Goal: Use online tool/utility: Utilize a website feature to perform a specific function

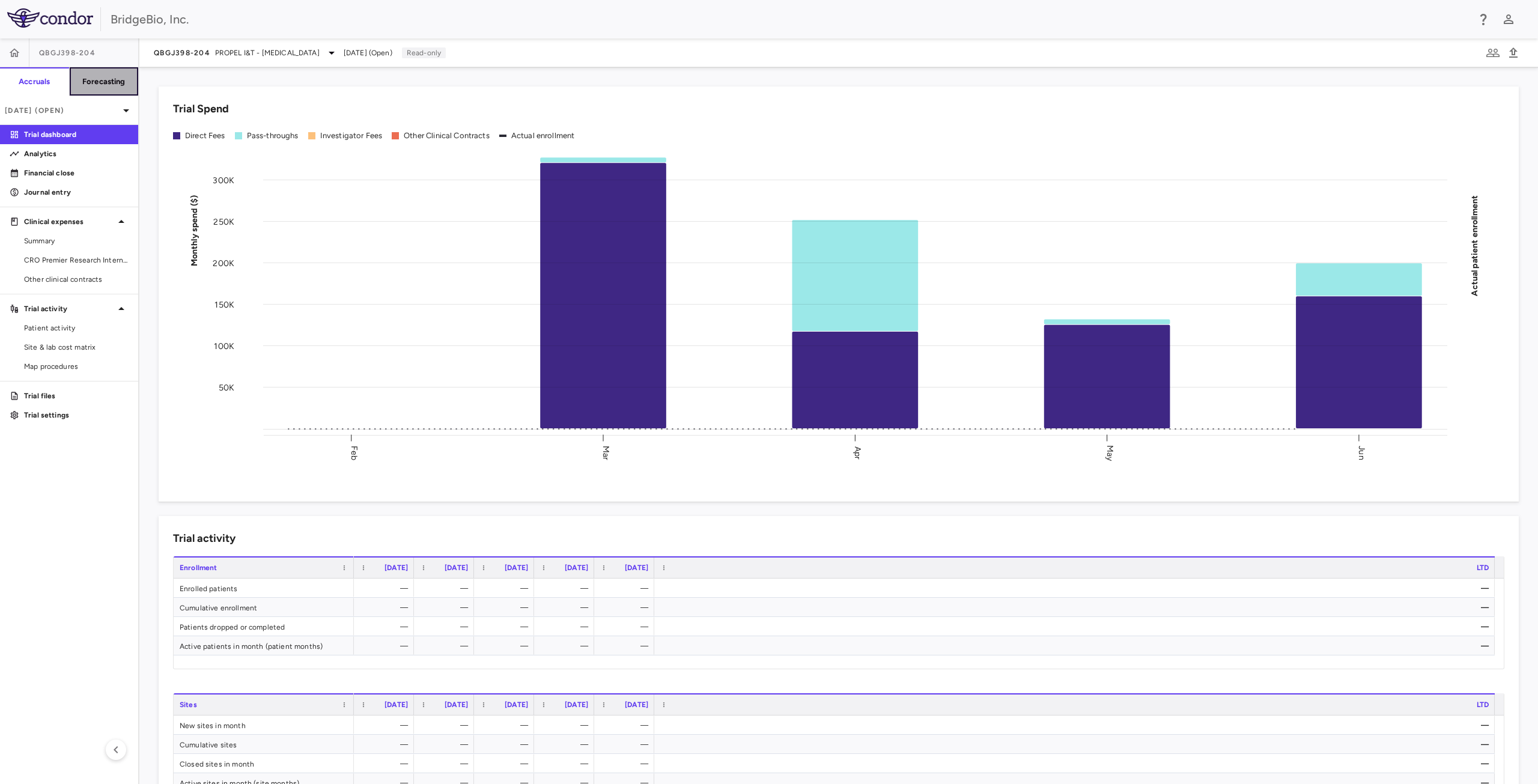
click at [111, 81] on h6 "Forecasting" at bounding box center [104, 82] width 43 height 11
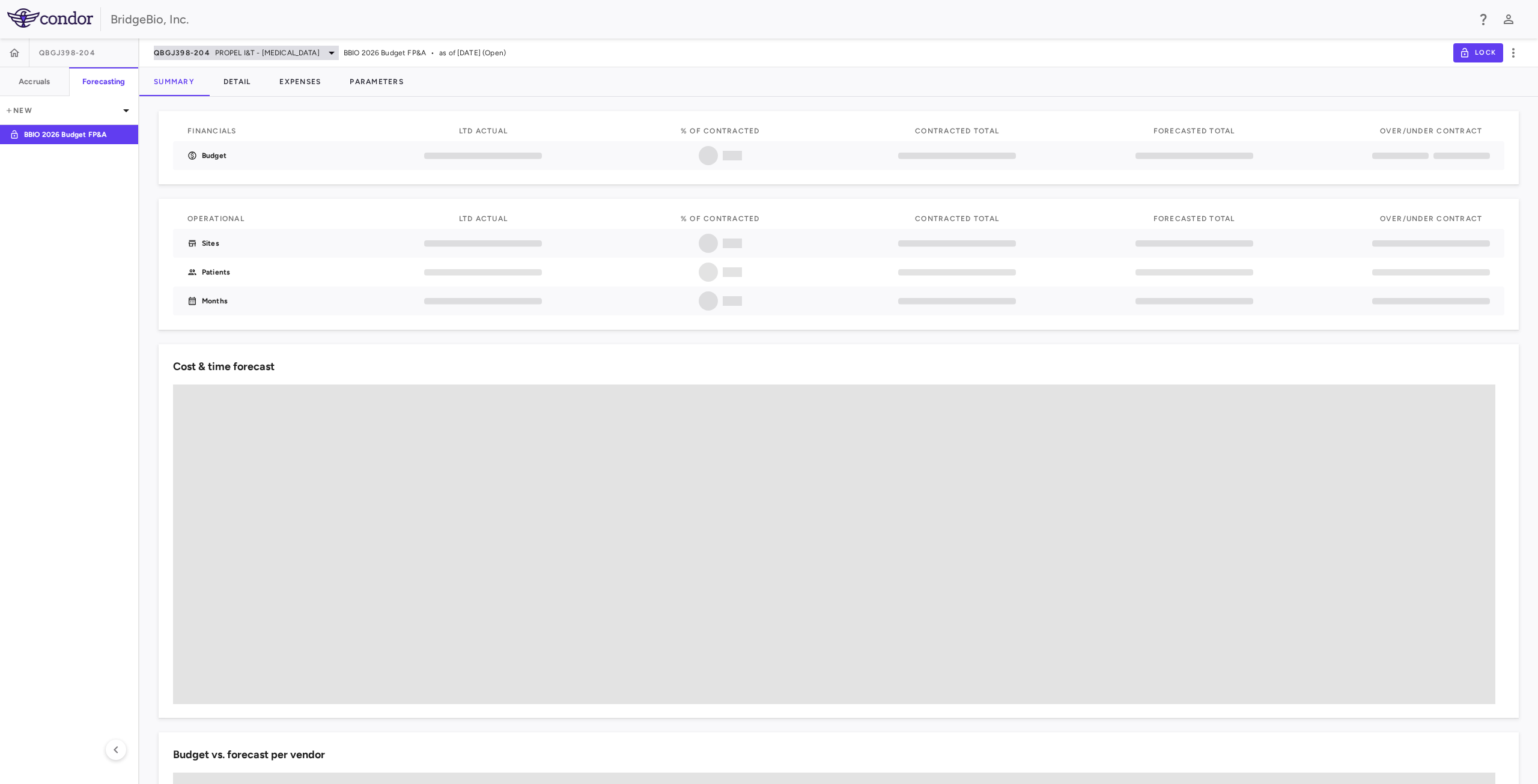
click at [280, 54] on span "PROPEL I&T - [MEDICAL_DATA]" at bounding box center [267, 53] width 104 height 11
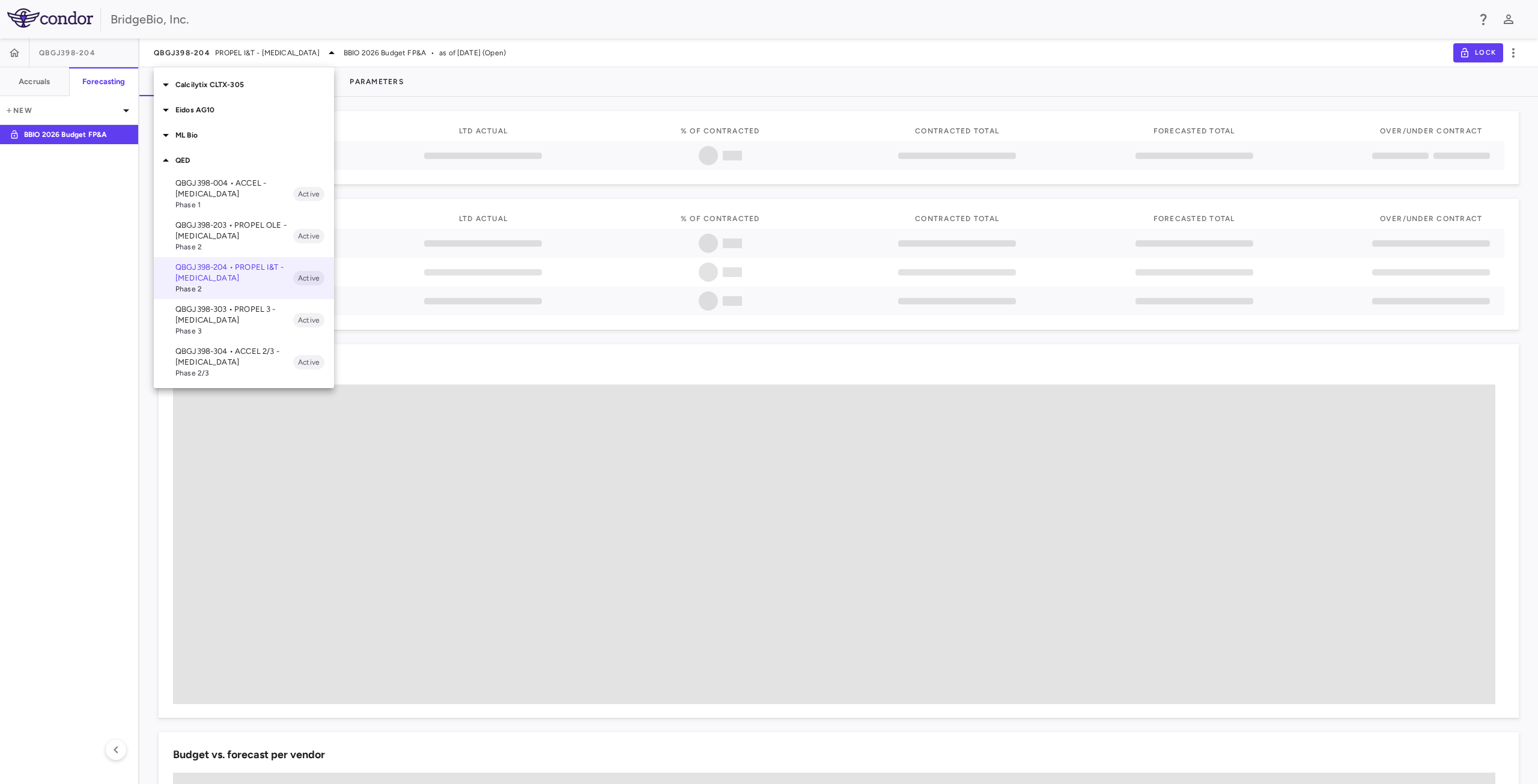
click at [244, 356] on p "QBGJ398-304 • ACCEL 2/3 - [MEDICAL_DATA]" at bounding box center [235, 356] width 118 height 22
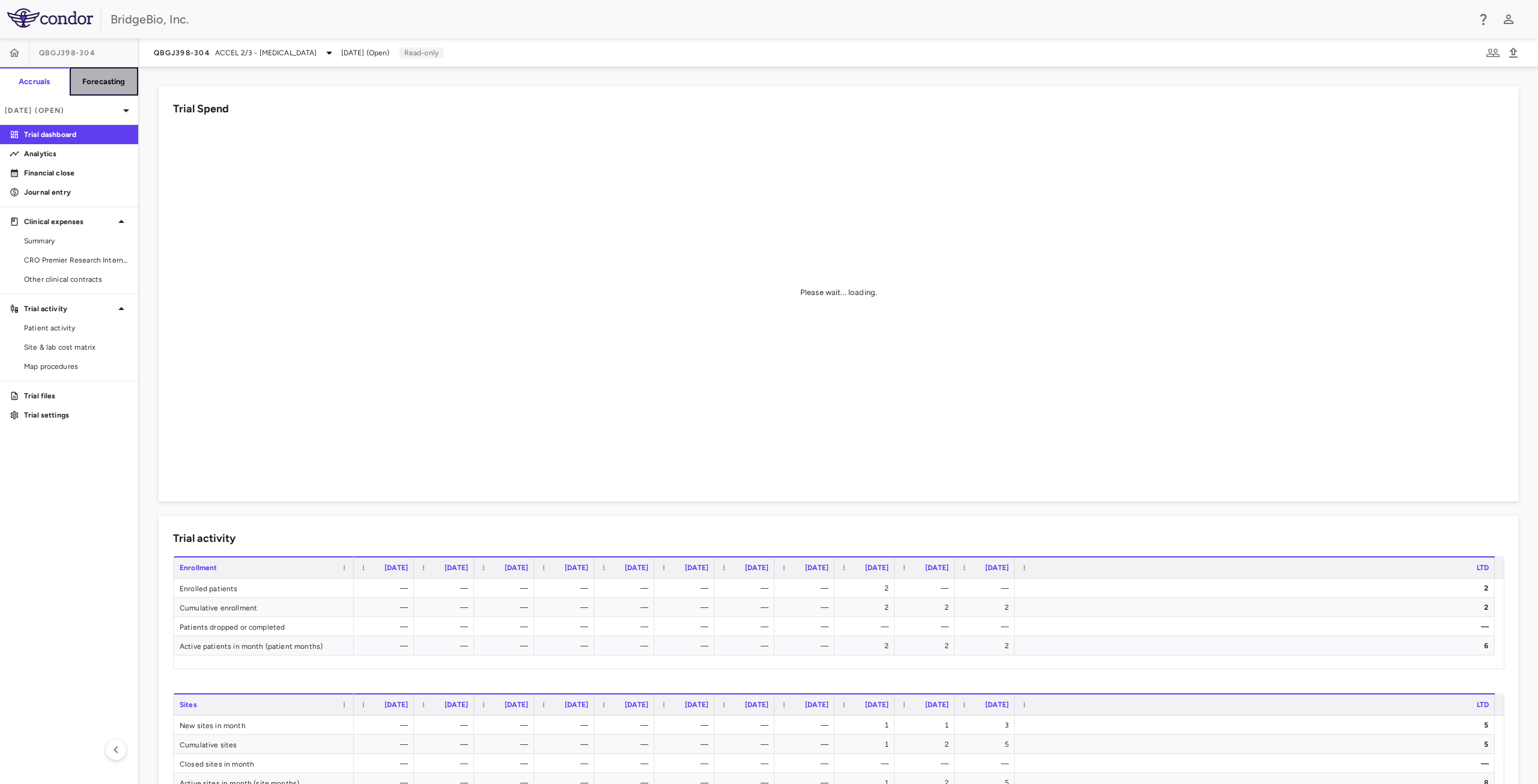
click at [101, 76] on h6 "Forecasting" at bounding box center [104, 82] width 43 height 11
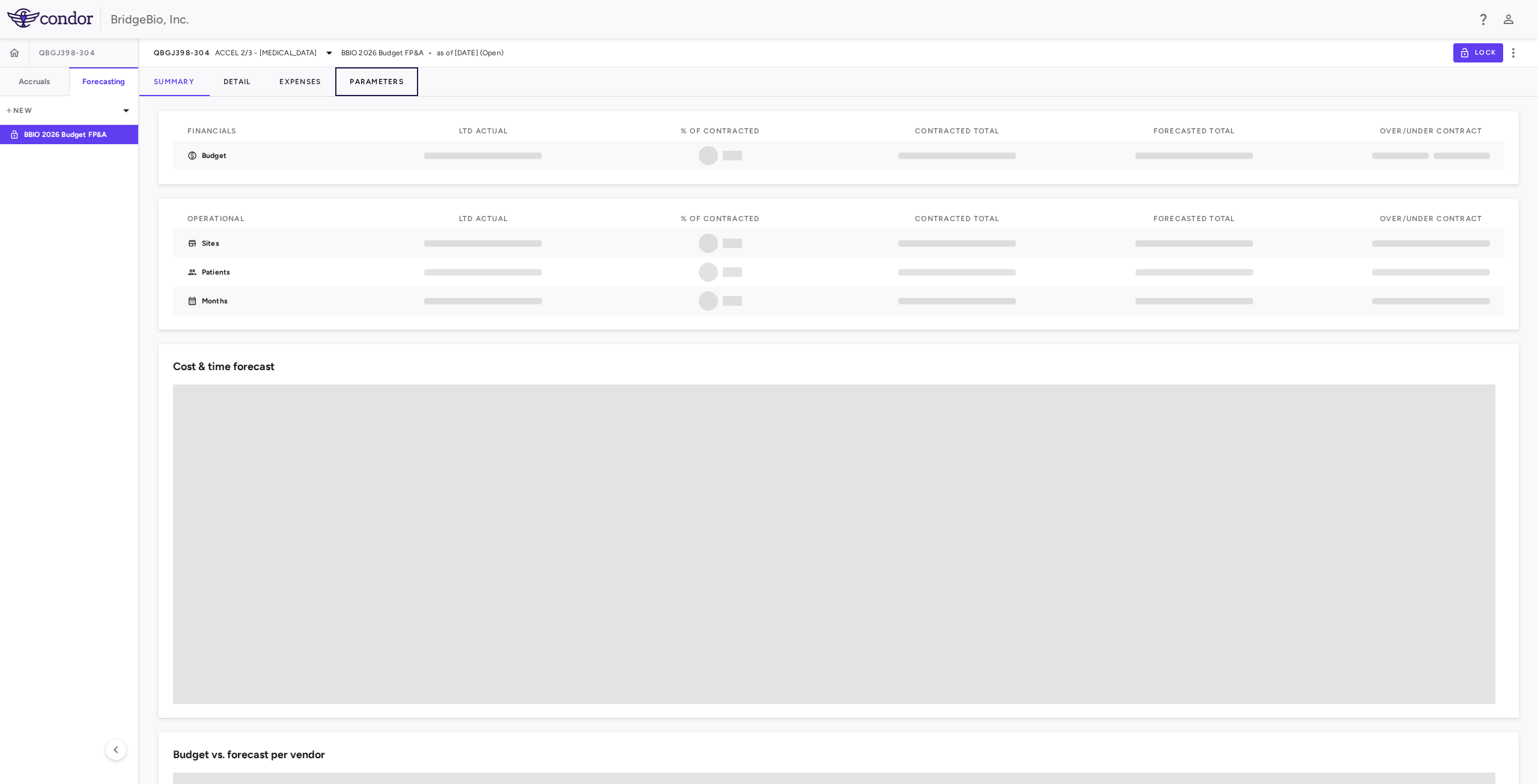
click at [374, 80] on button "Parameters" at bounding box center [377, 82] width 83 height 29
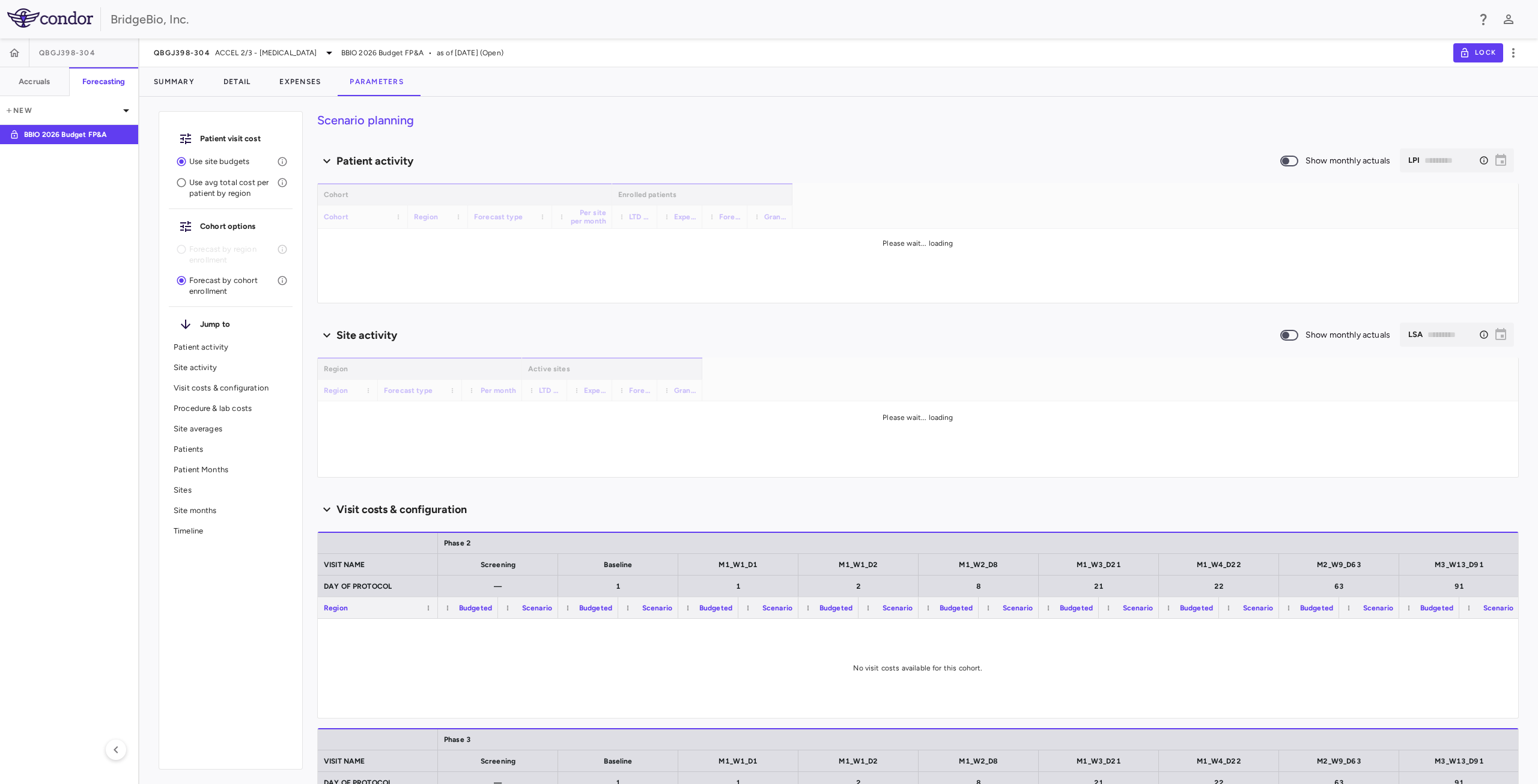
click at [197, 428] on p "Site averages" at bounding box center [230, 429] width 114 height 11
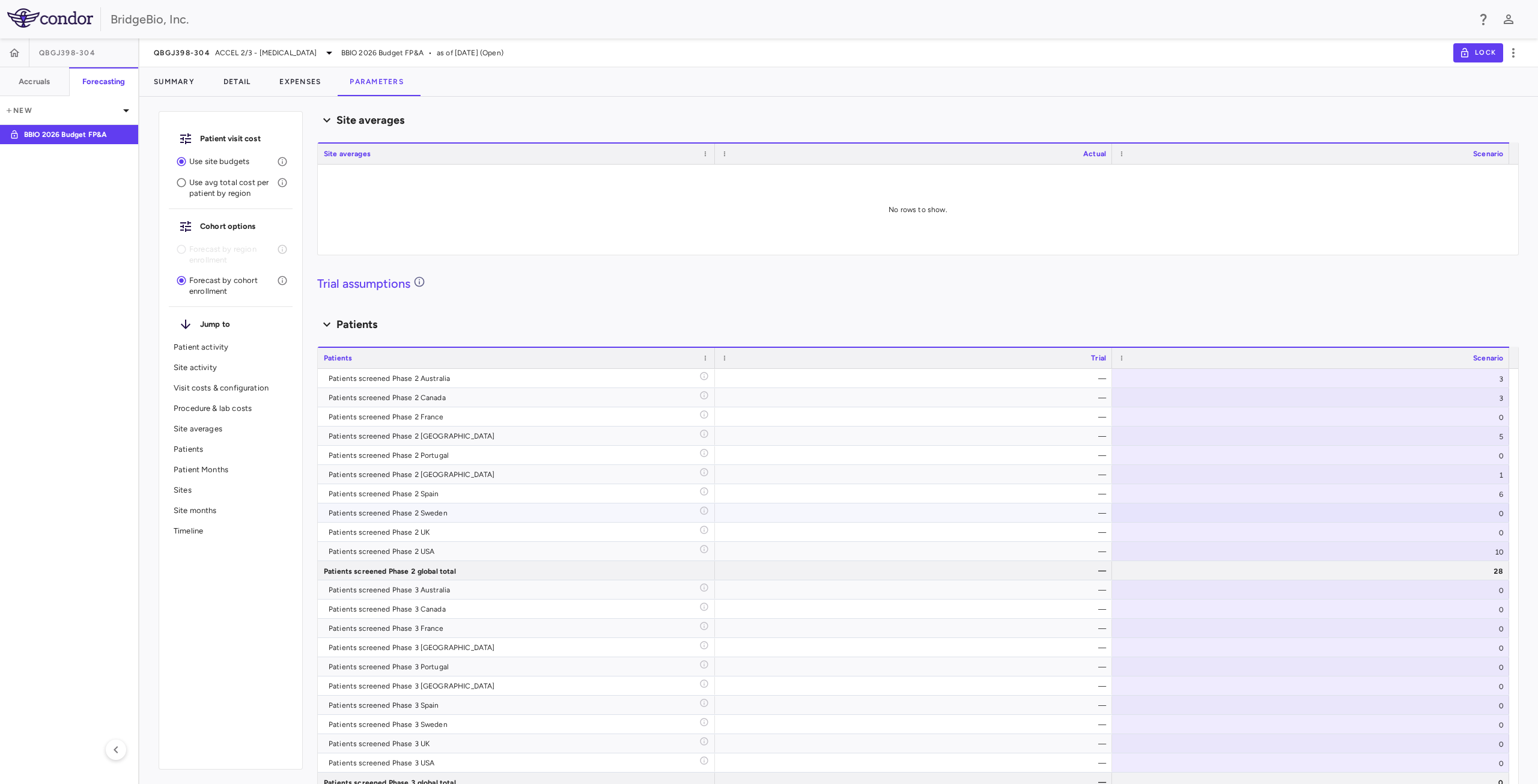
scroll to position [1442, 0]
type input "********"
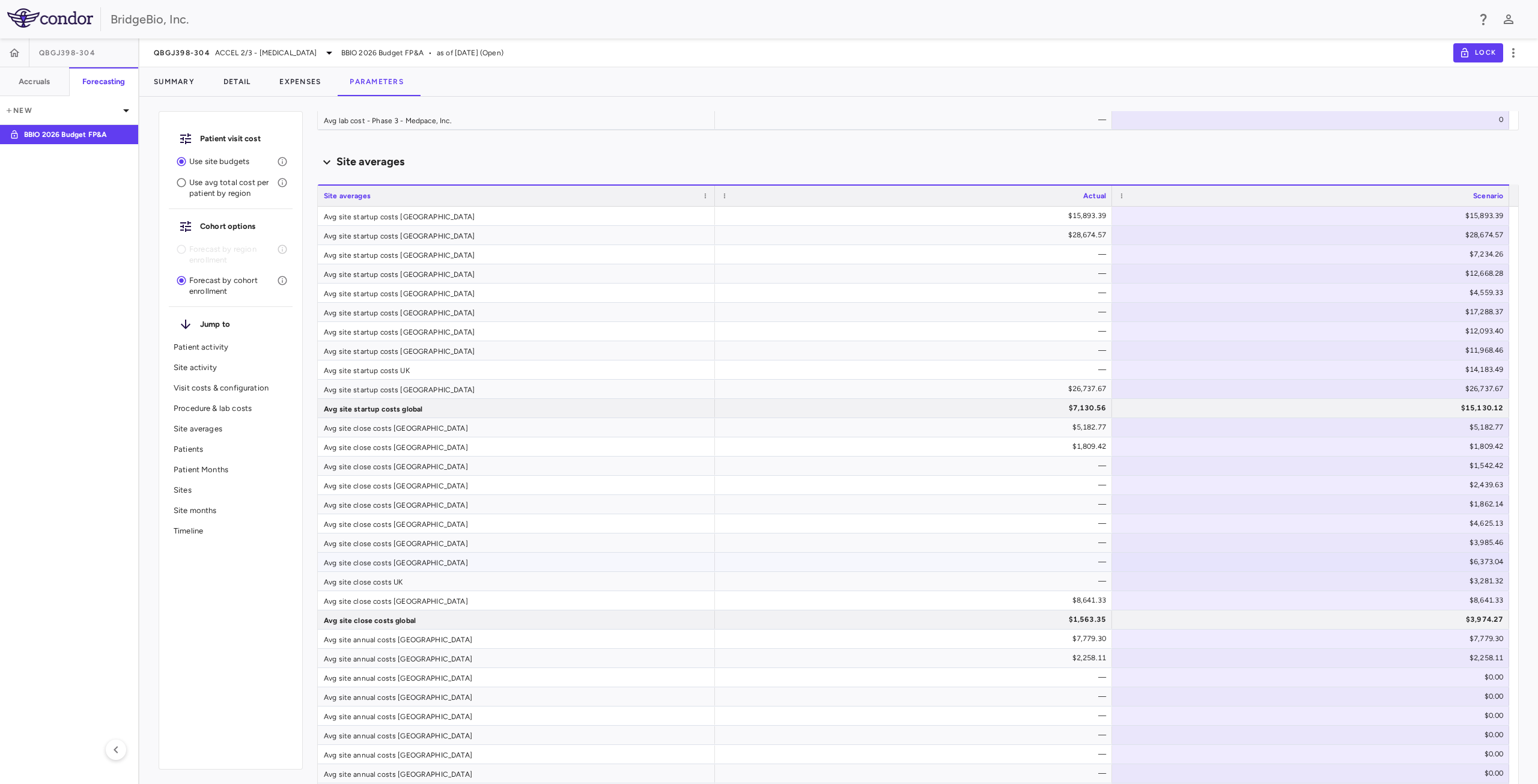
scroll to position [2176, 0]
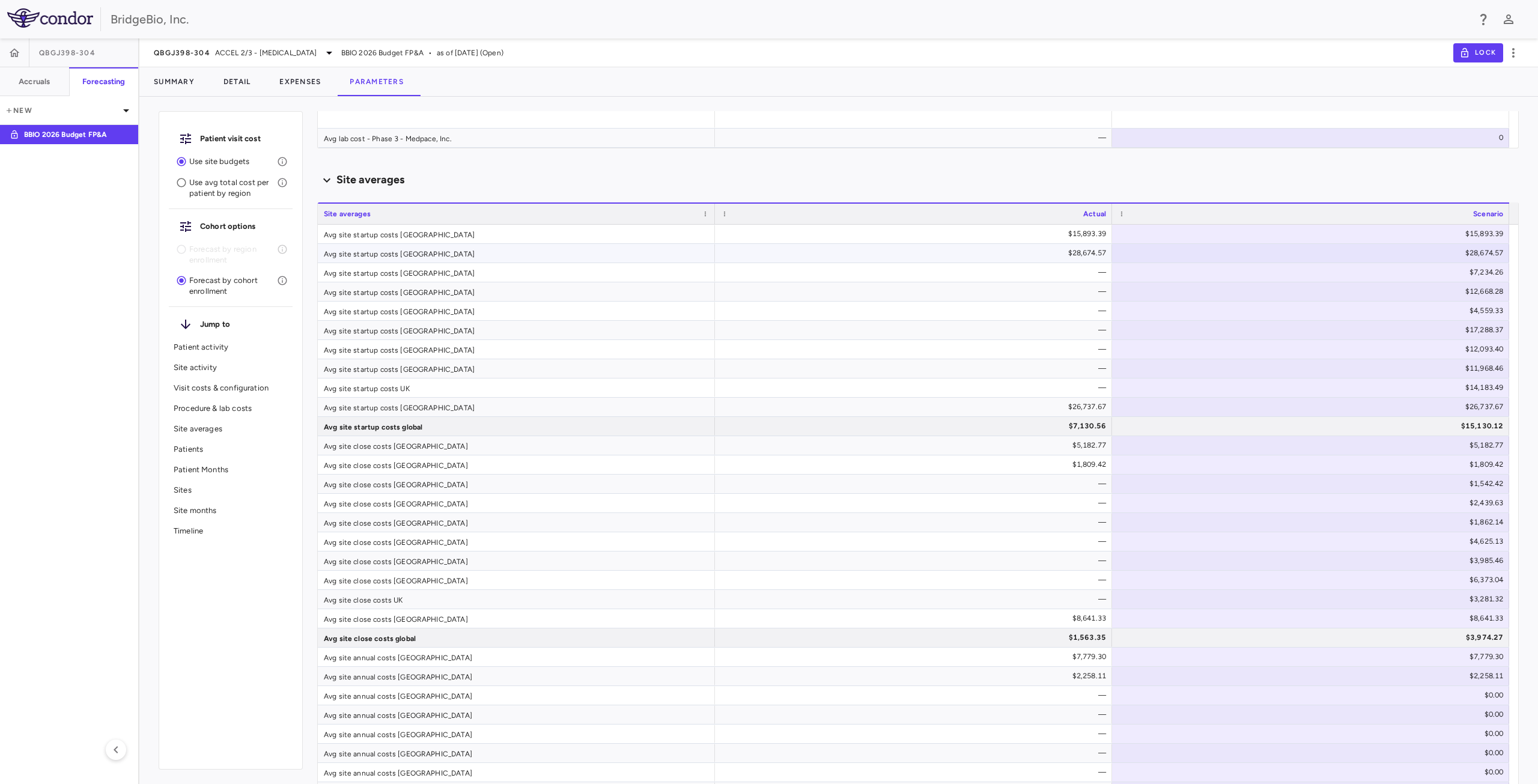
click at [859, 257] on div "$28,674.57" at bounding box center [916, 252] width 380 height 19
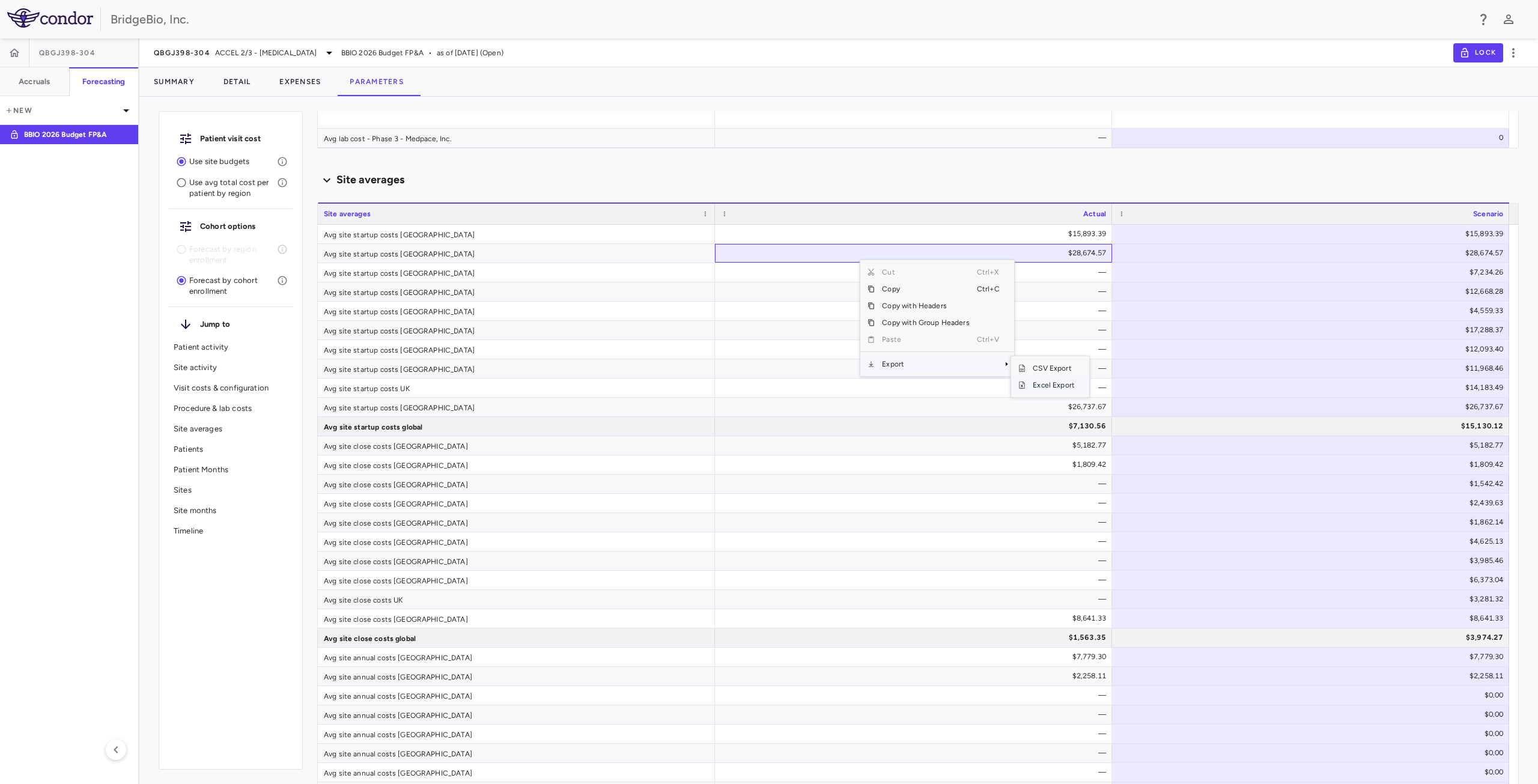
click at [1037, 383] on span "Excel Export" at bounding box center [1054, 385] width 57 height 17
click at [317, 55] on span "ACCEL 2/3 - [MEDICAL_DATA]" at bounding box center [266, 53] width 102 height 11
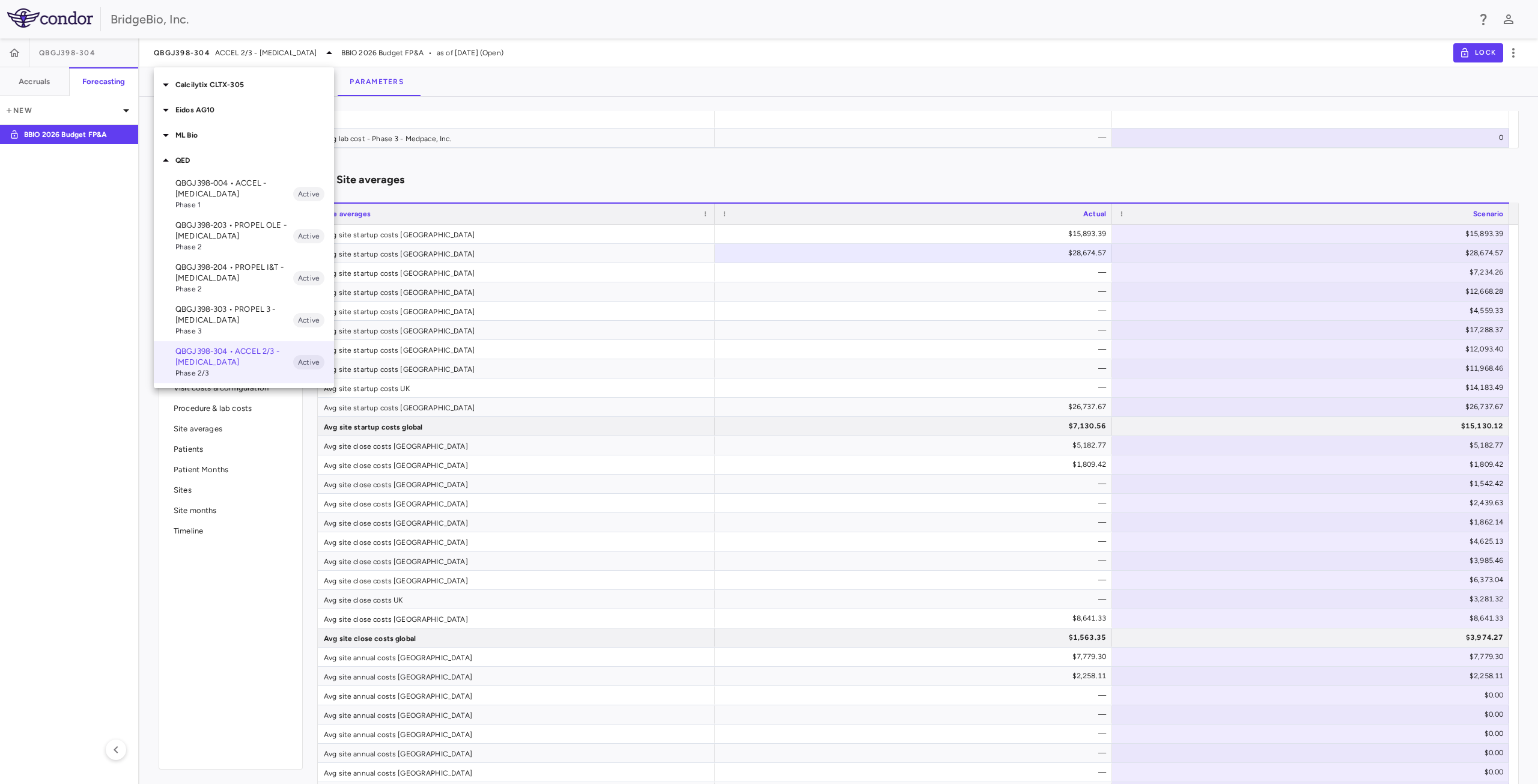
click at [530, 110] on div at bounding box center [769, 392] width 1538 height 784
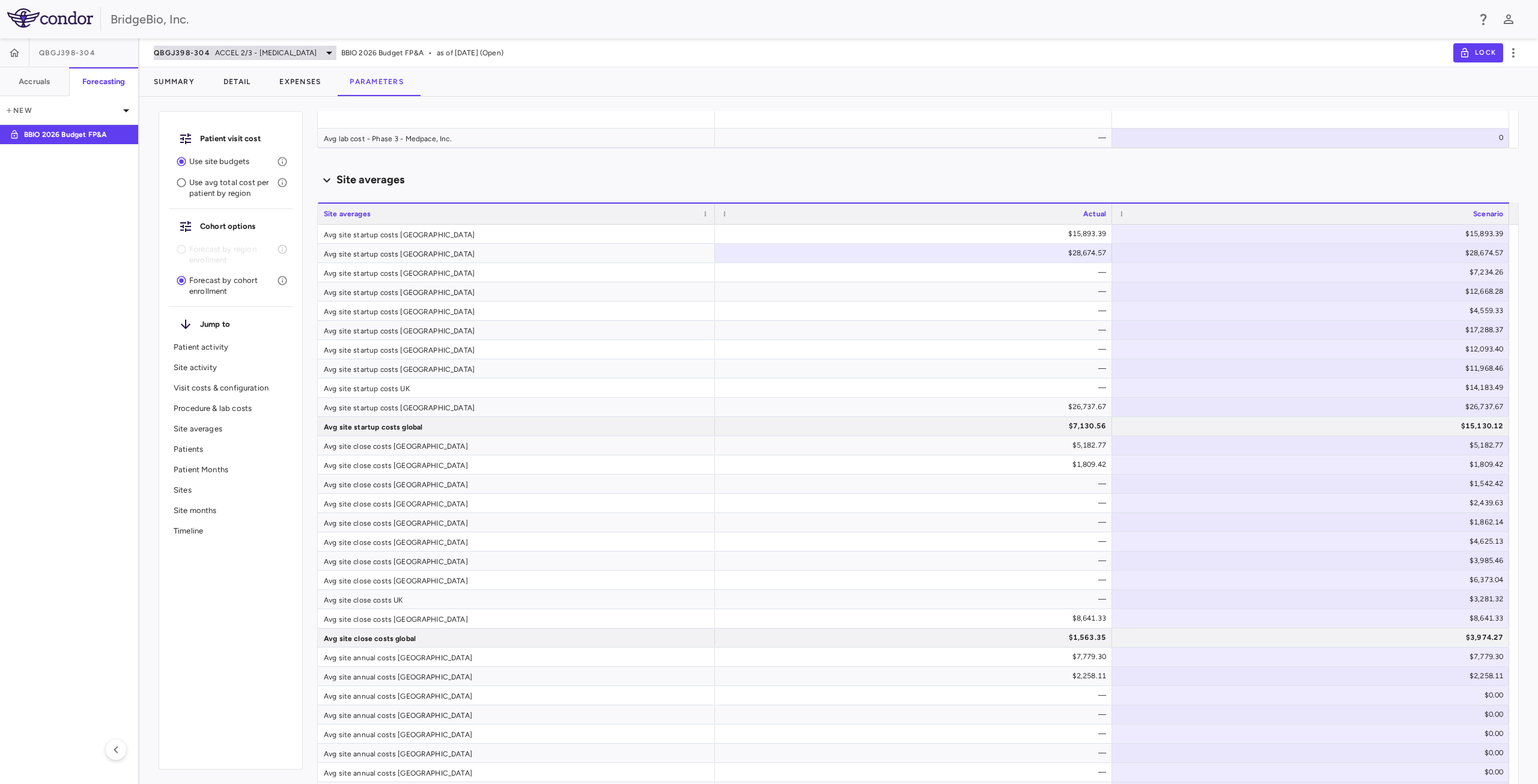
click at [269, 46] on div "QBGJ398-304 ACCEL 2/3 - [MEDICAL_DATA]" at bounding box center [244, 52] width 182 height 14
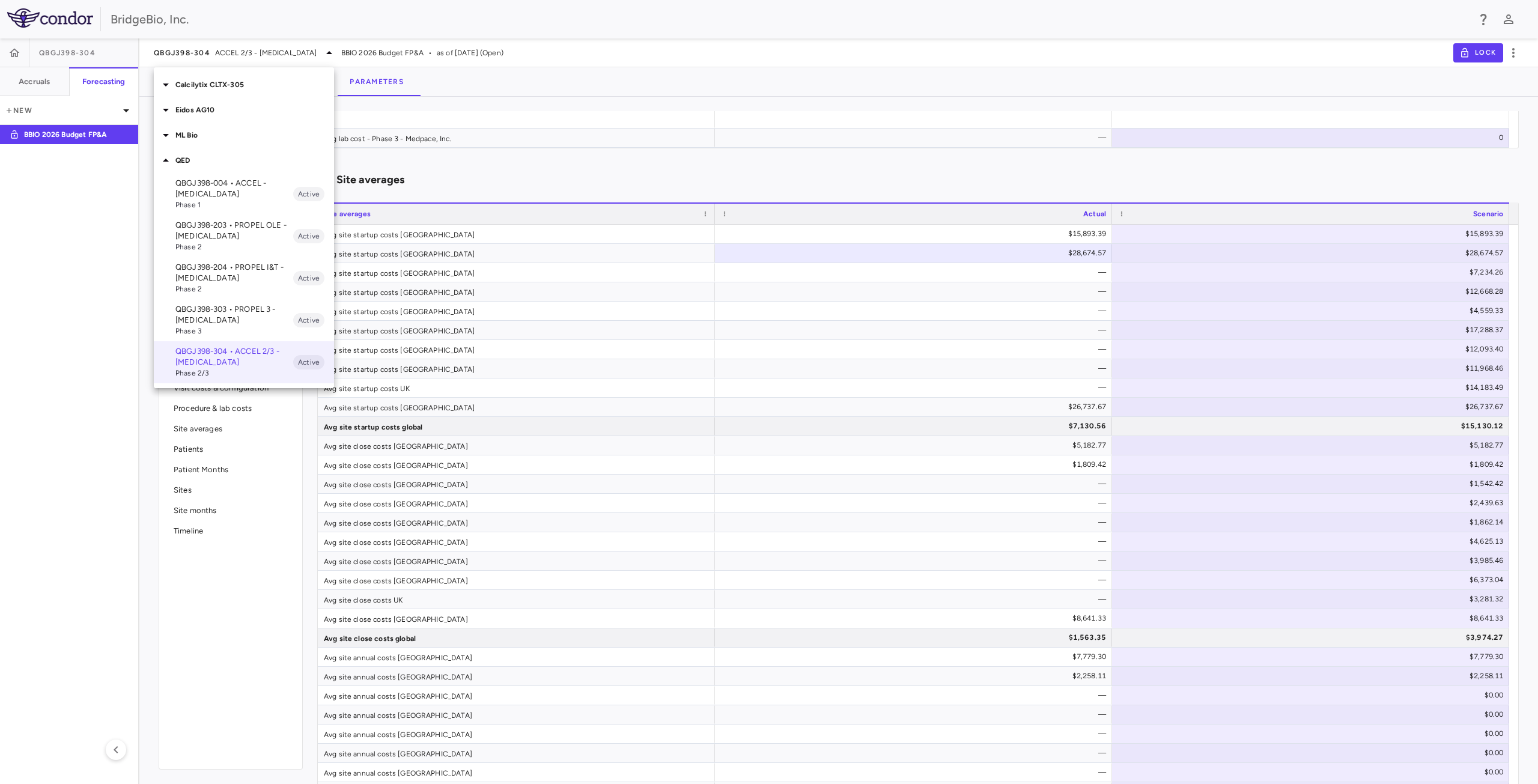
click at [215, 187] on p "QBGJ398-004 • ACCEL - [MEDICAL_DATA]" at bounding box center [235, 188] width 118 height 22
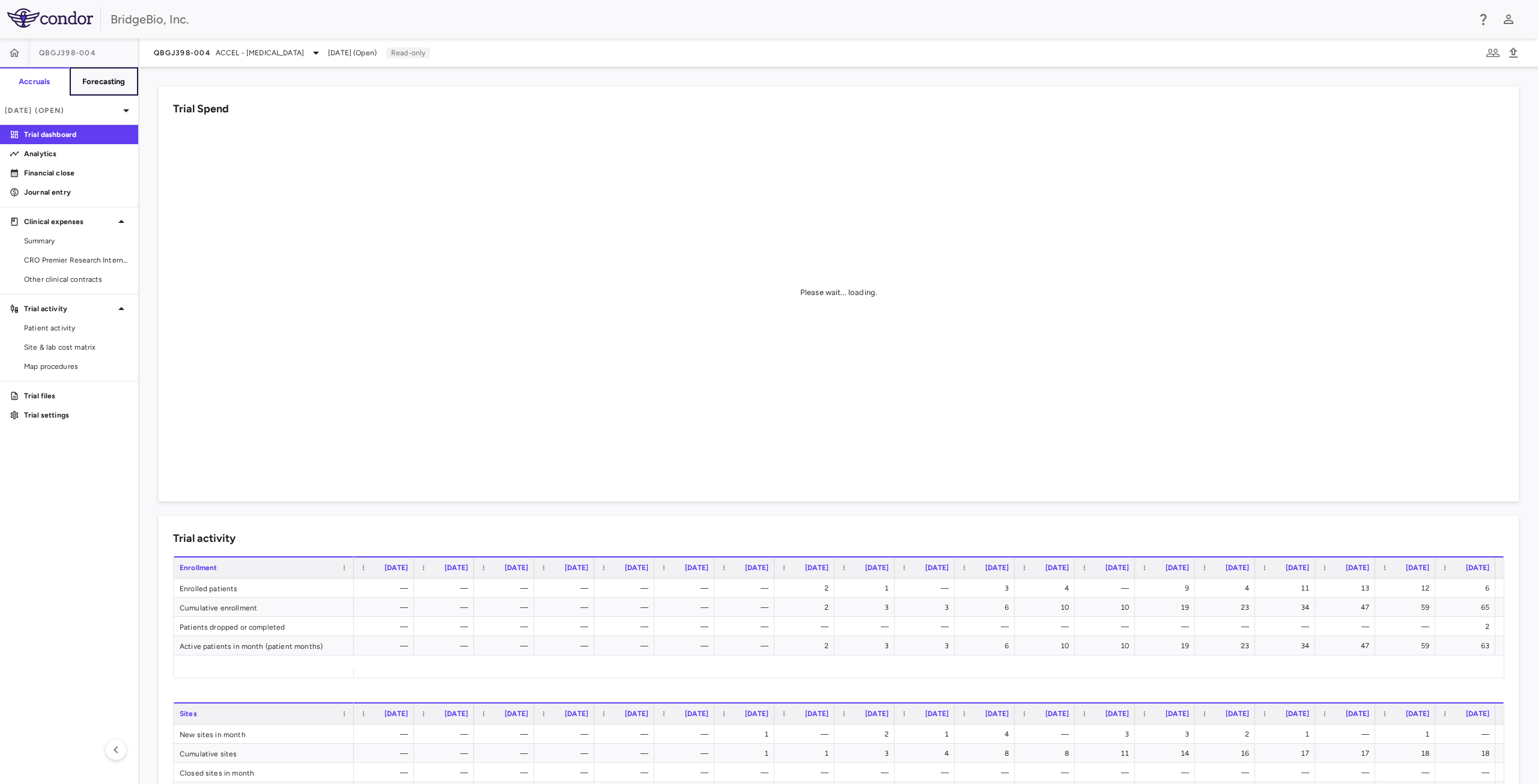
click at [112, 81] on h6 "Forecasting" at bounding box center [104, 82] width 43 height 11
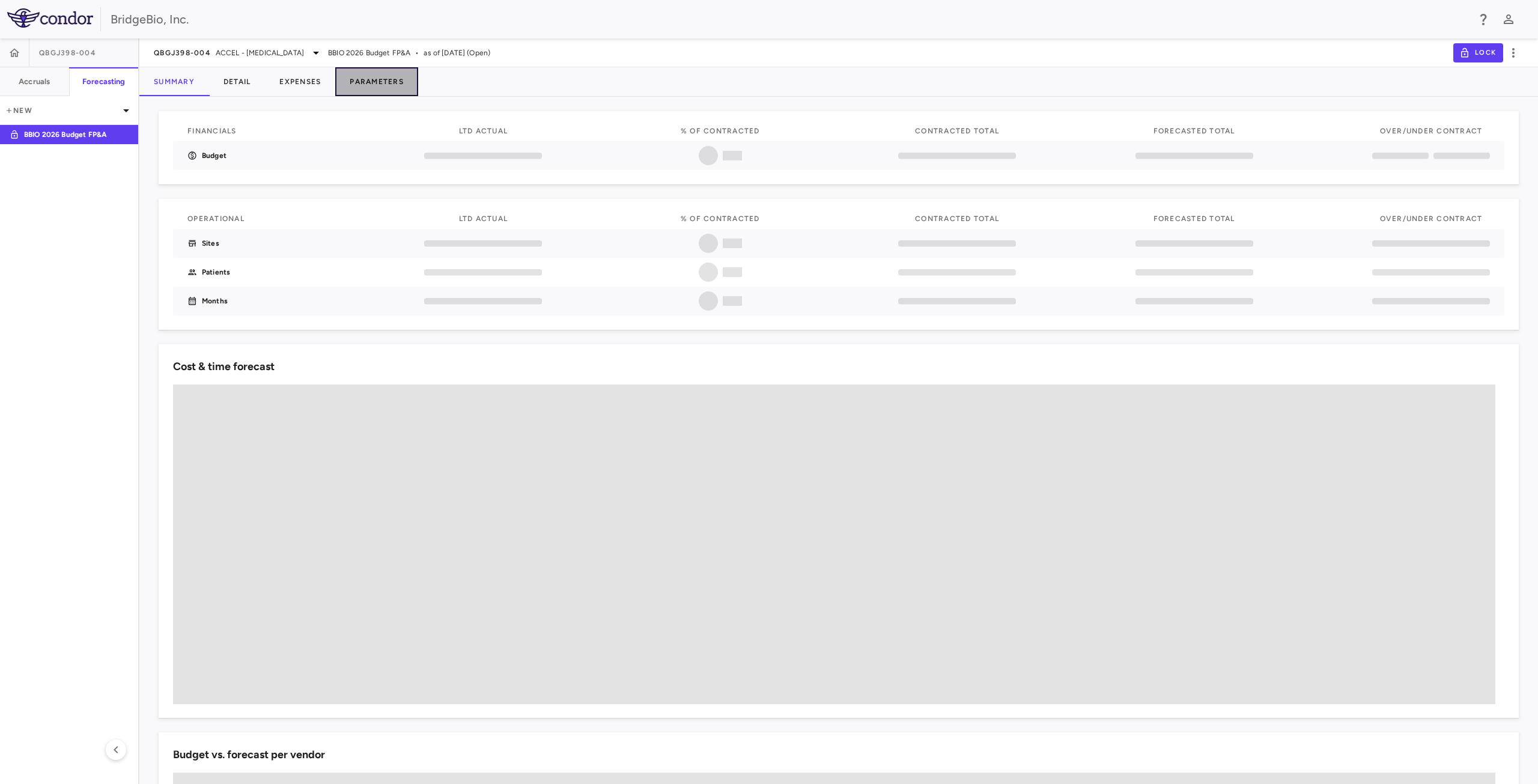
click at [374, 86] on button "Parameters" at bounding box center [377, 82] width 83 height 29
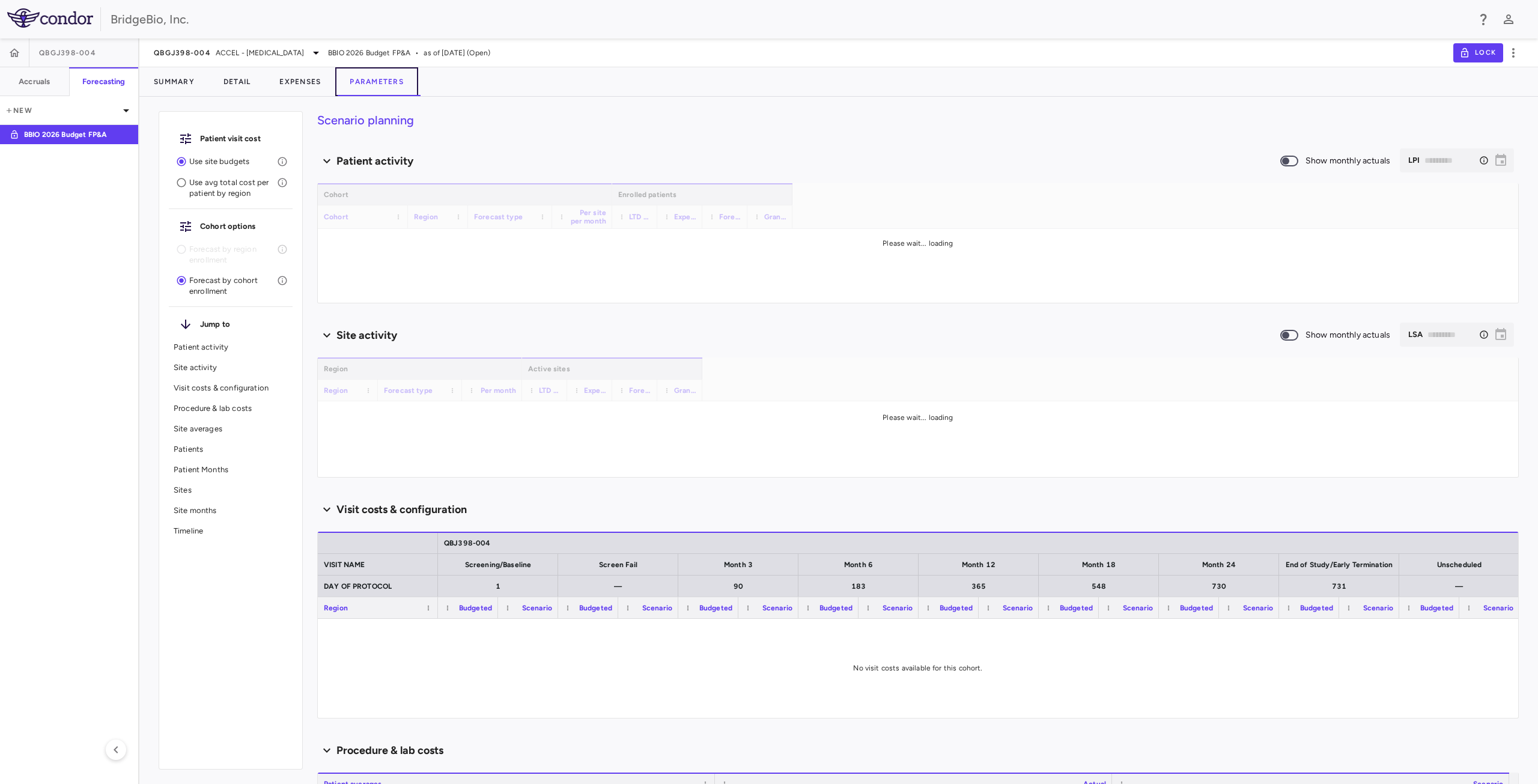
type input "********"
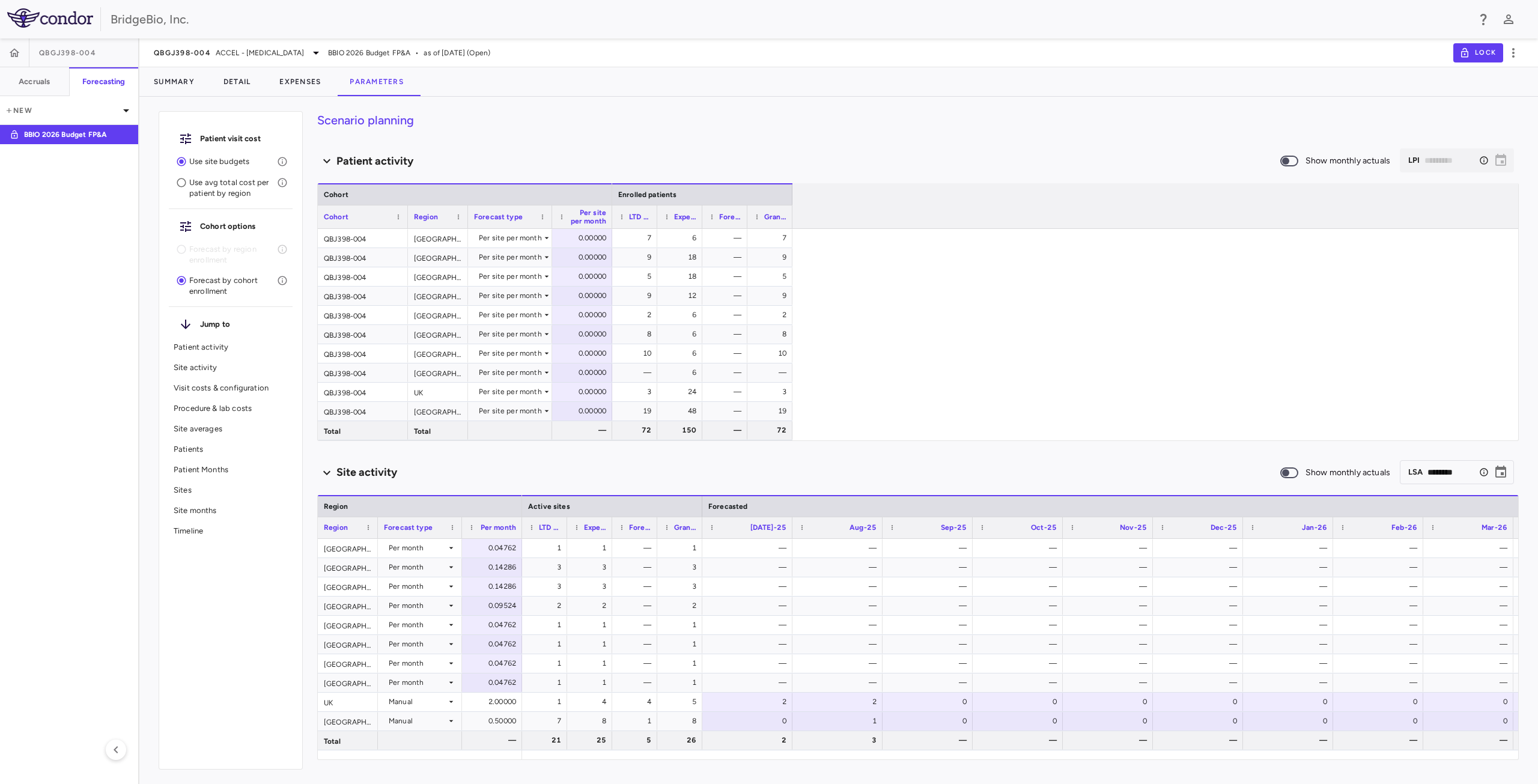
click at [202, 431] on p "Site averages" at bounding box center [230, 429] width 114 height 11
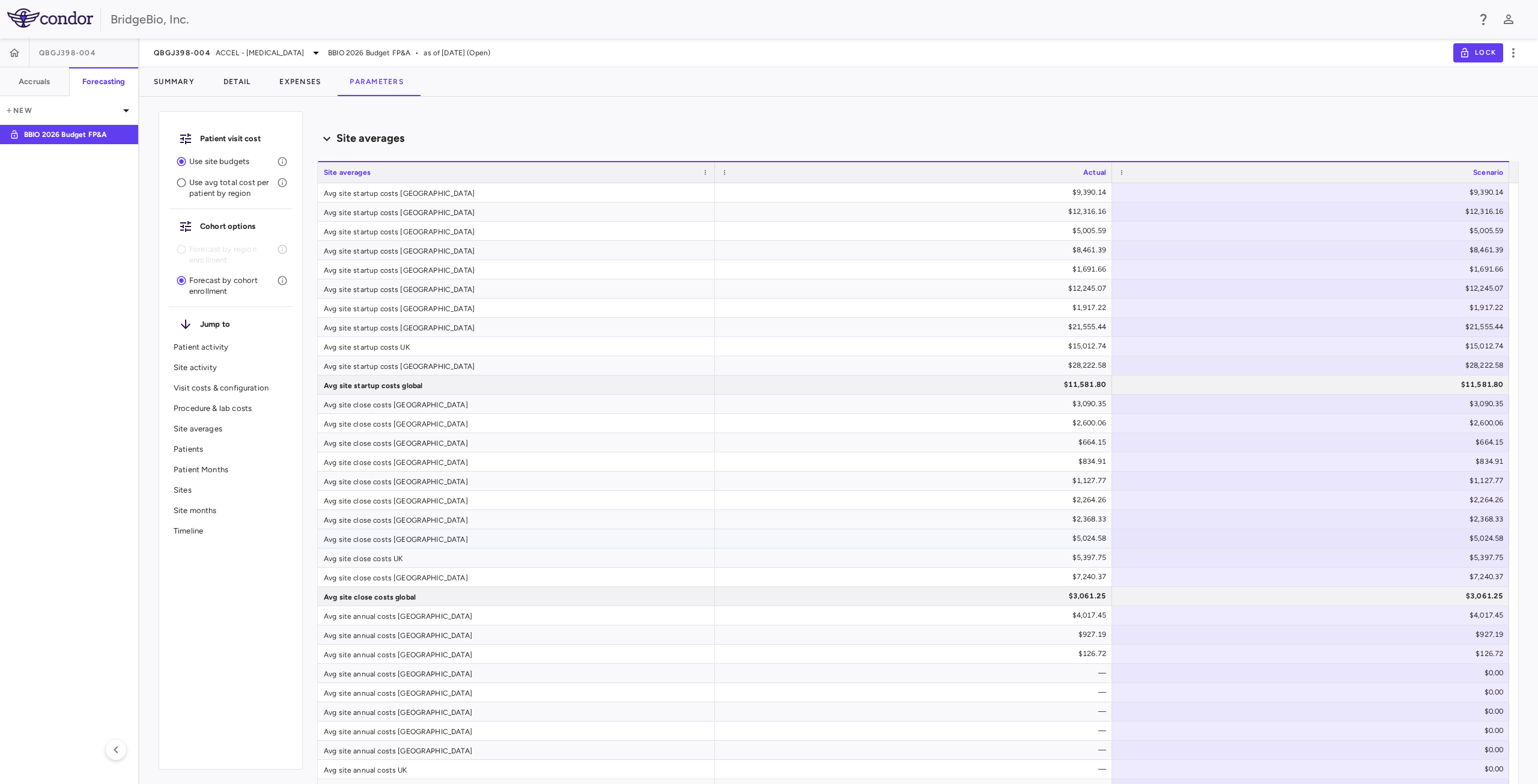
scroll to position [1341, 0]
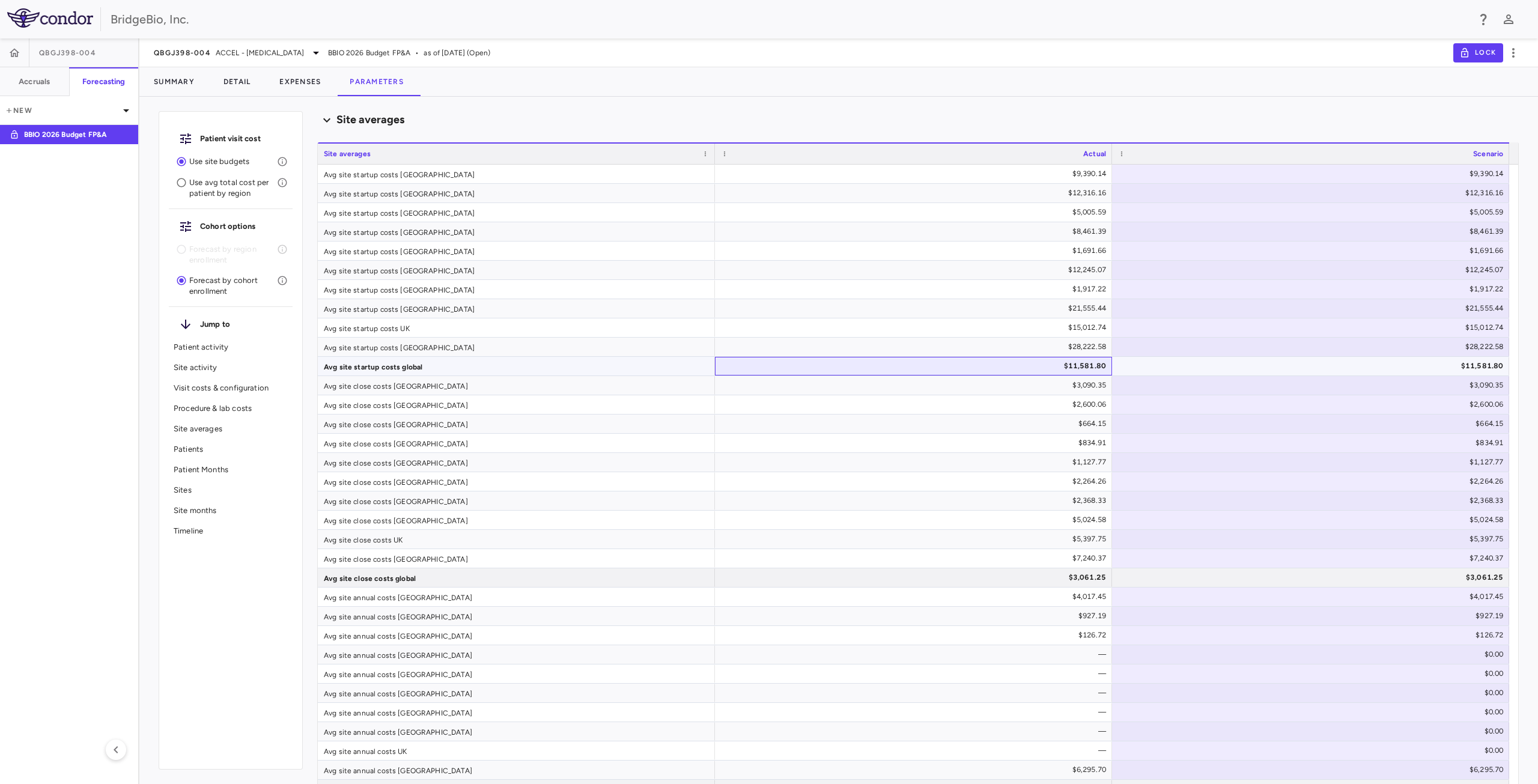
click at [1028, 366] on div "$11,581.80" at bounding box center [916, 366] width 380 height 19
click at [1180, 492] on span "Excel Export" at bounding box center [1192, 496] width 57 height 17
click at [185, 56] on span "QBGJ398-004" at bounding box center [182, 52] width 57 height 10
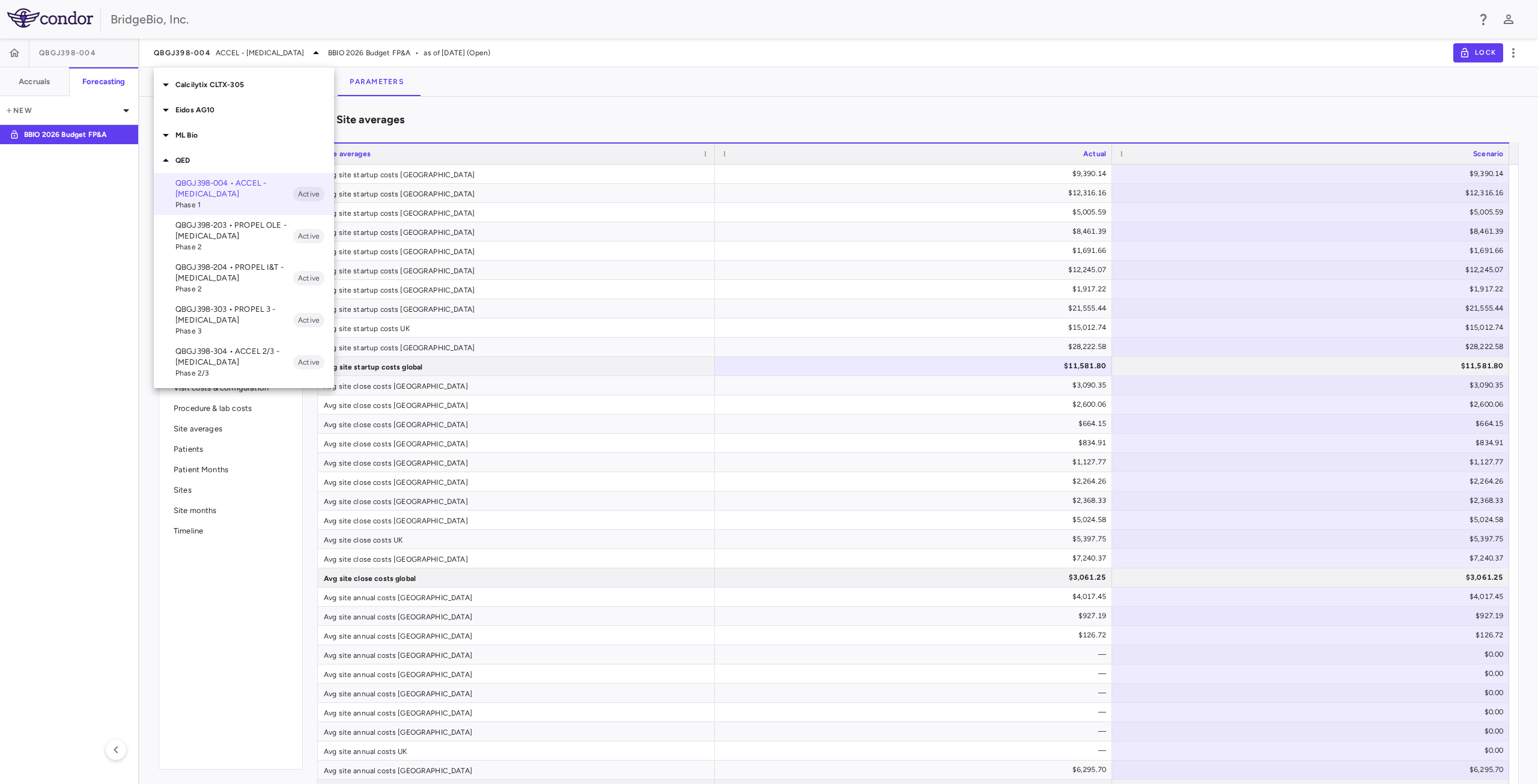
click at [228, 228] on p "QBGJ398-203 • PROPEL OLE - [MEDICAL_DATA]" at bounding box center [235, 230] width 118 height 22
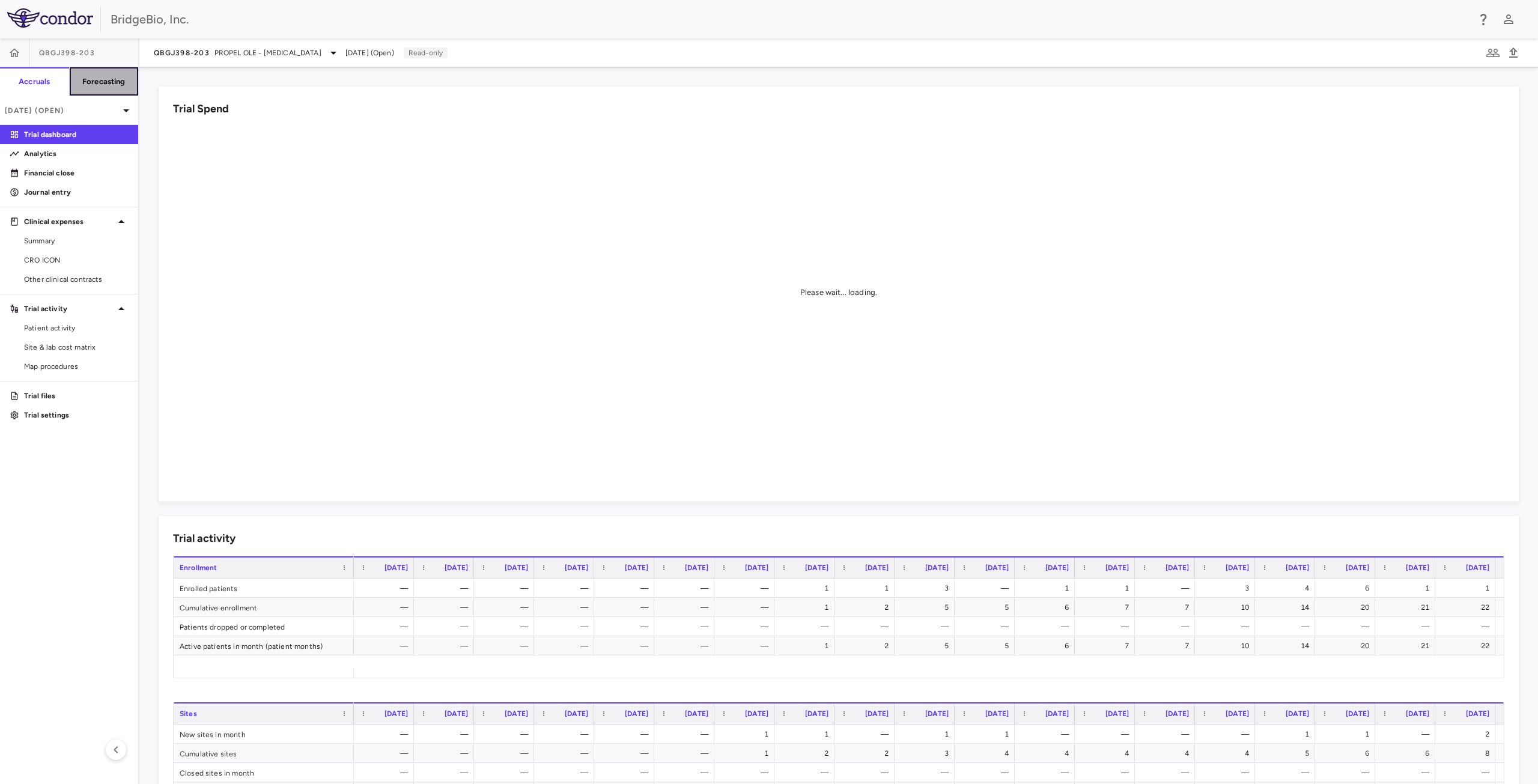
click at [111, 83] on h6 "Forecasting" at bounding box center [104, 82] width 43 height 11
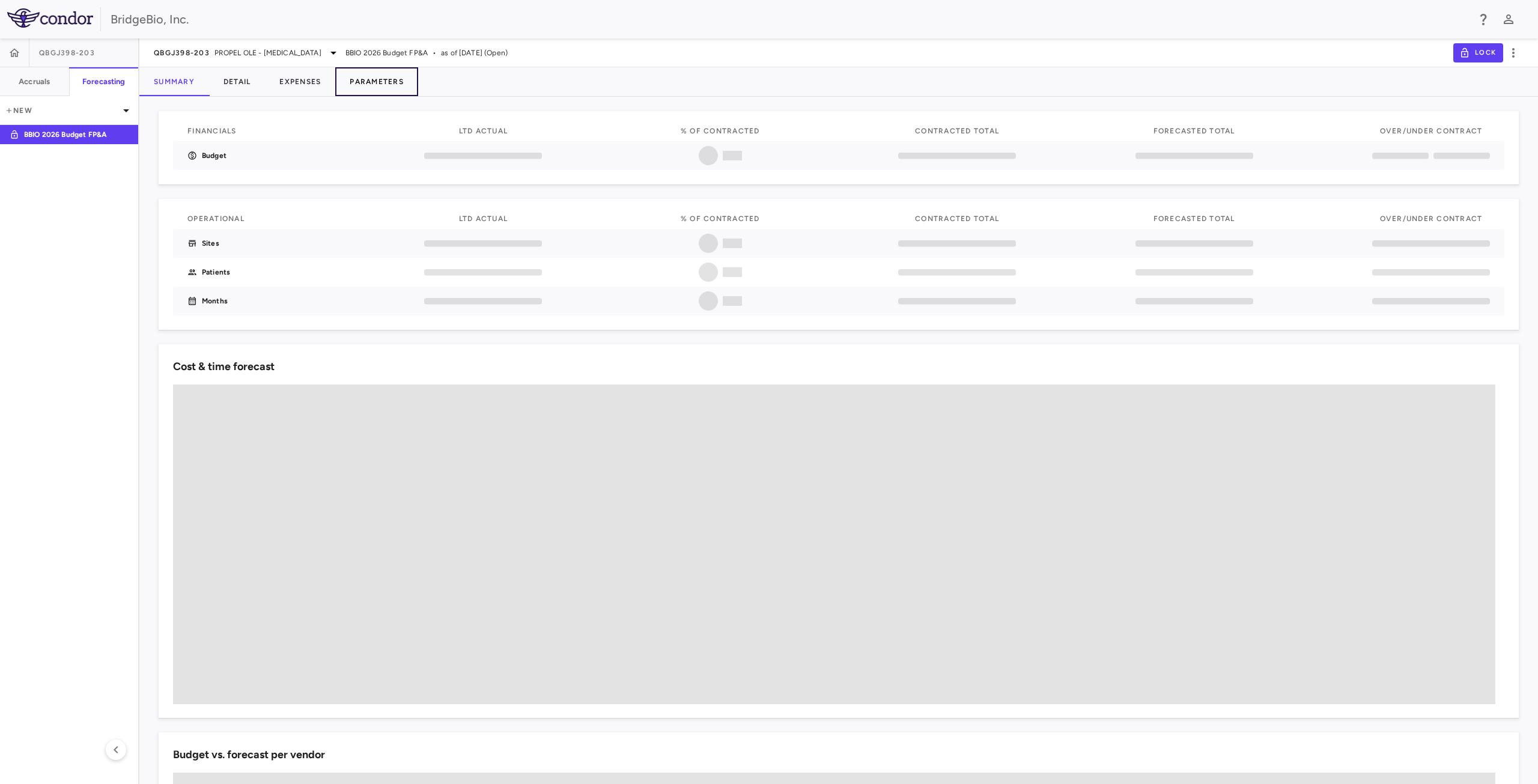
click at [386, 81] on button "Parameters" at bounding box center [377, 82] width 83 height 29
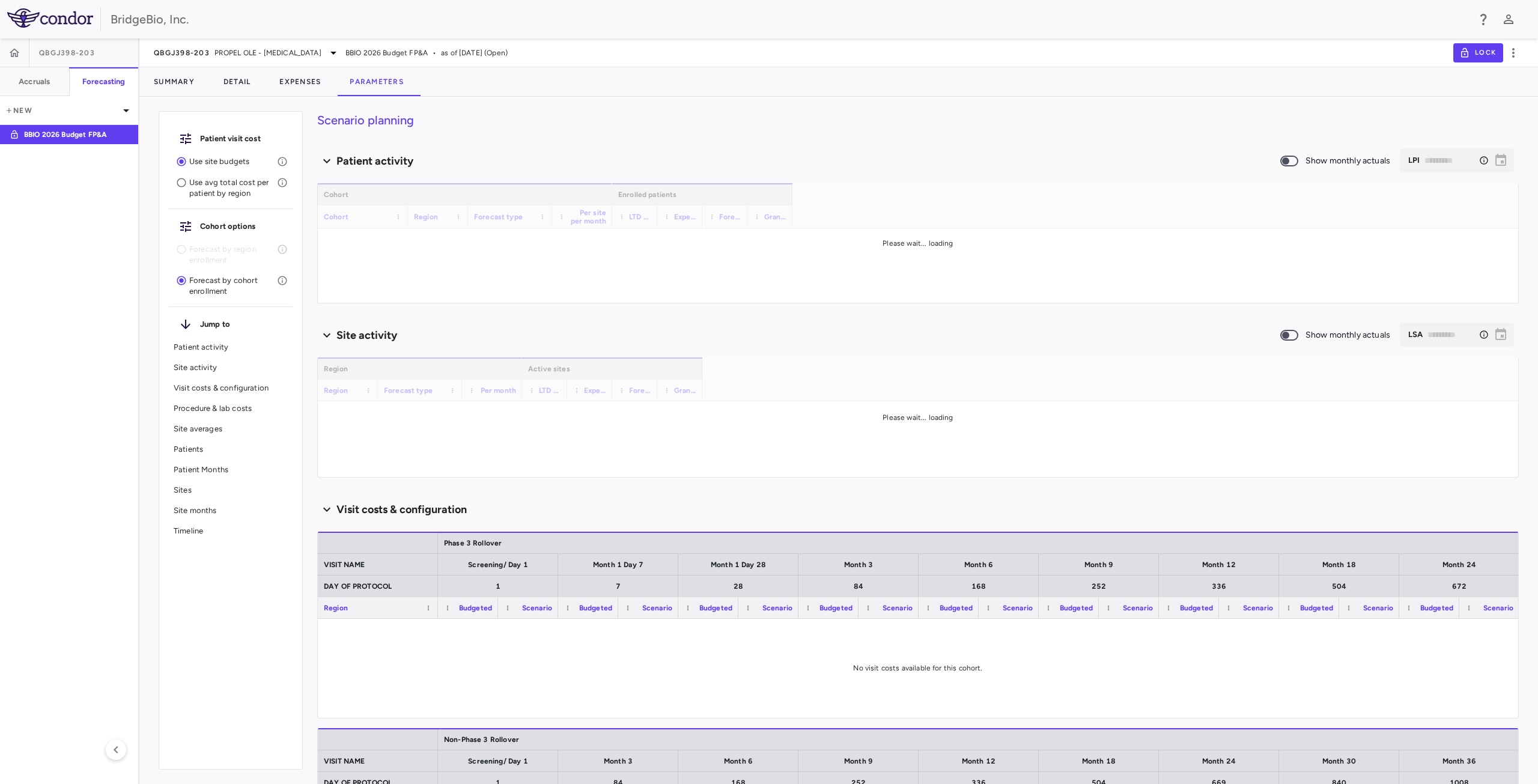
click at [198, 426] on p "Site averages" at bounding box center [230, 429] width 114 height 11
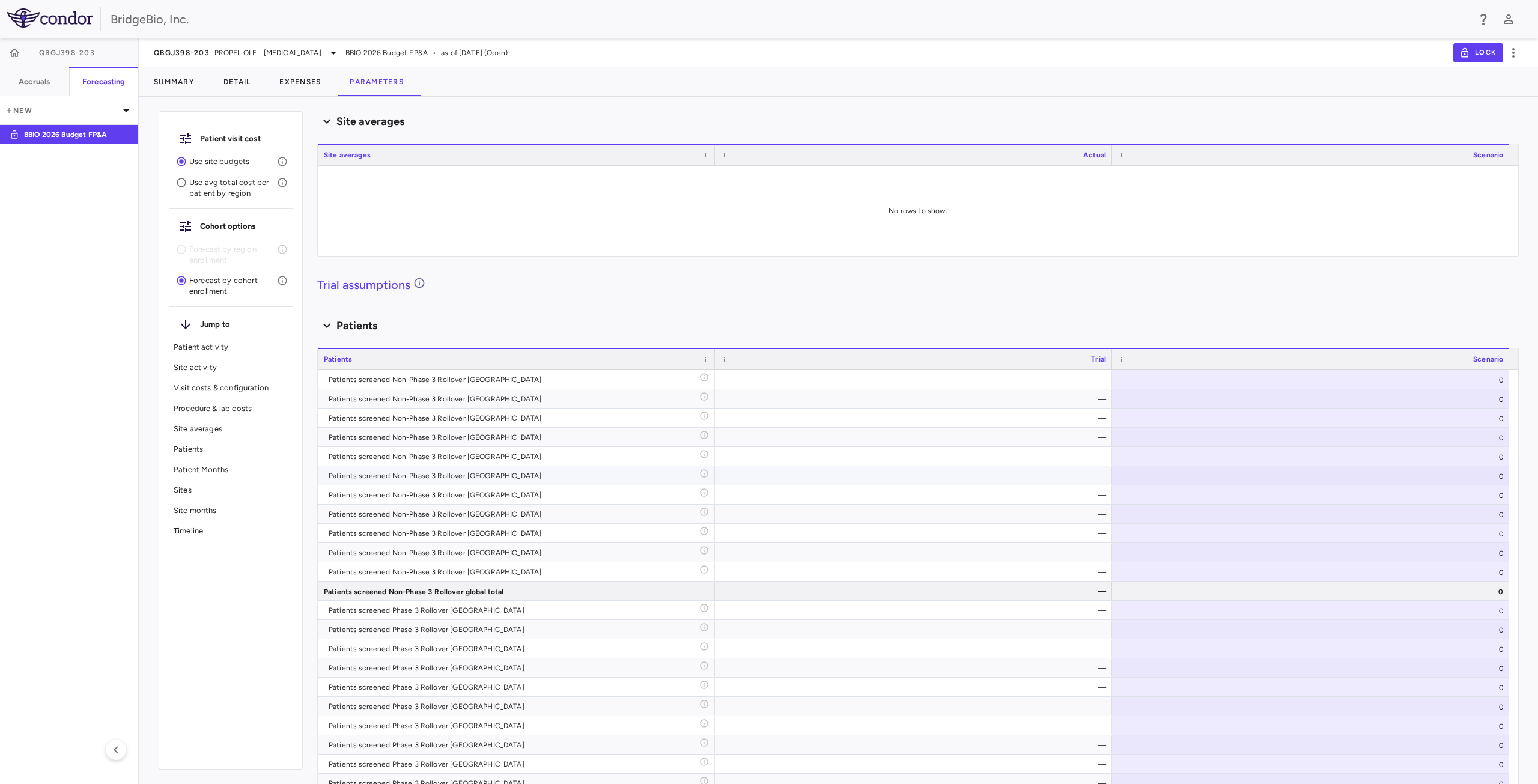
scroll to position [1850, 0]
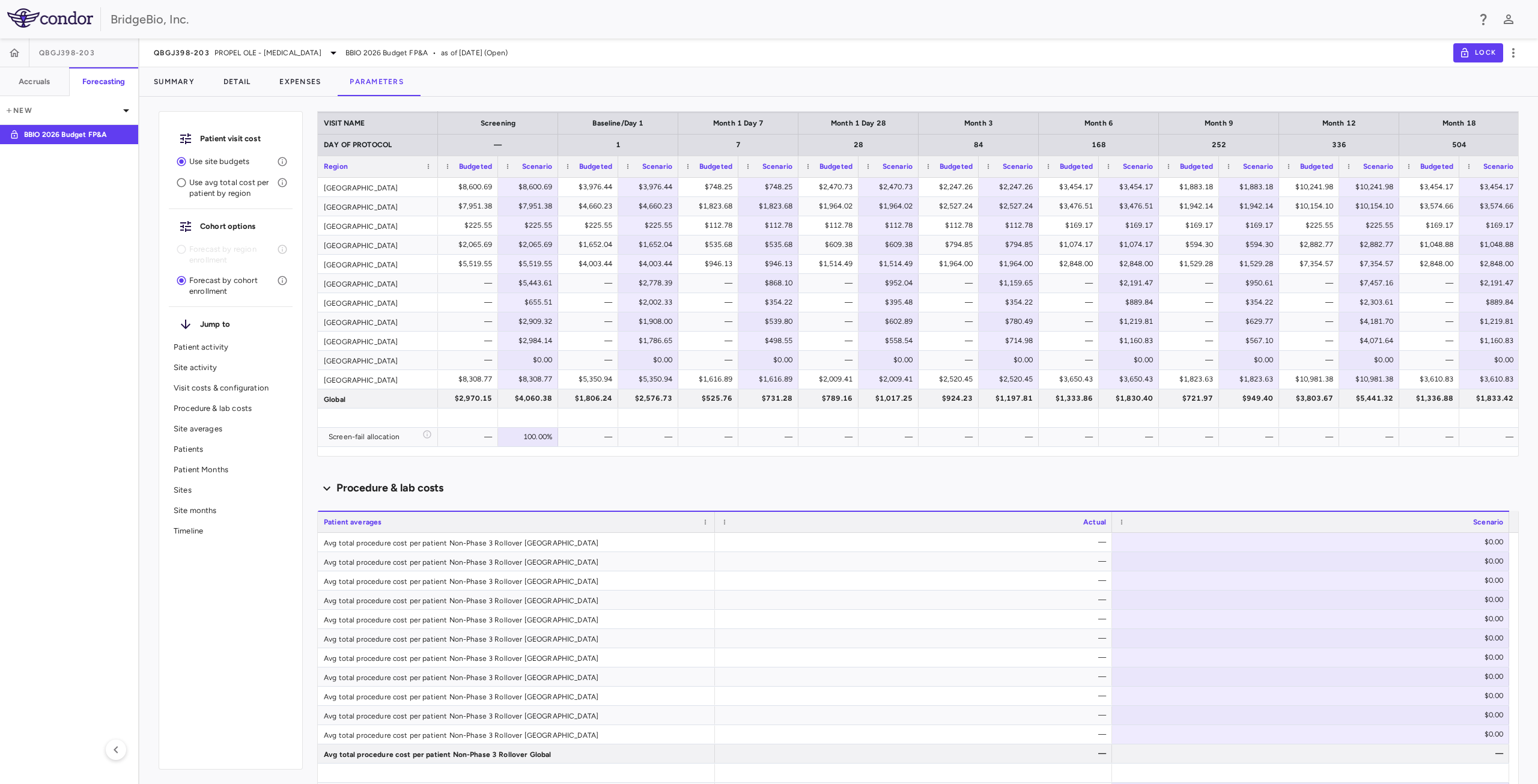
type input "********"
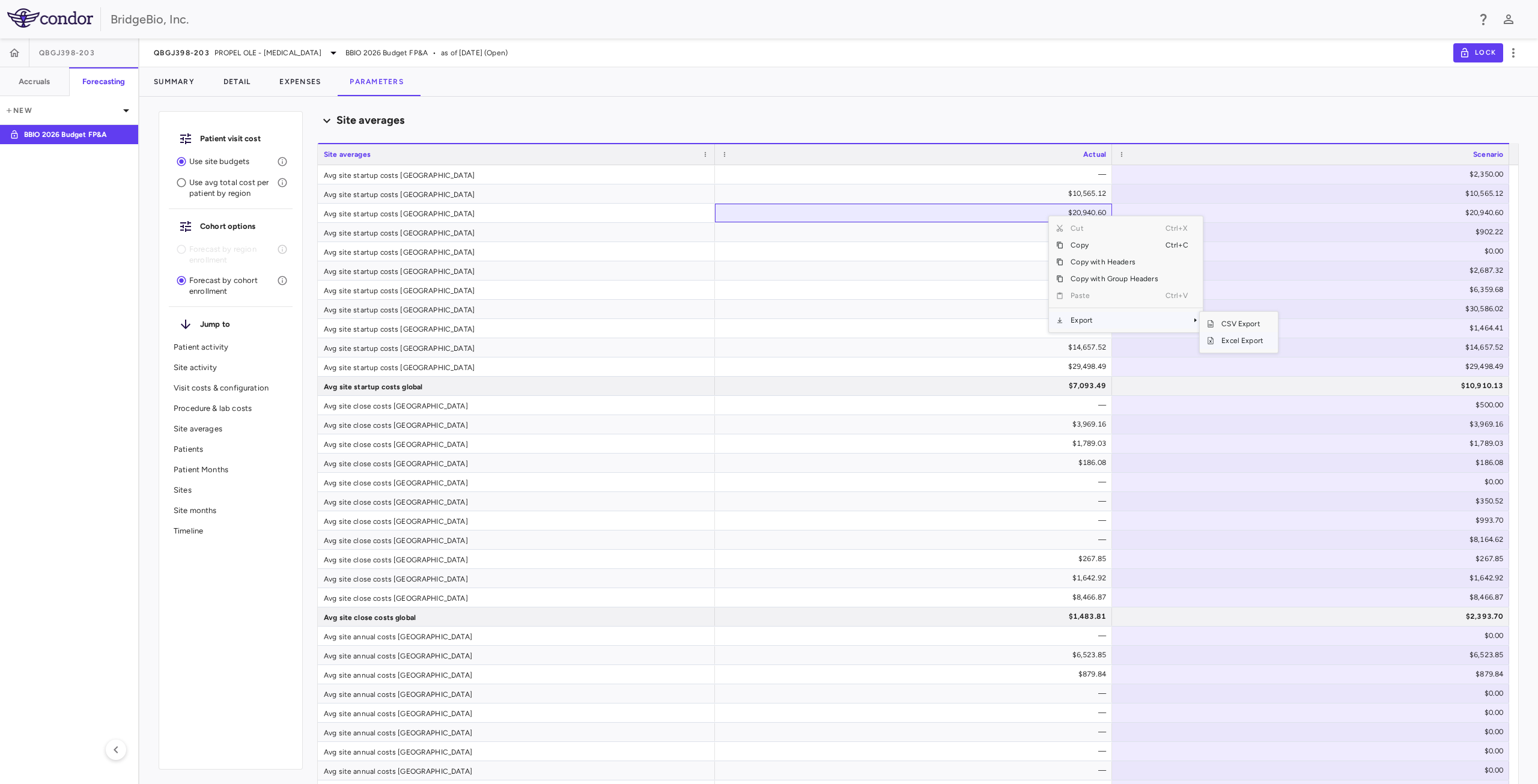
click at [1241, 336] on span "Excel Export" at bounding box center [1242, 341] width 57 height 17
click at [245, 56] on span "PROPEL OLE - [MEDICAL_DATA]" at bounding box center [267, 53] width 107 height 11
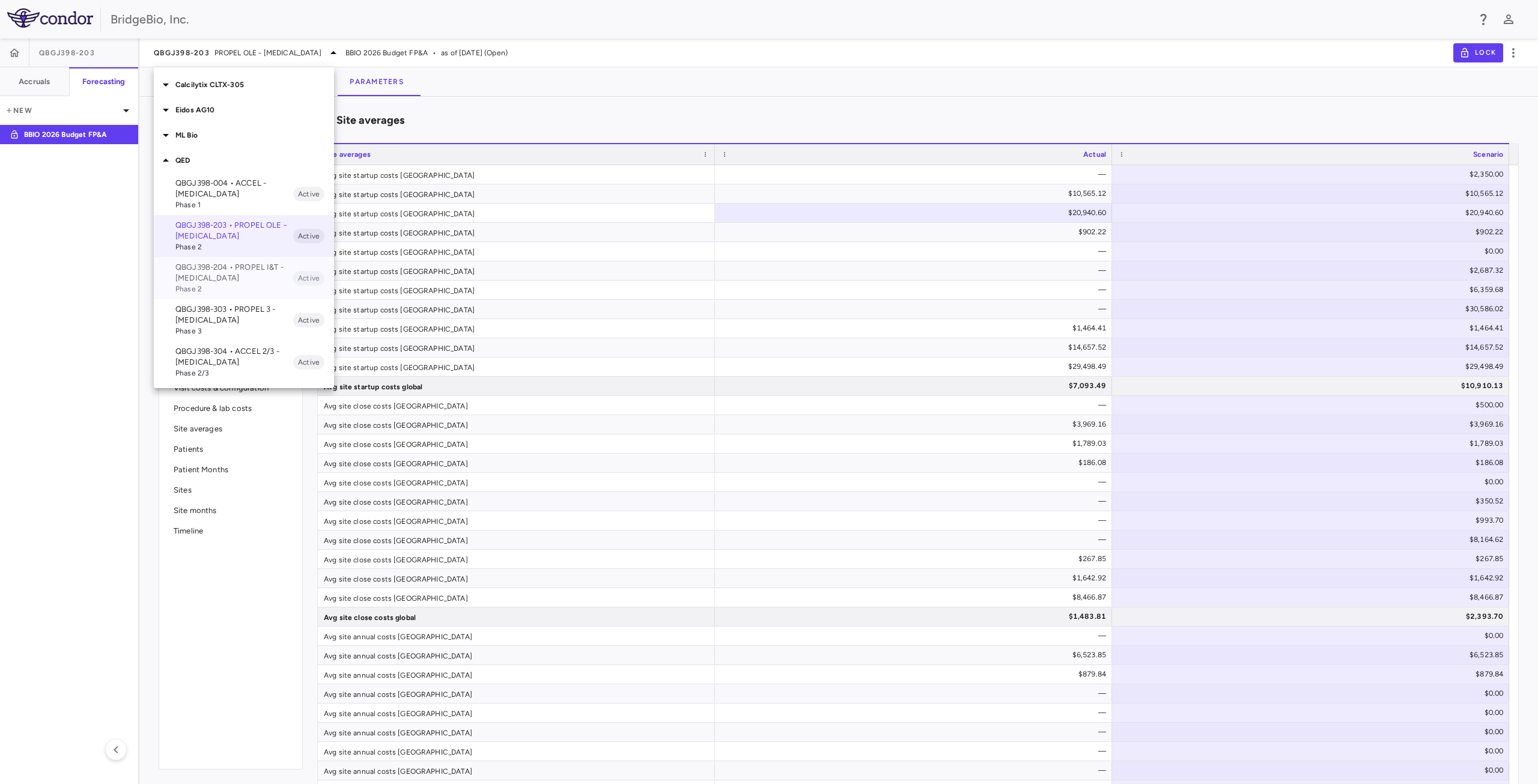
click at [211, 272] on p "QBGJ398-204 • PROPEL I&T - [MEDICAL_DATA]" at bounding box center [235, 272] width 118 height 22
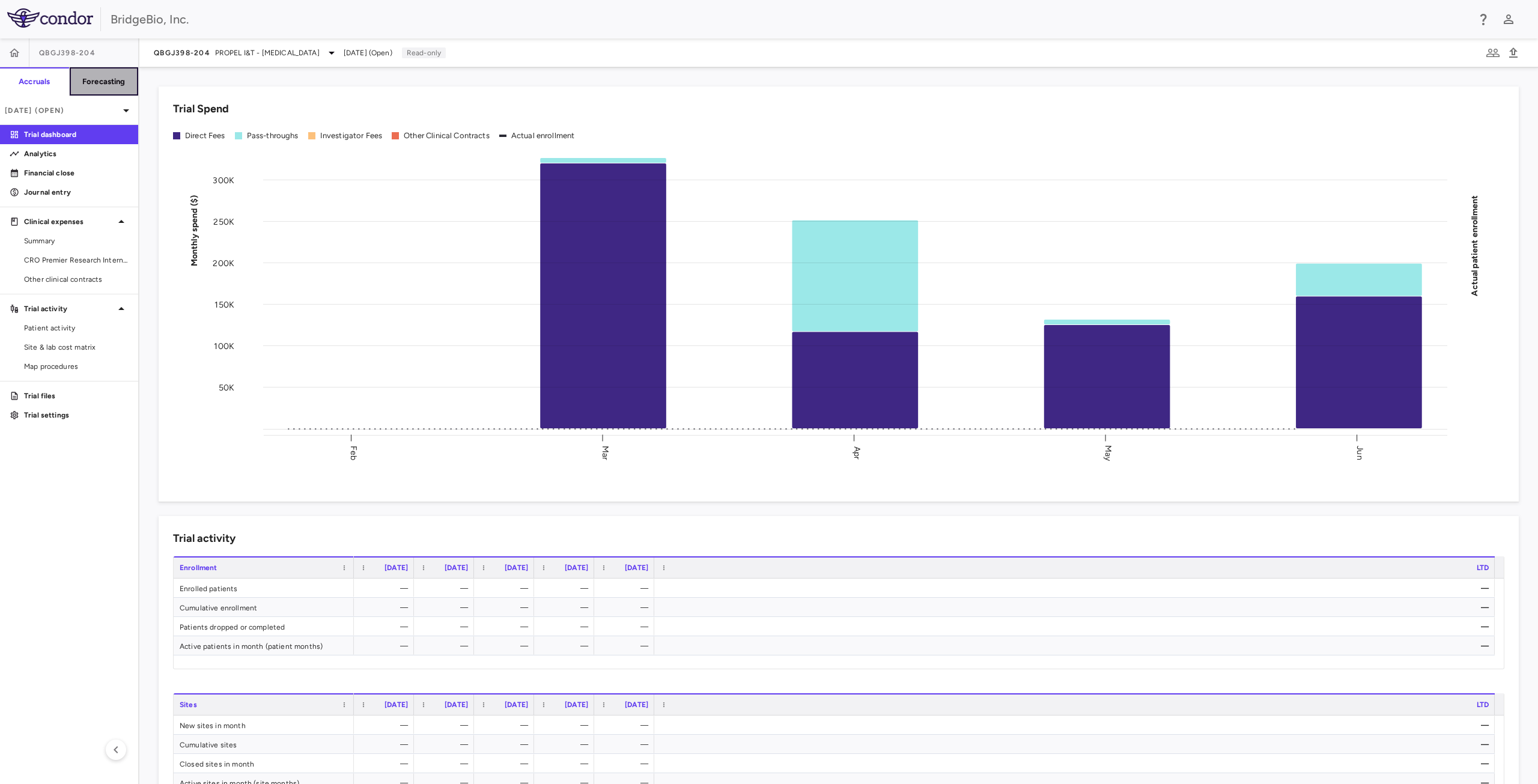
click at [110, 80] on h6 "Forecasting" at bounding box center [104, 82] width 43 height 11
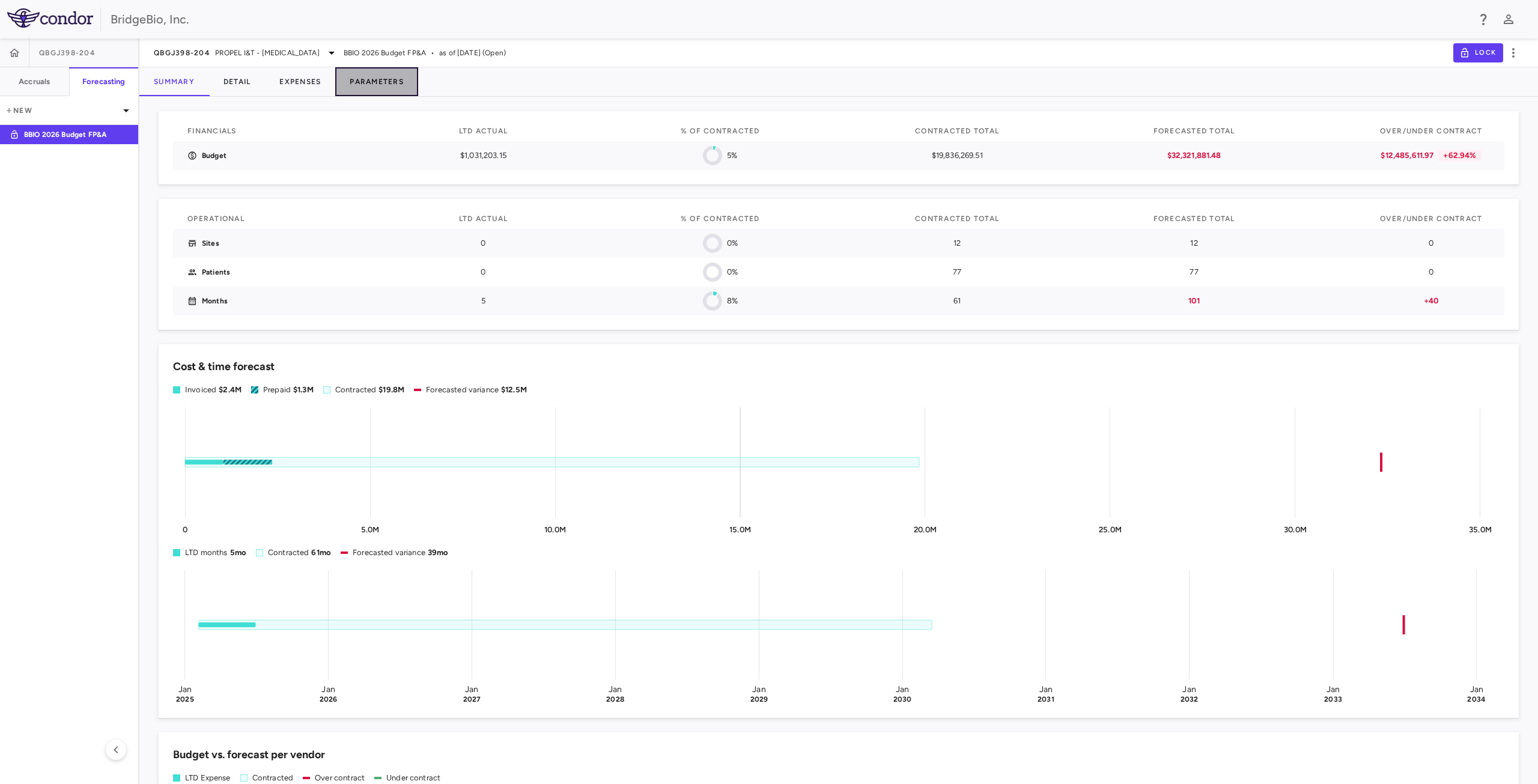
click at [386, 79] on button "Parameters" at bounding box center [377, 82] width 83 height 29
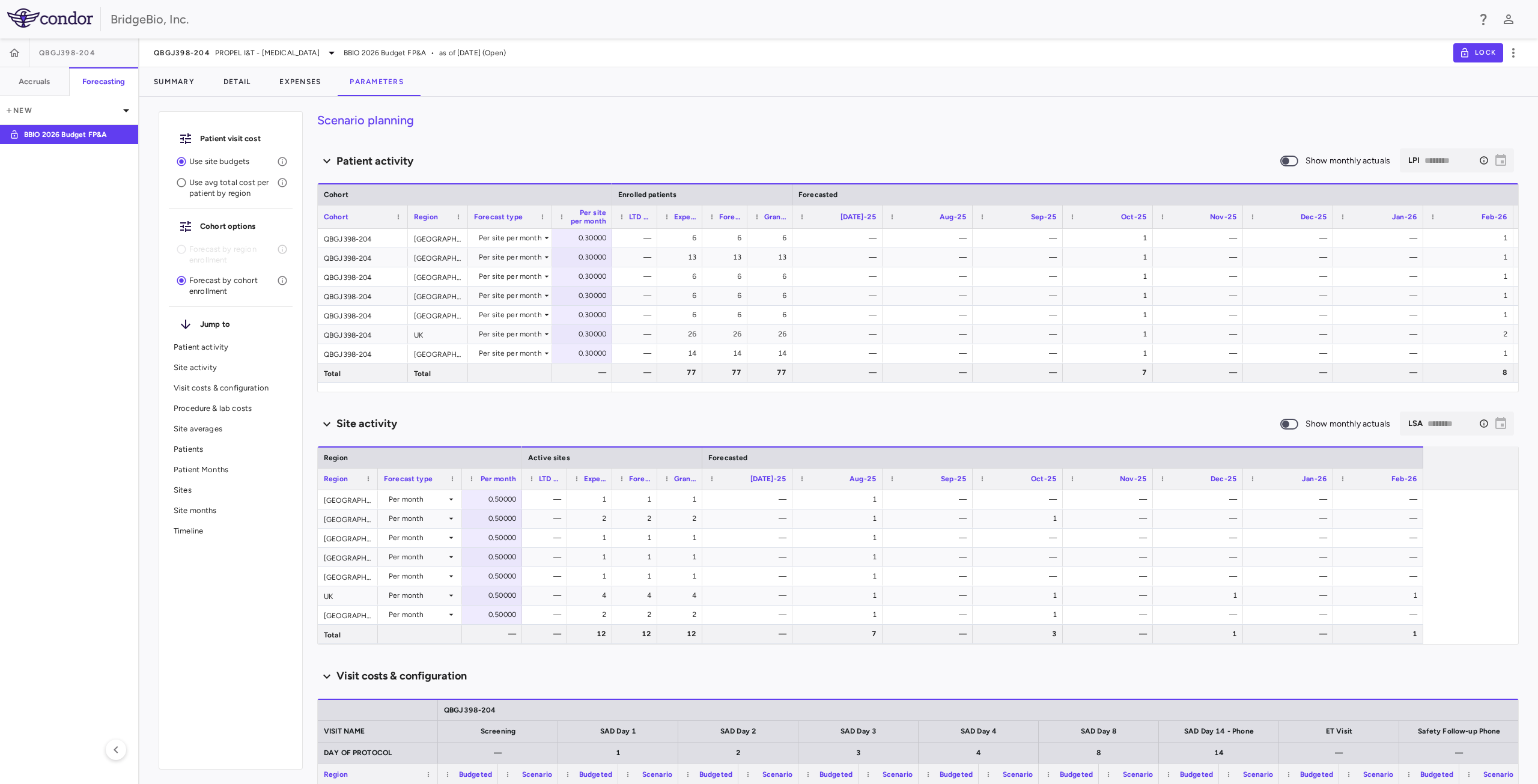
click at [204, 426] on p "Site averages" at bounding box center [230, 429] width 114 height 11
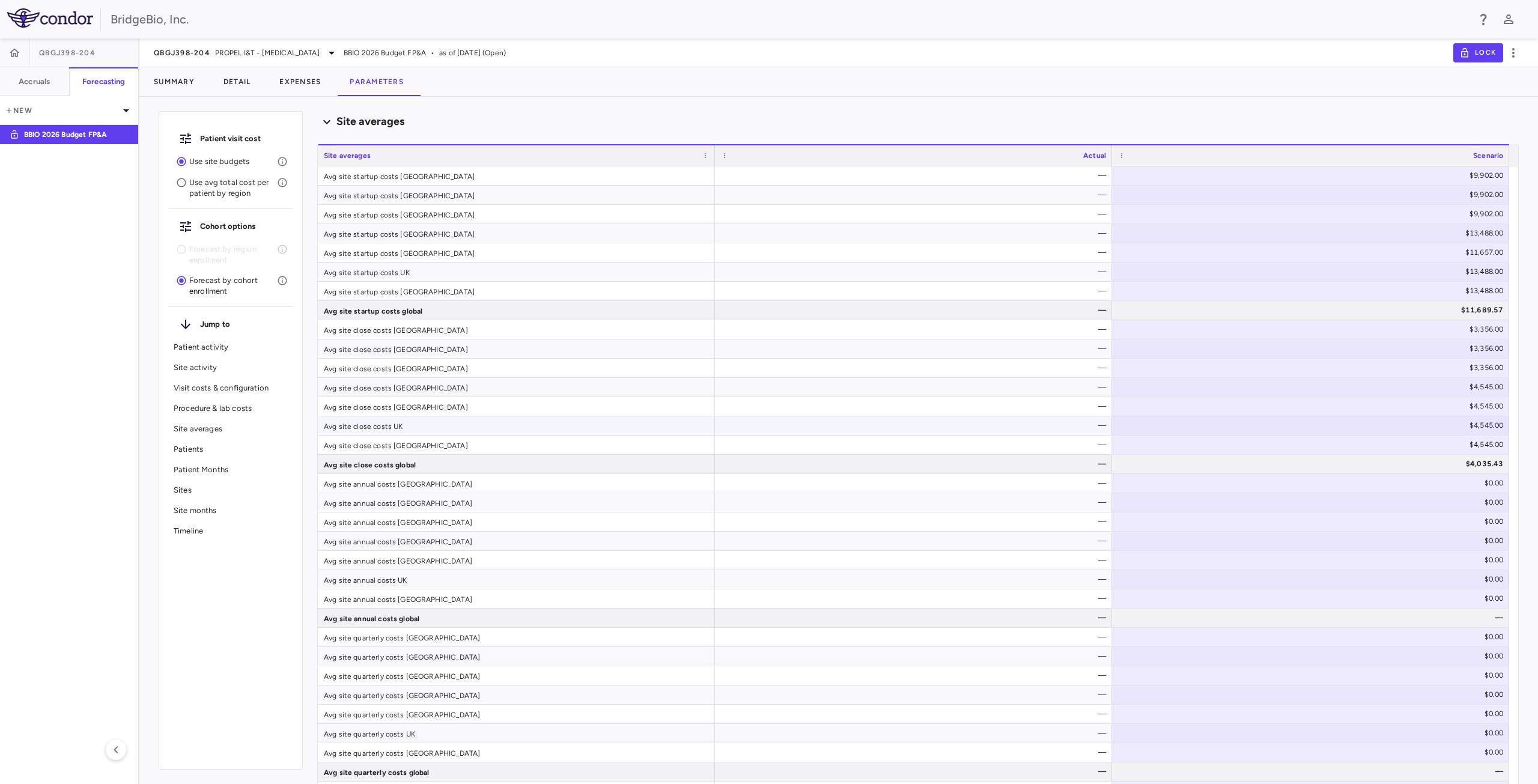
scroll to position [1149, 0]
click at [956, 213] on div "—" at bounding box center [916, 211] width 380 height 19
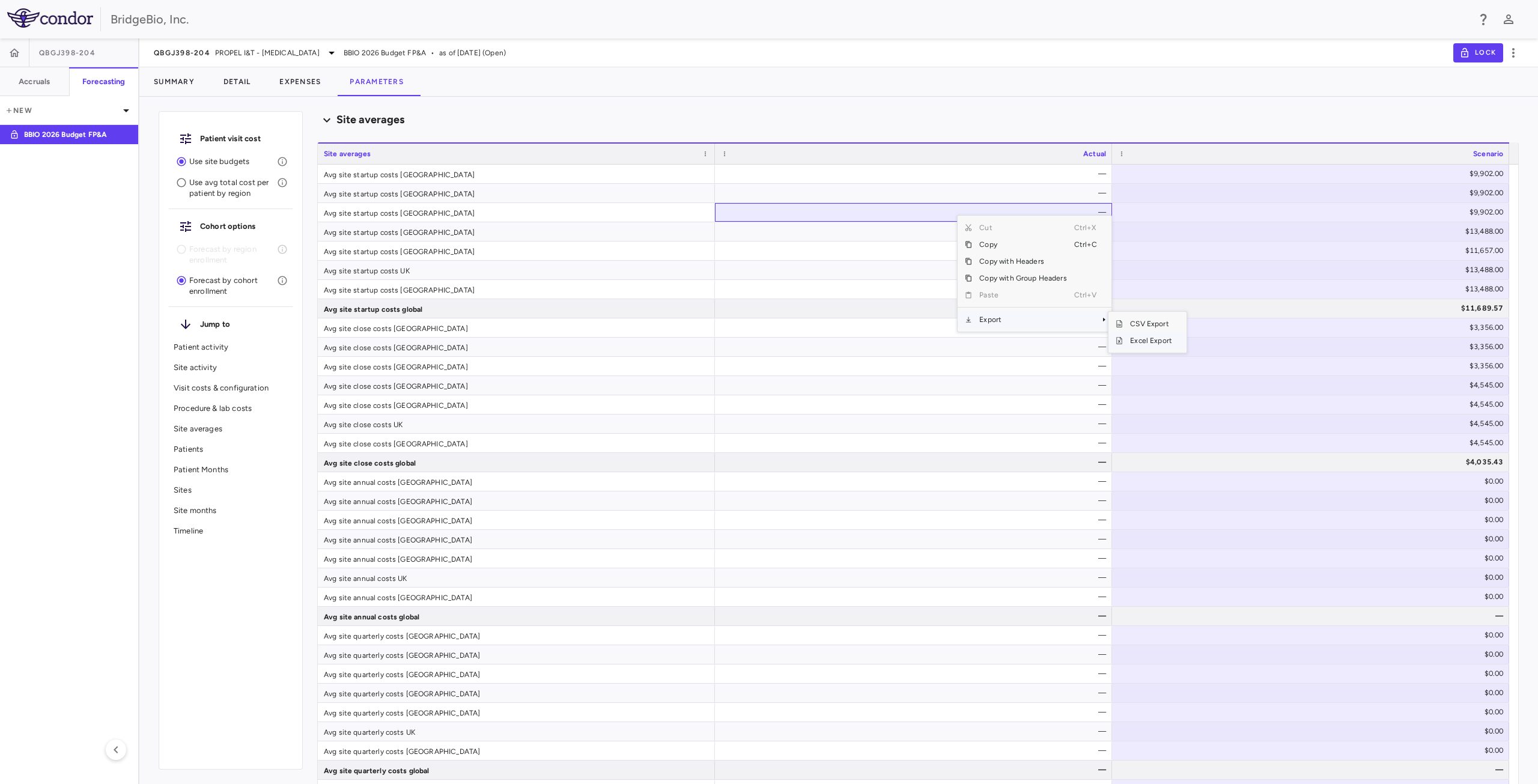
click at [1151, 339] on span "Excel Export" at bounding box center [1150, 341] width 57 height 17
click at [244, 51] on span "PROPEL I&T - [MEDICAL_DATA]" at bounding box center [267, 53] width 104 height 11
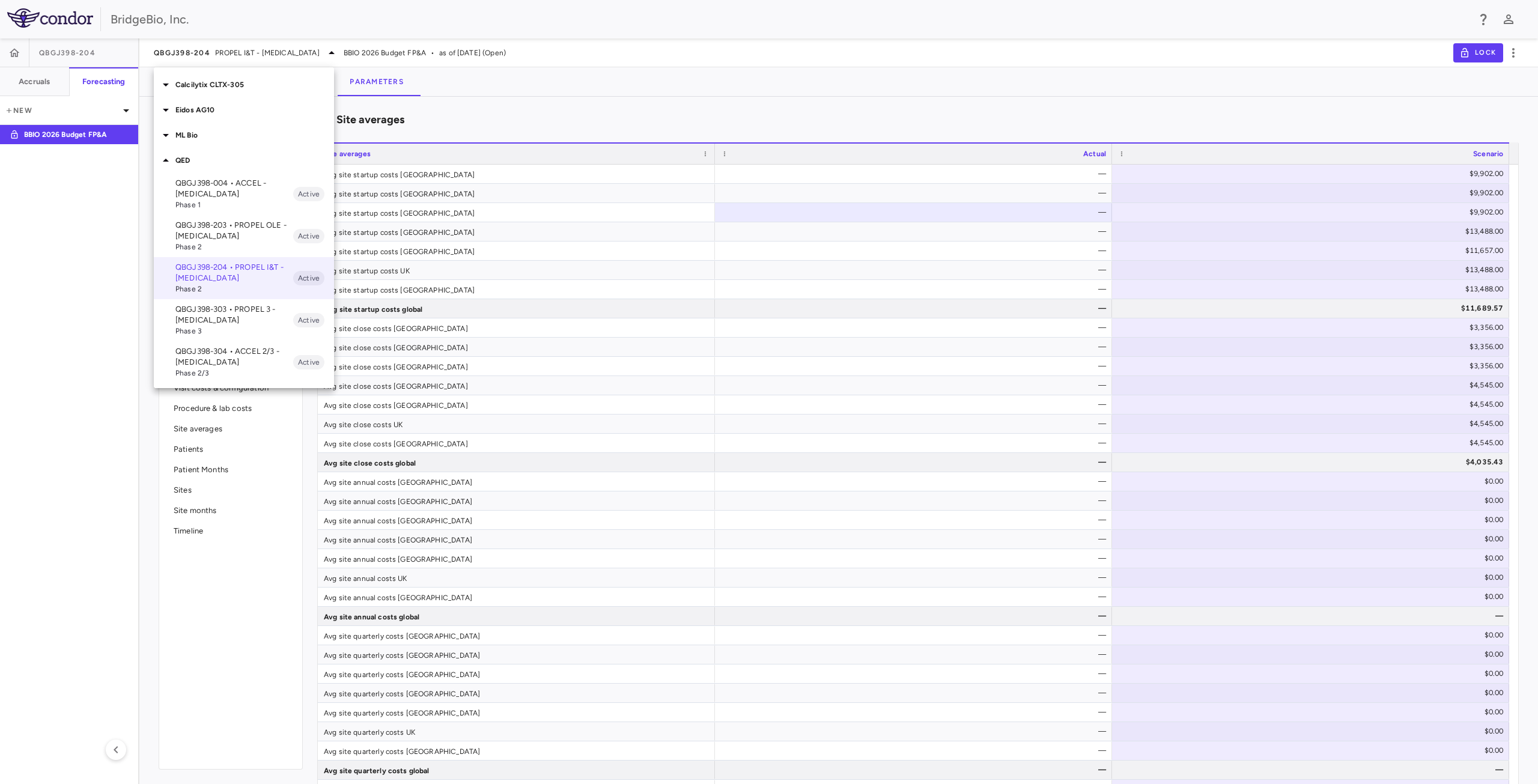
click at [213, 316] on p "QBGJ398-303 • PROPEL 3 - [MEDICAL_DATA]" at bounding box center [235, 315] width 118 height 22
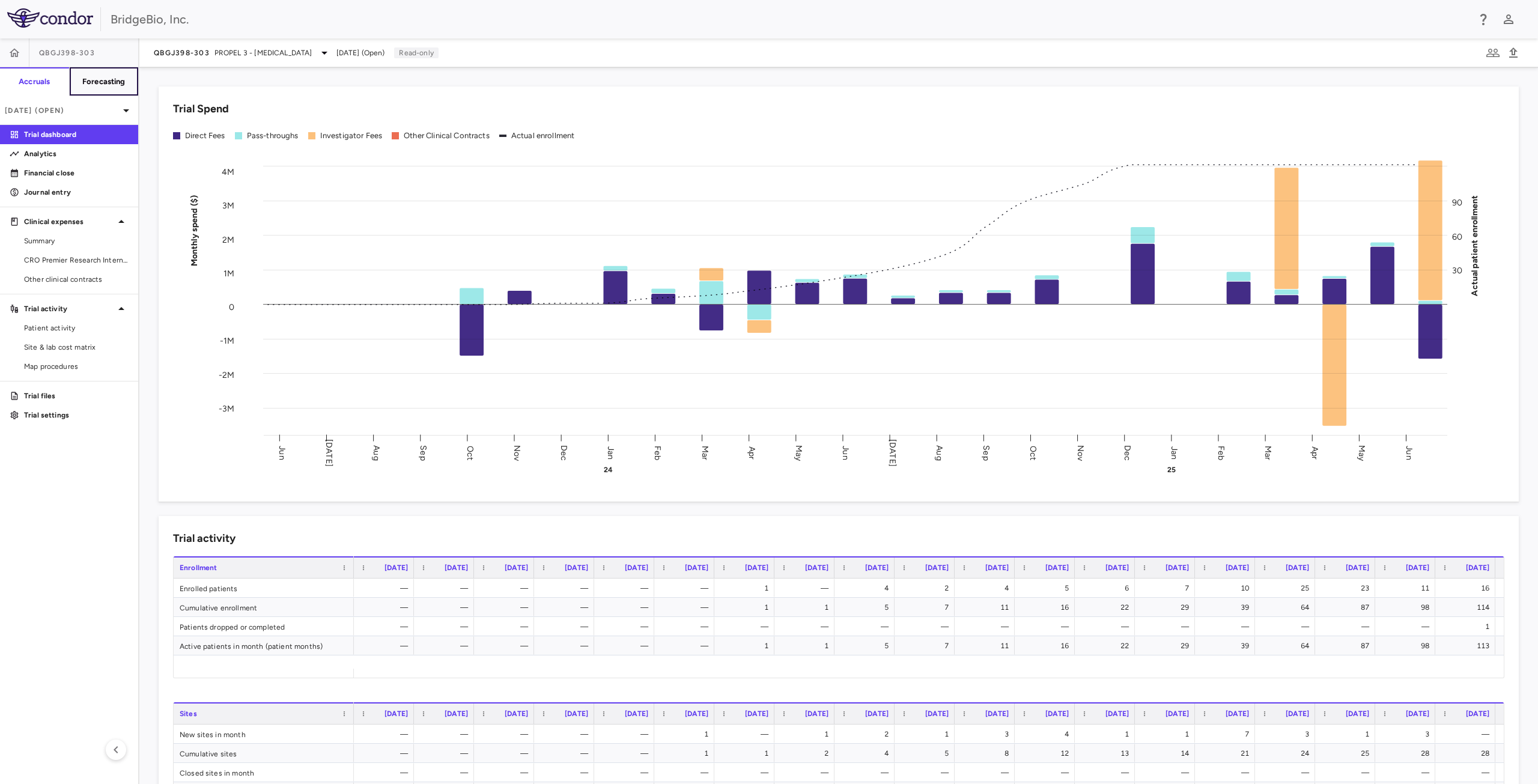
click at [112, 82] on h6 "Forecasting" at bounding box center [104, 82] width 43 height 11
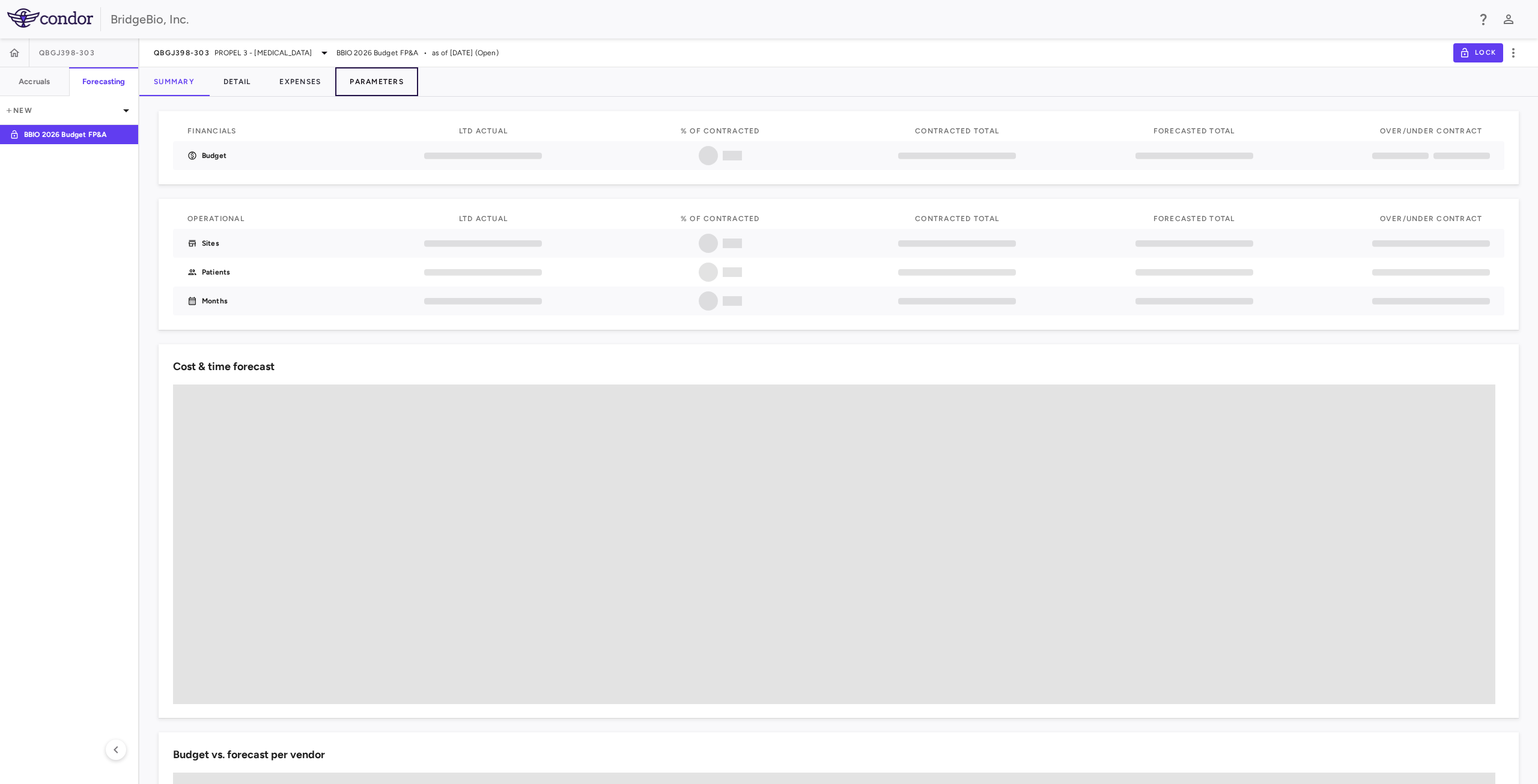
click at [386, 83] on button "Parameters" at bounding box center [377, 82] width 83 height 29
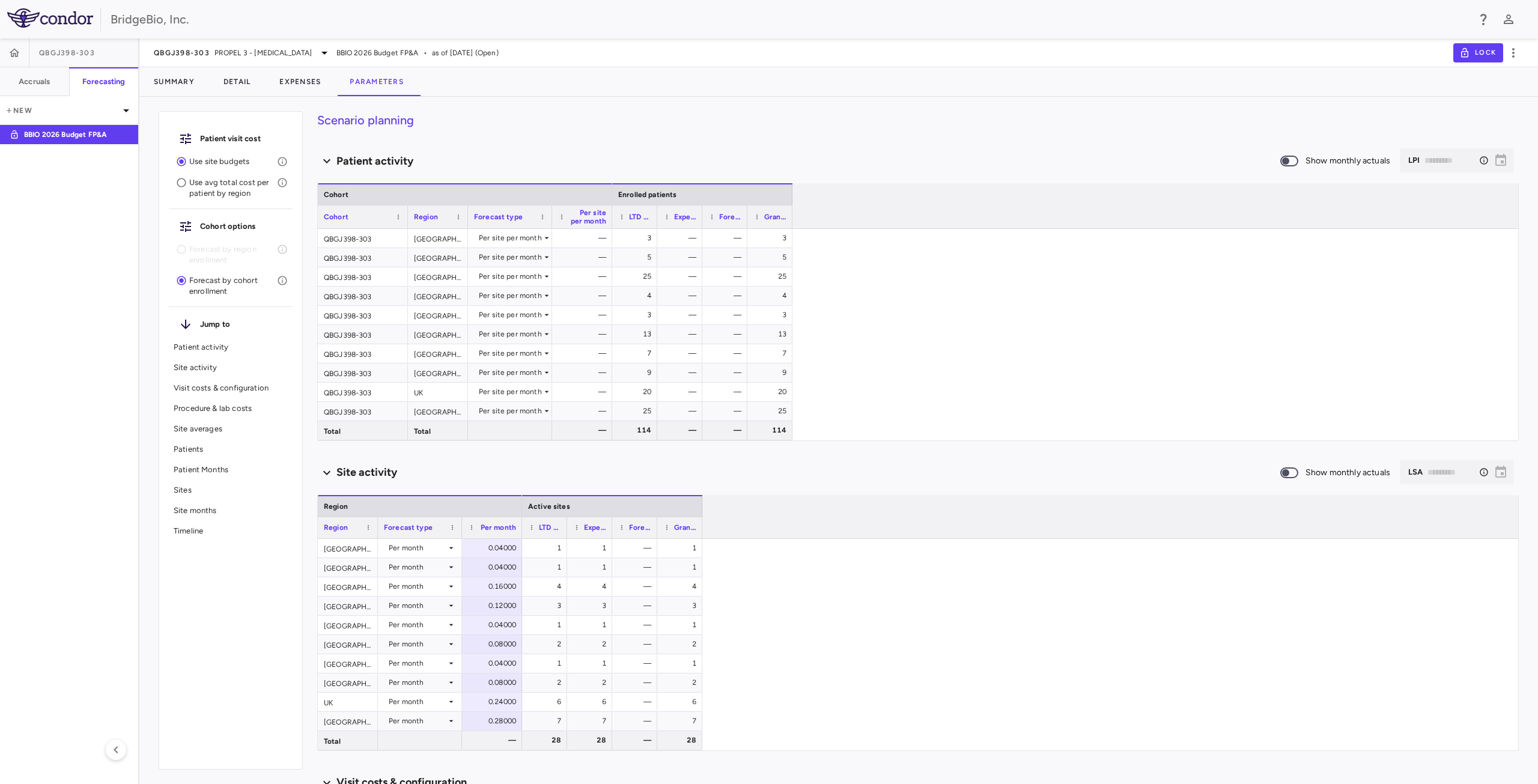
click at [207, 429] on p "Site averages" at bounding box center [230, 429] width 114 height 11
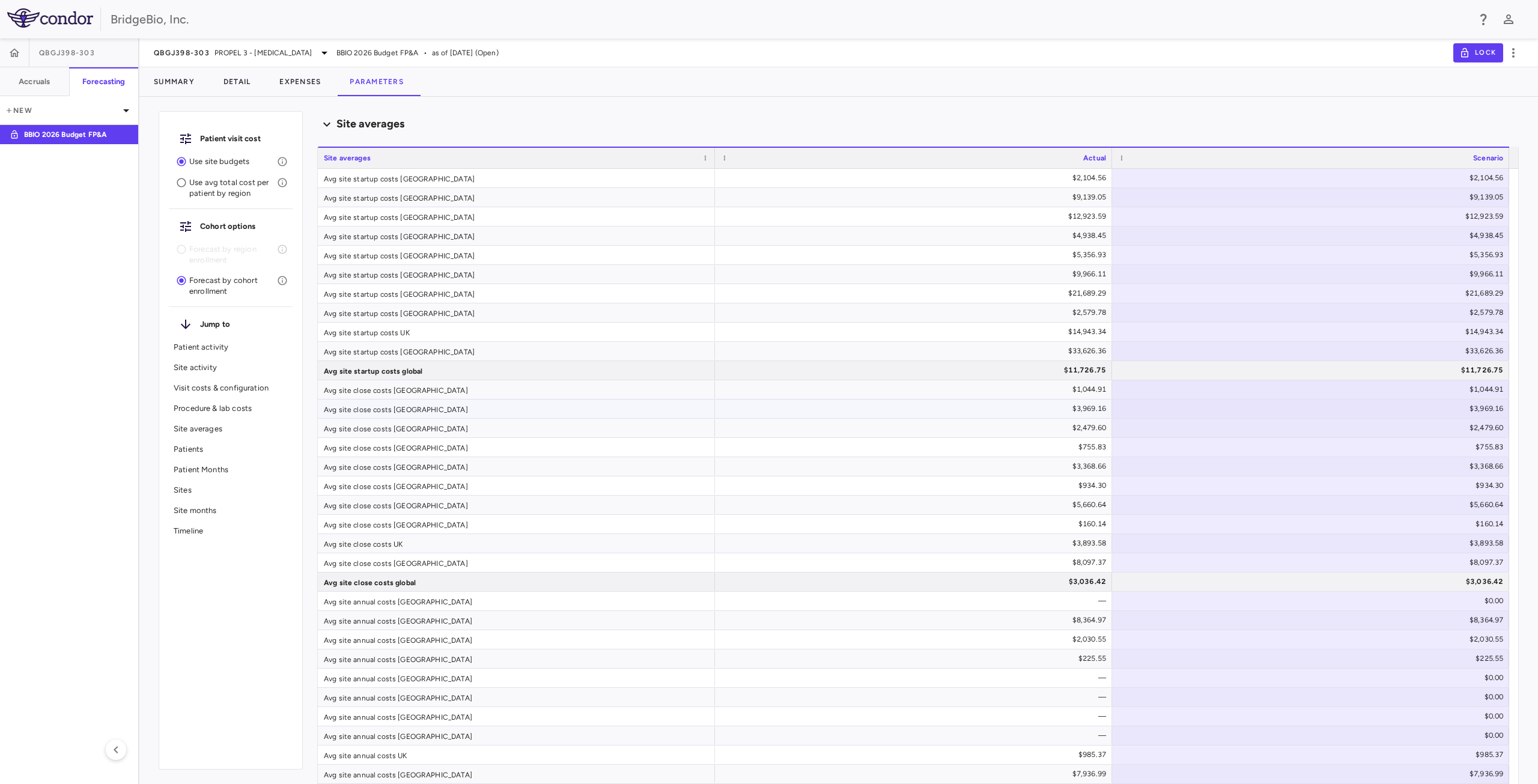
scroll to position [1370, 0]
click at [955, 249] on div "$5,356.93" at bounding box center [916, 250] width 380 height 19
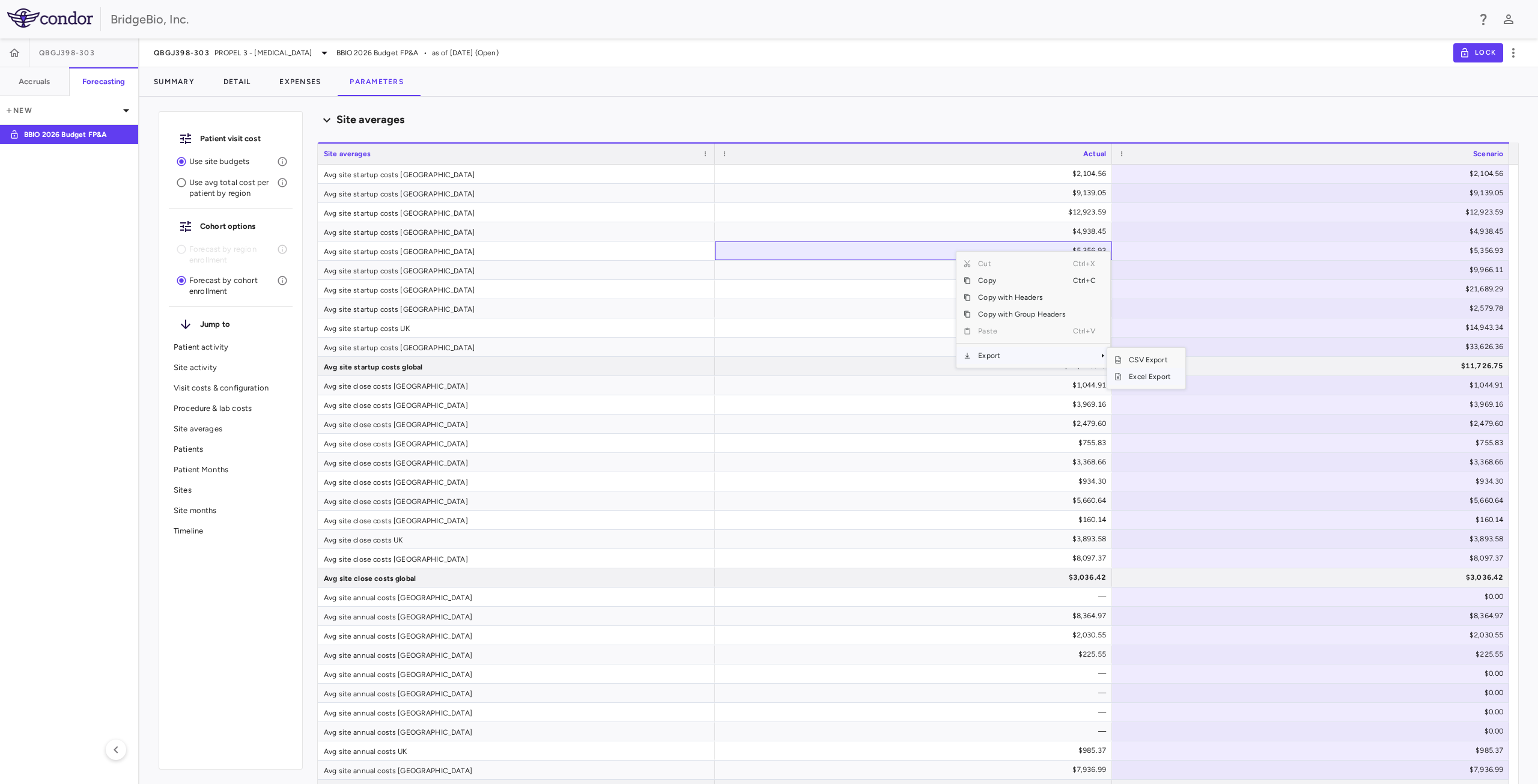
click at [1140, 375] on span "Excel Export" at bounding box center [1150, 377] width 57 height 17
click at [276, 54] on span "PROPEL 3 - [MEDICAL_DATA]" at bounding box center [263, 53] width 98 height 11
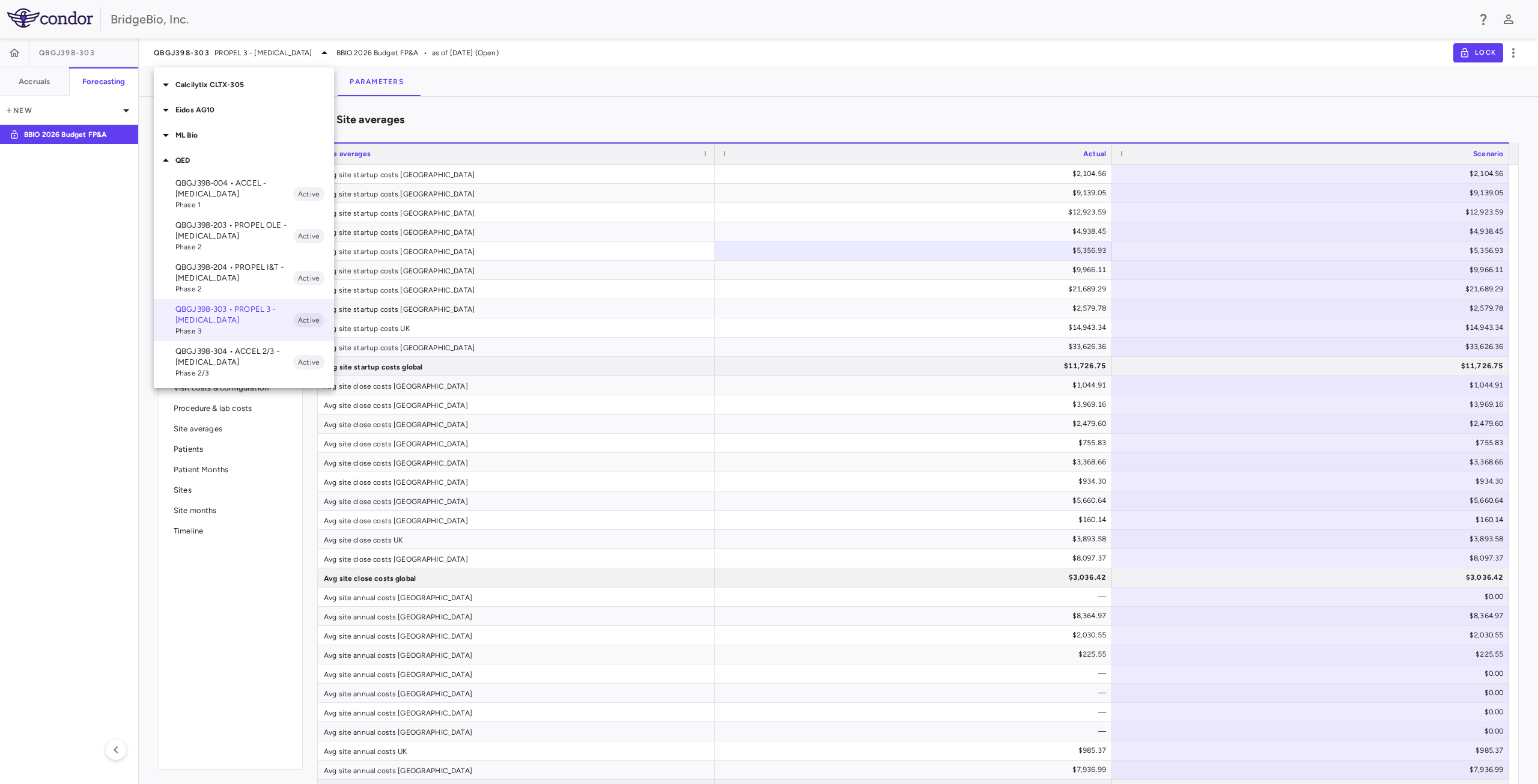
click at [168, 163] on icon at bounding box center [166, 160] width 14 height 14
click at [167, 83] on icon at bounding box center [166, 85] width 6 height 3
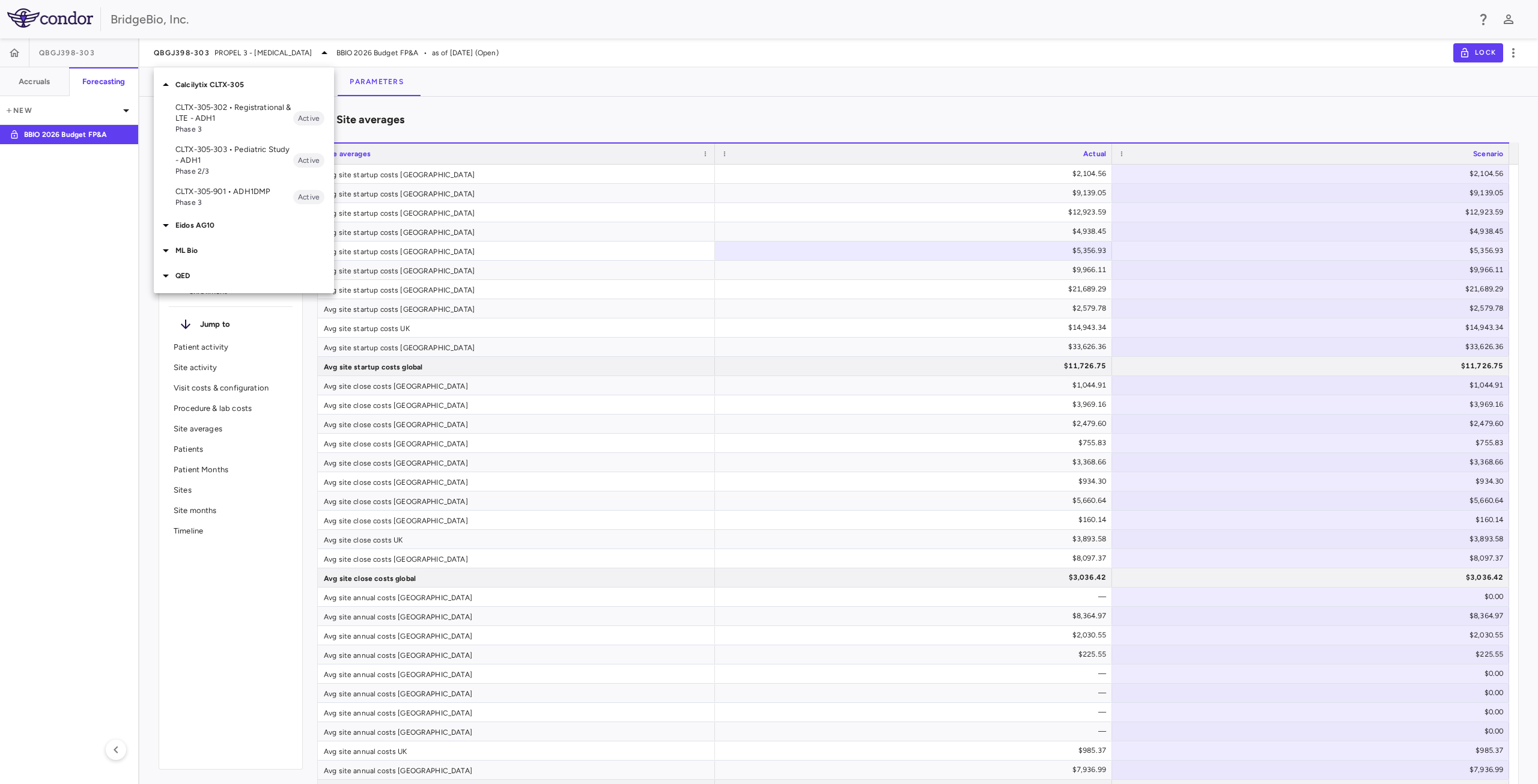
click at [223, 107] on p "CLTX-305-302 • Registrational & LTE - ADH1" at bounding box center [235, 113] width 118 height 22
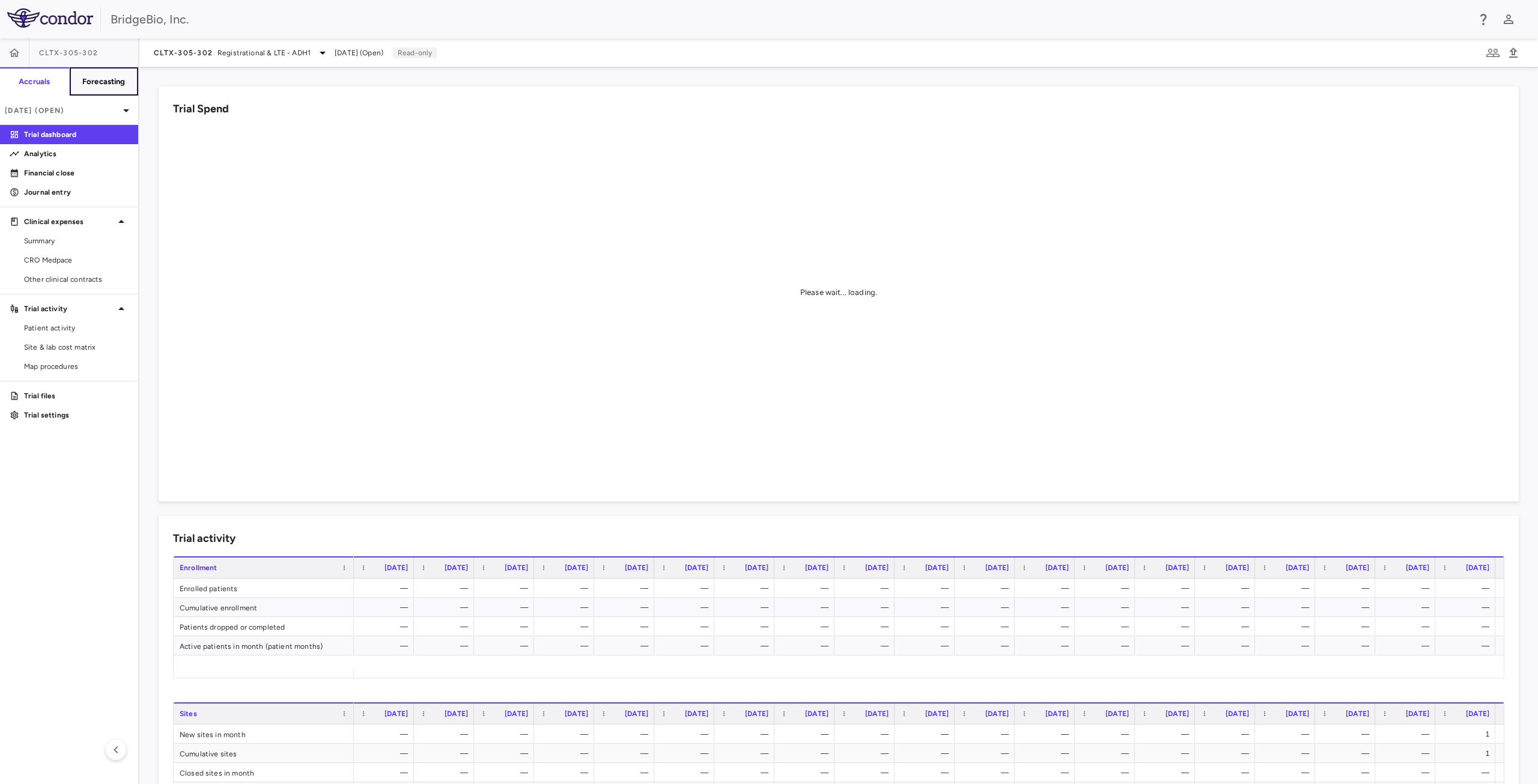
click at [96, 79] on h6 "Forecasting" at bounding box center [104, 82] width 43 height 11
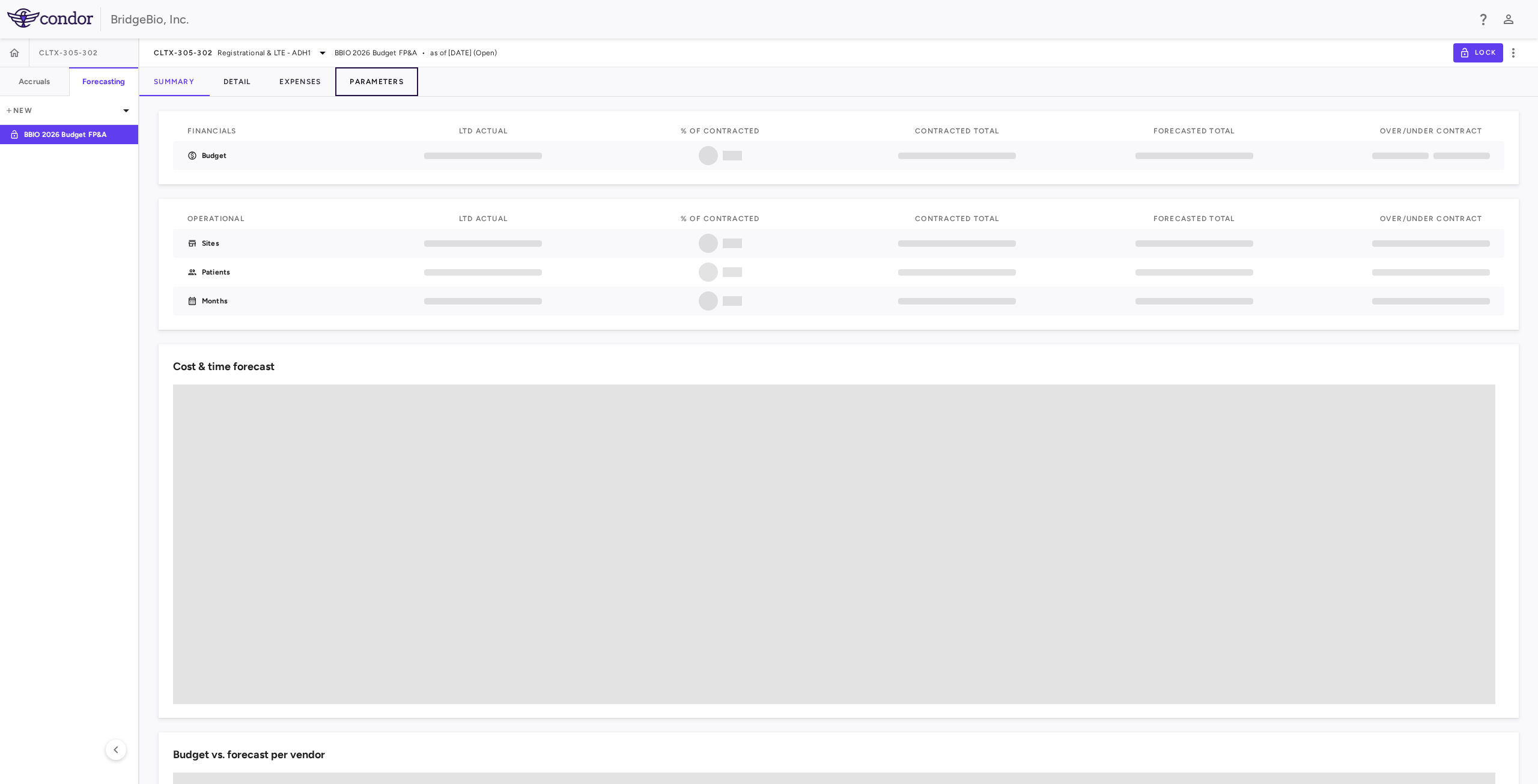
click at [386, 82] on button "Parameters" at bounding box center [377, 82] width 83 height 29
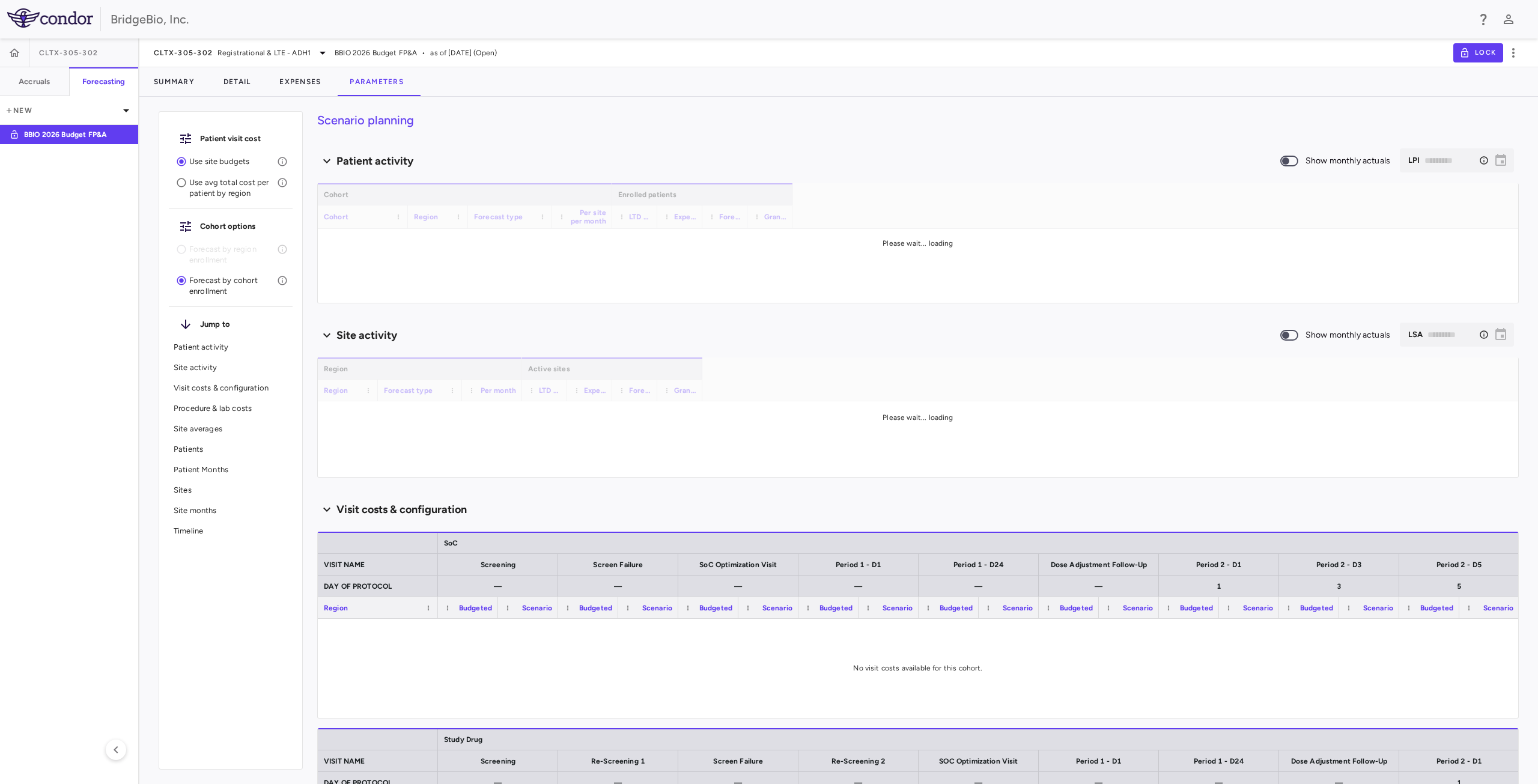
click at [184, 488] on p "Sites" at bounding box center [230, 490] width 114 height 11
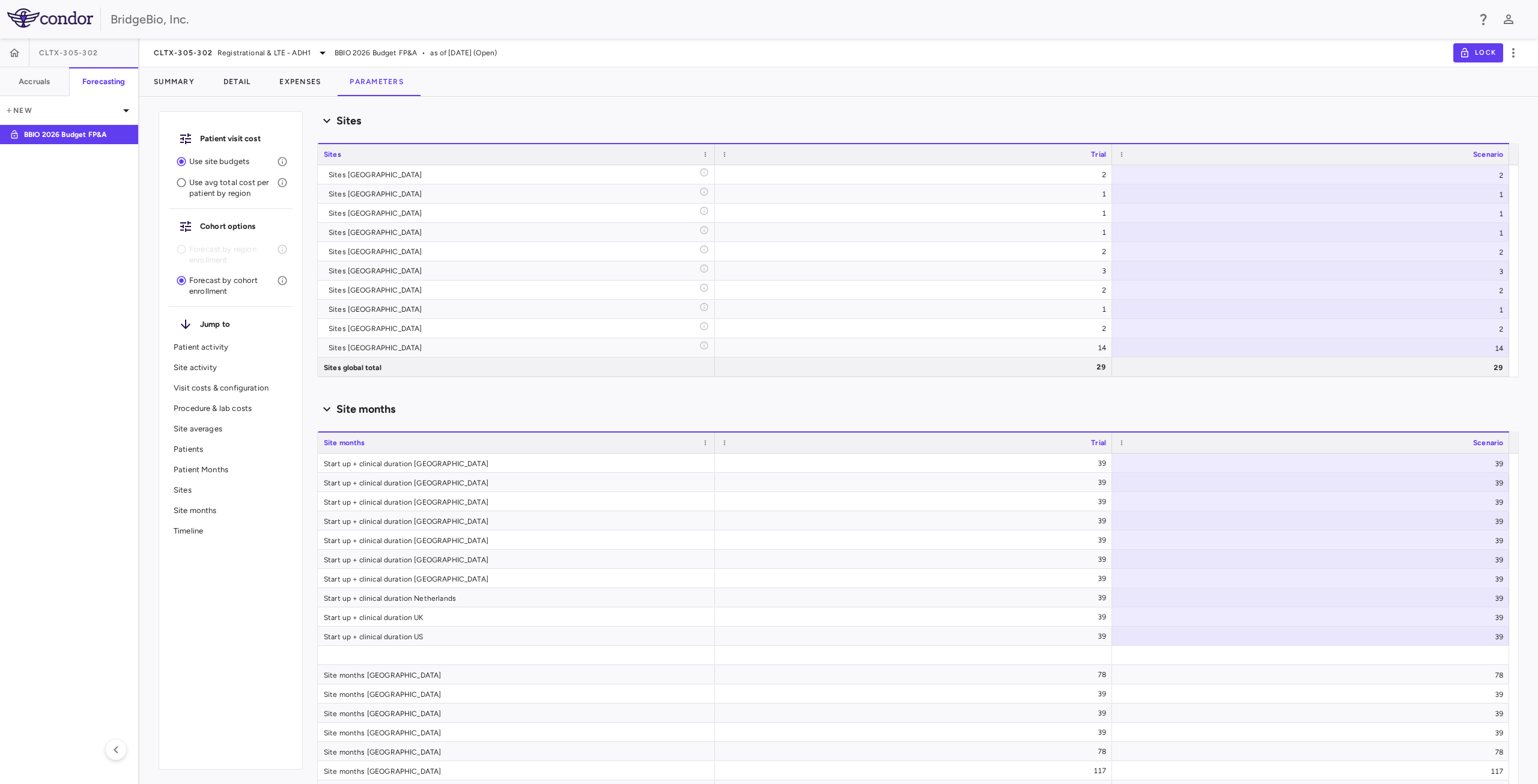
click at [210, 424] on p "Site averages" at bounding box center [230, 429] width 114 height 11
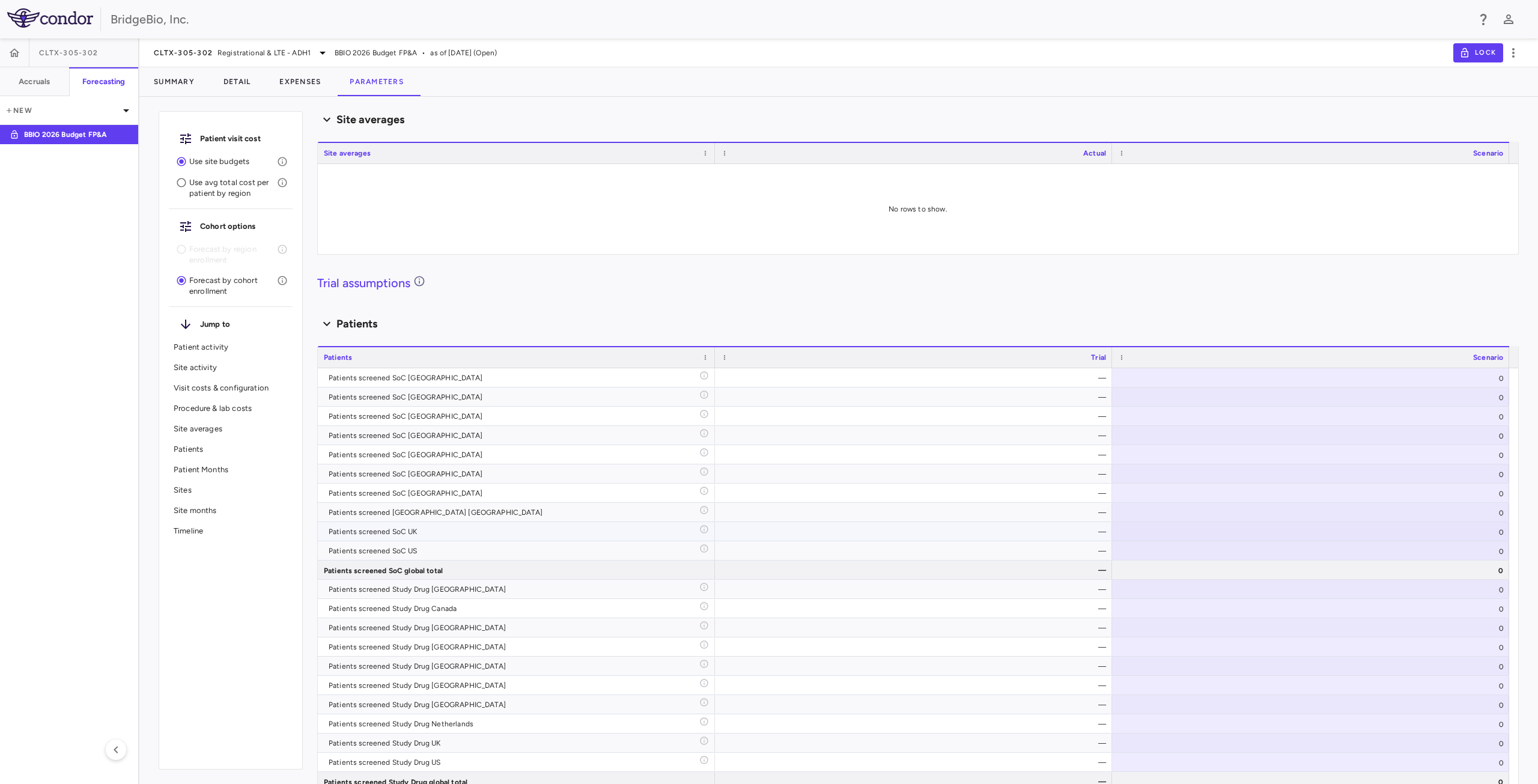
scroll to position [1442, 0]
click at [192, 490] on p "Sites" at bounding box center [230, 490] width 114 height 11
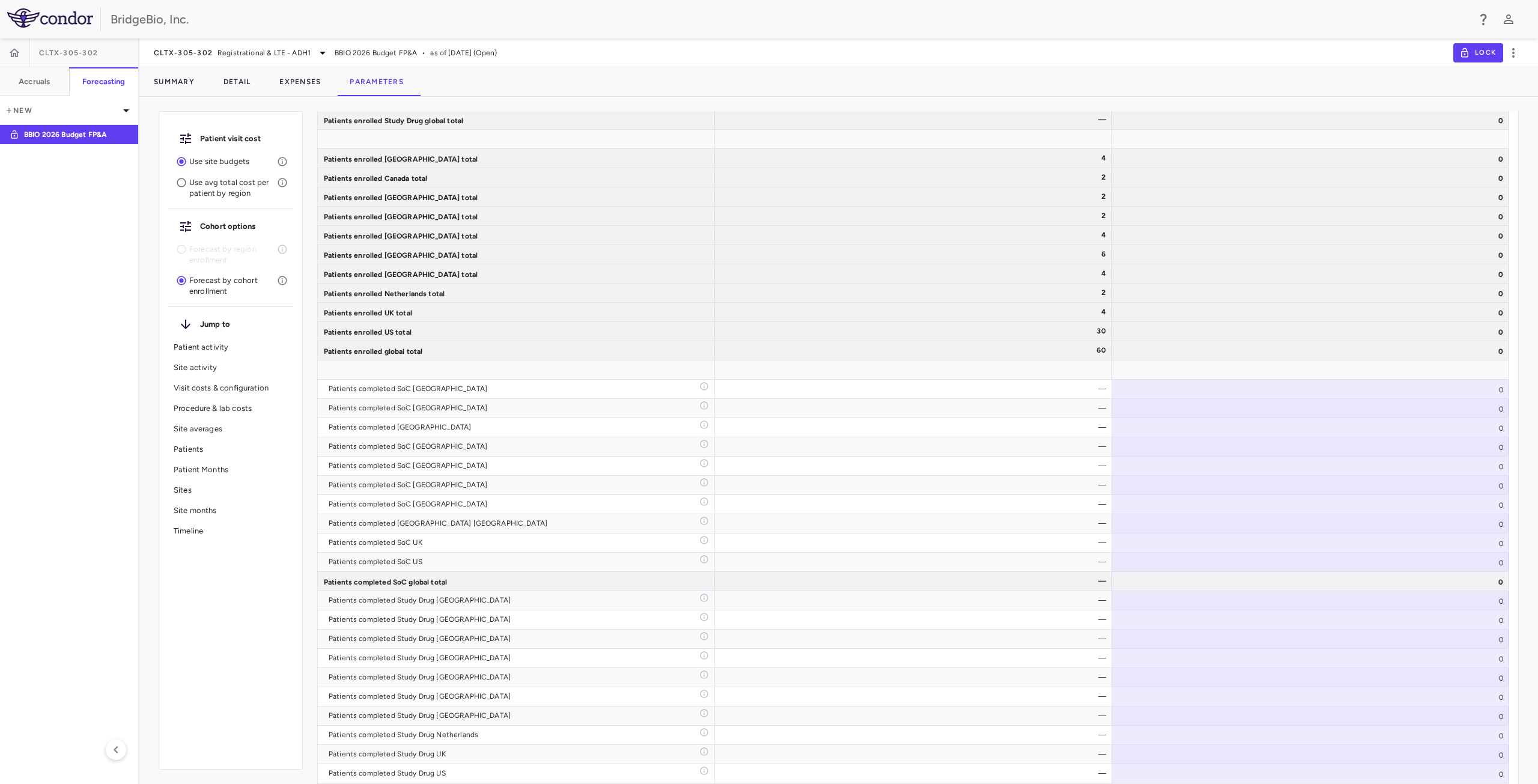
scroll to position [6280, 0]
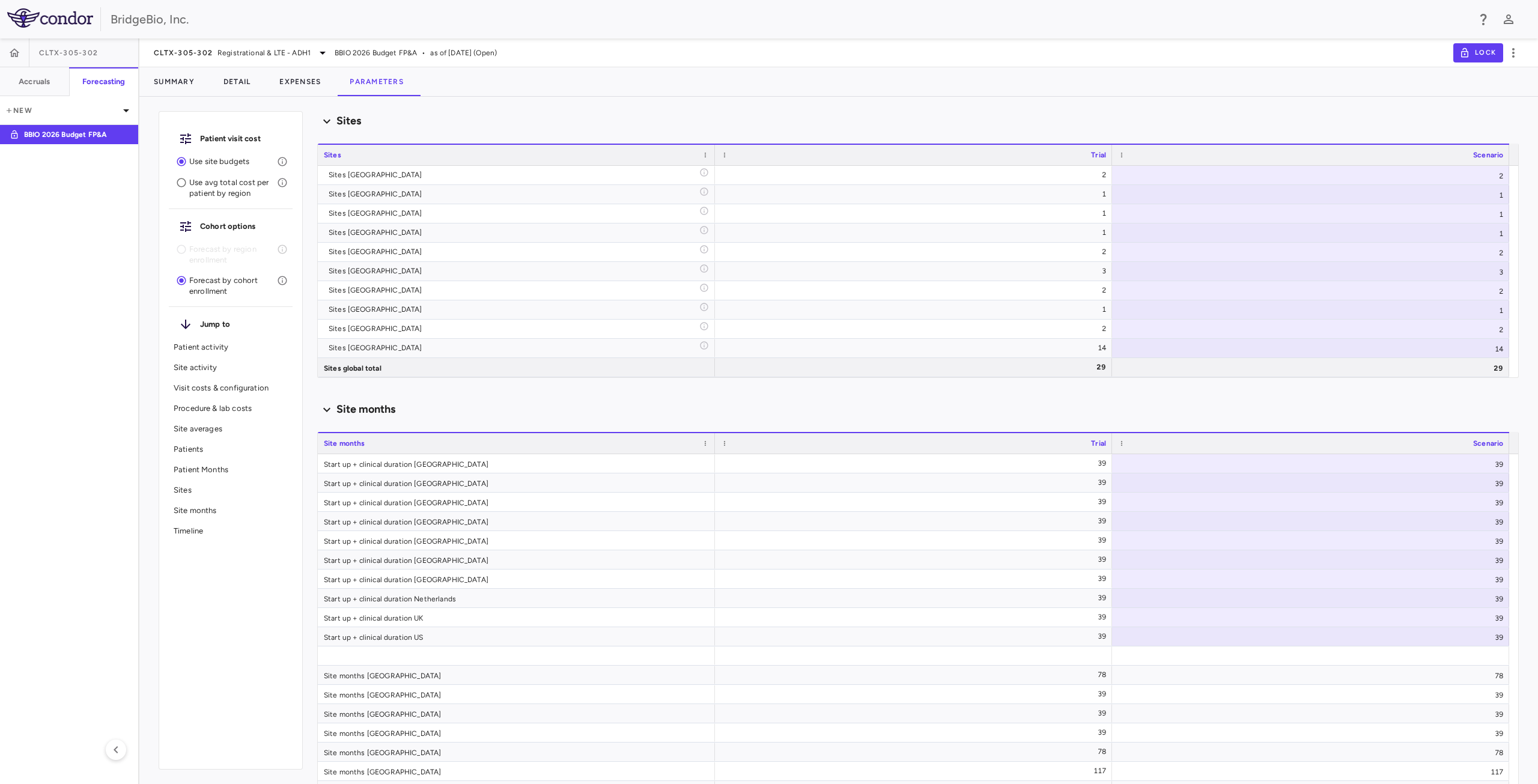
click at [197, 430] on p "Site averages" at bounding box center [230, 429] width 114 height 11
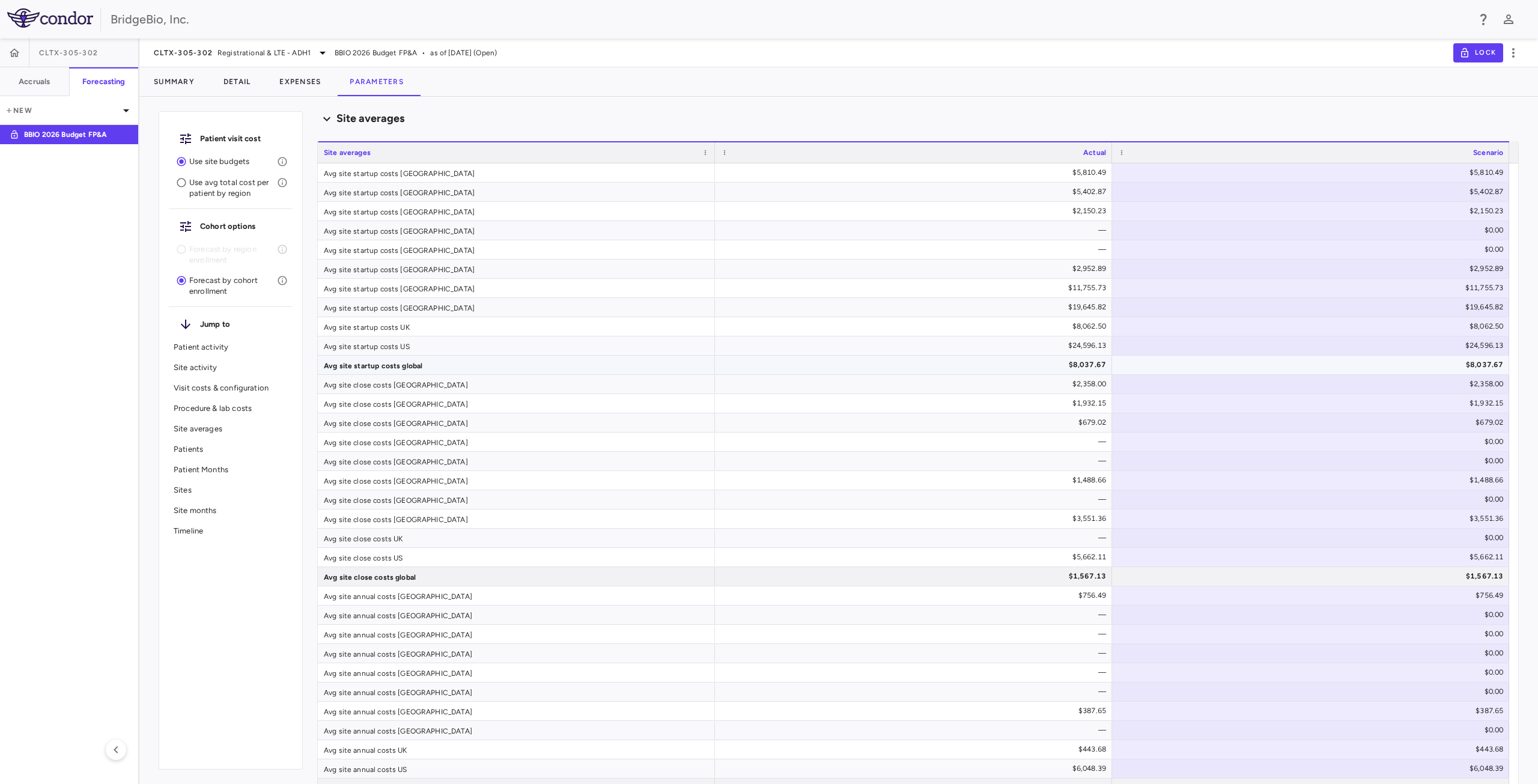
scroll to position [2226, 0]
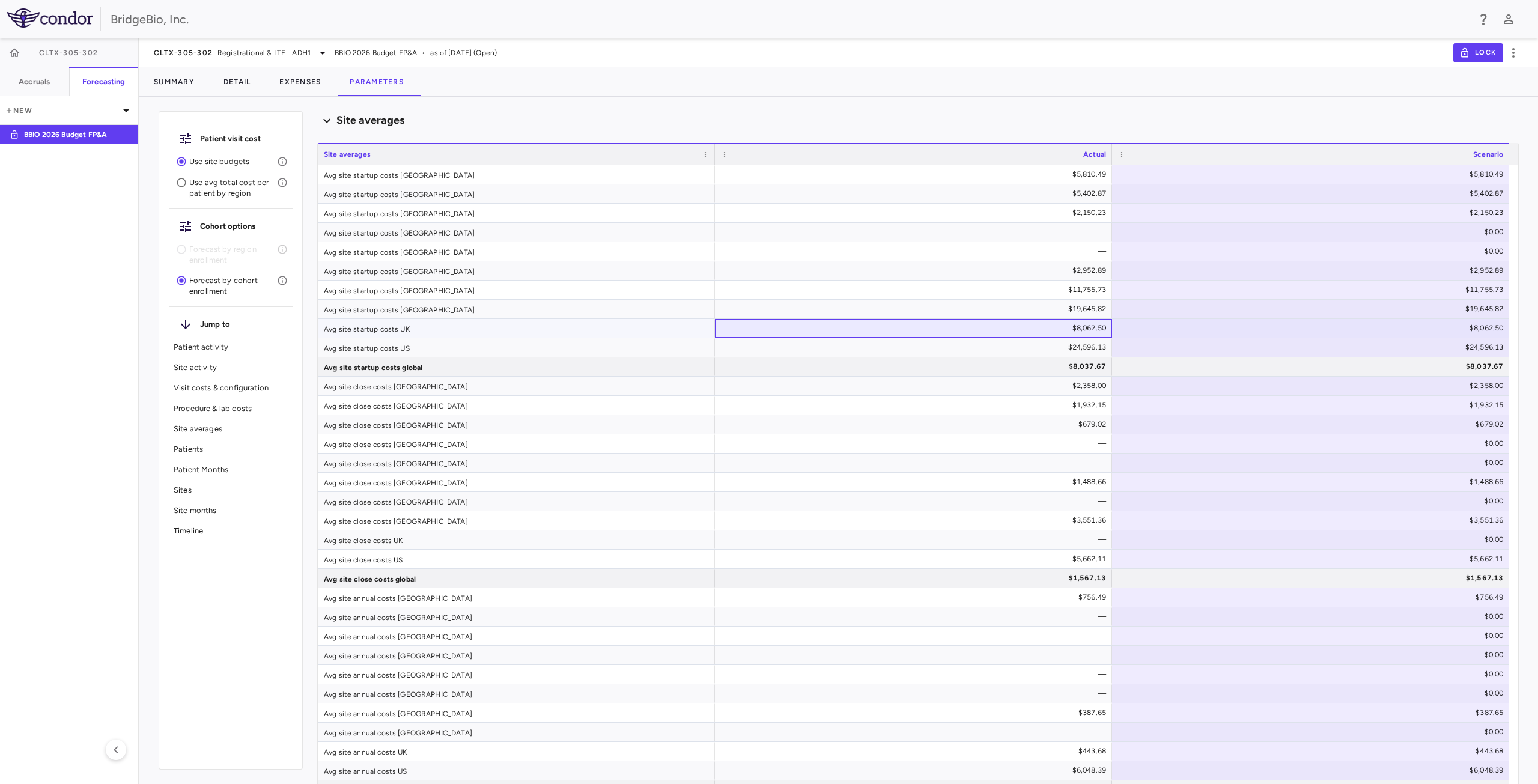
click at [1032, 322] on div "$8,062.50" at bounding box center [916, 328] width 380 height 19
click at [1221, 453] on span "Excel Export" at bounding box center [1225, 453] width 57 height 17
click at [263, 58] on div "CLTX-305-302 Registrational & LTE - ADH1" at bounding box center [241, 52] width 176 height 14
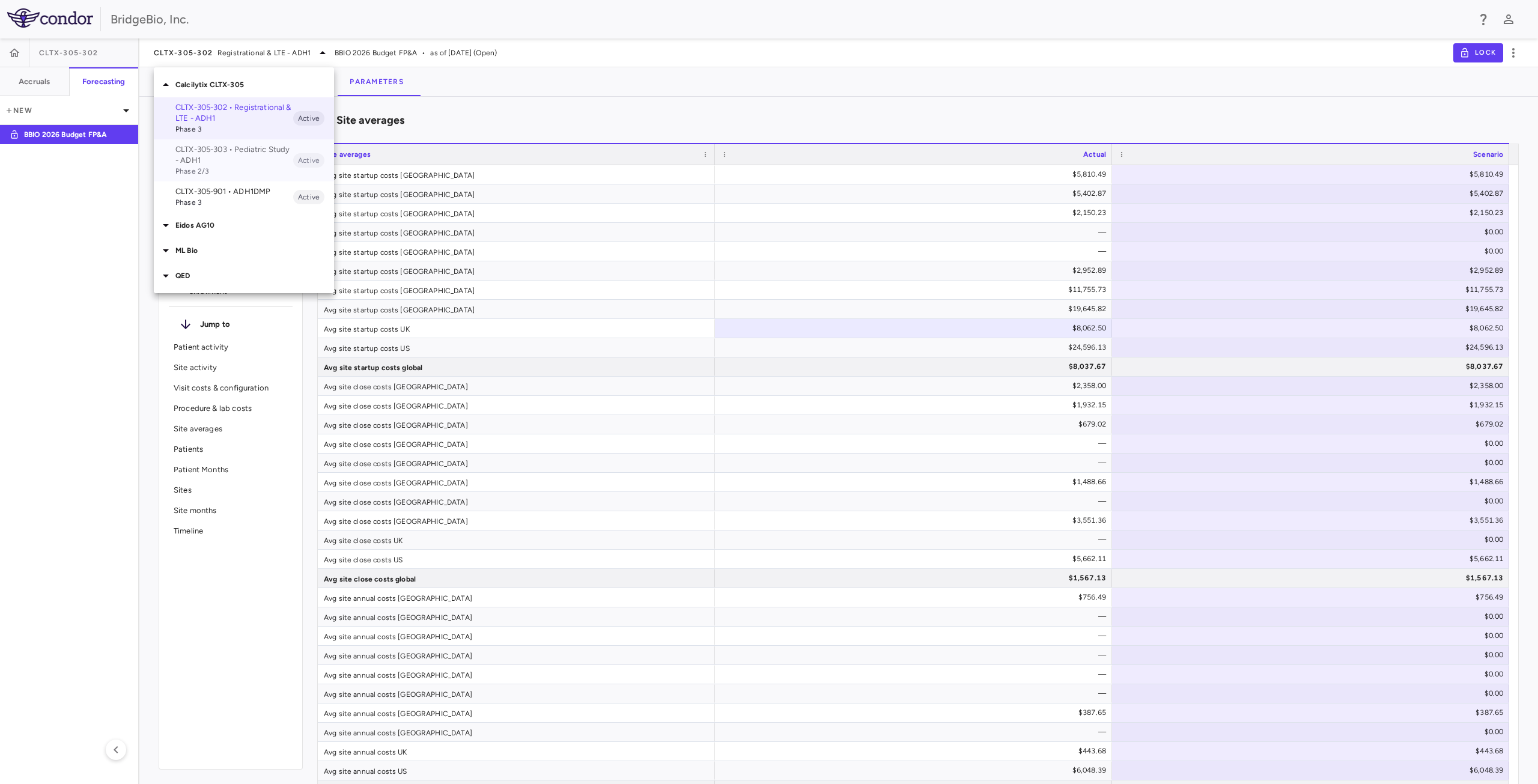
click at [237, 156] on p "CLTX-305-303 • Pediatric Study - ADH1" at bounding box center [235, 154] width 118 height 22
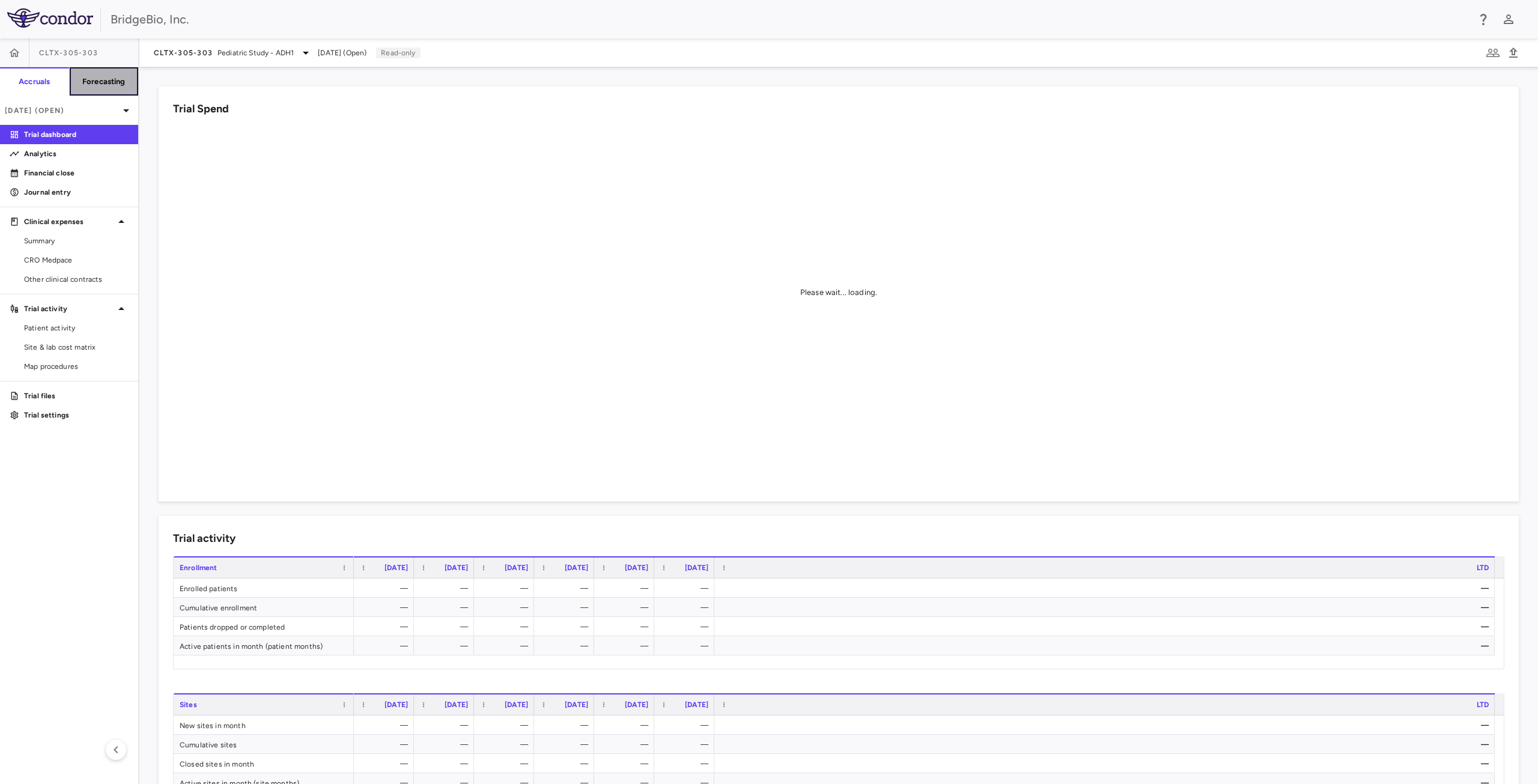
click at [113, 83] on h6 "Forecasting" at bounding box center [104, 82] width 43 height 11
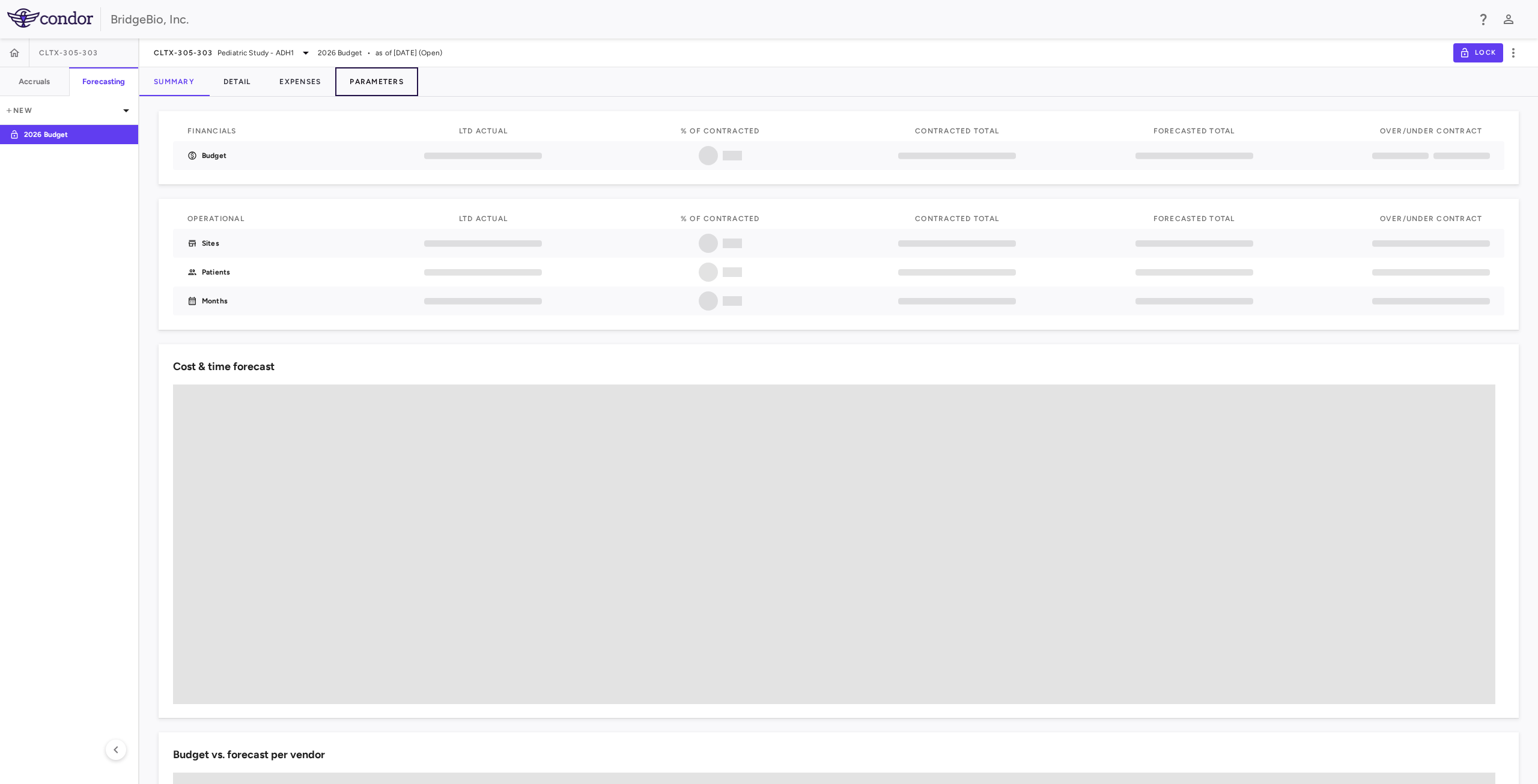
click at [374, 79] on button "Parameters" at bounding box center [377, 82] width 83 height 29
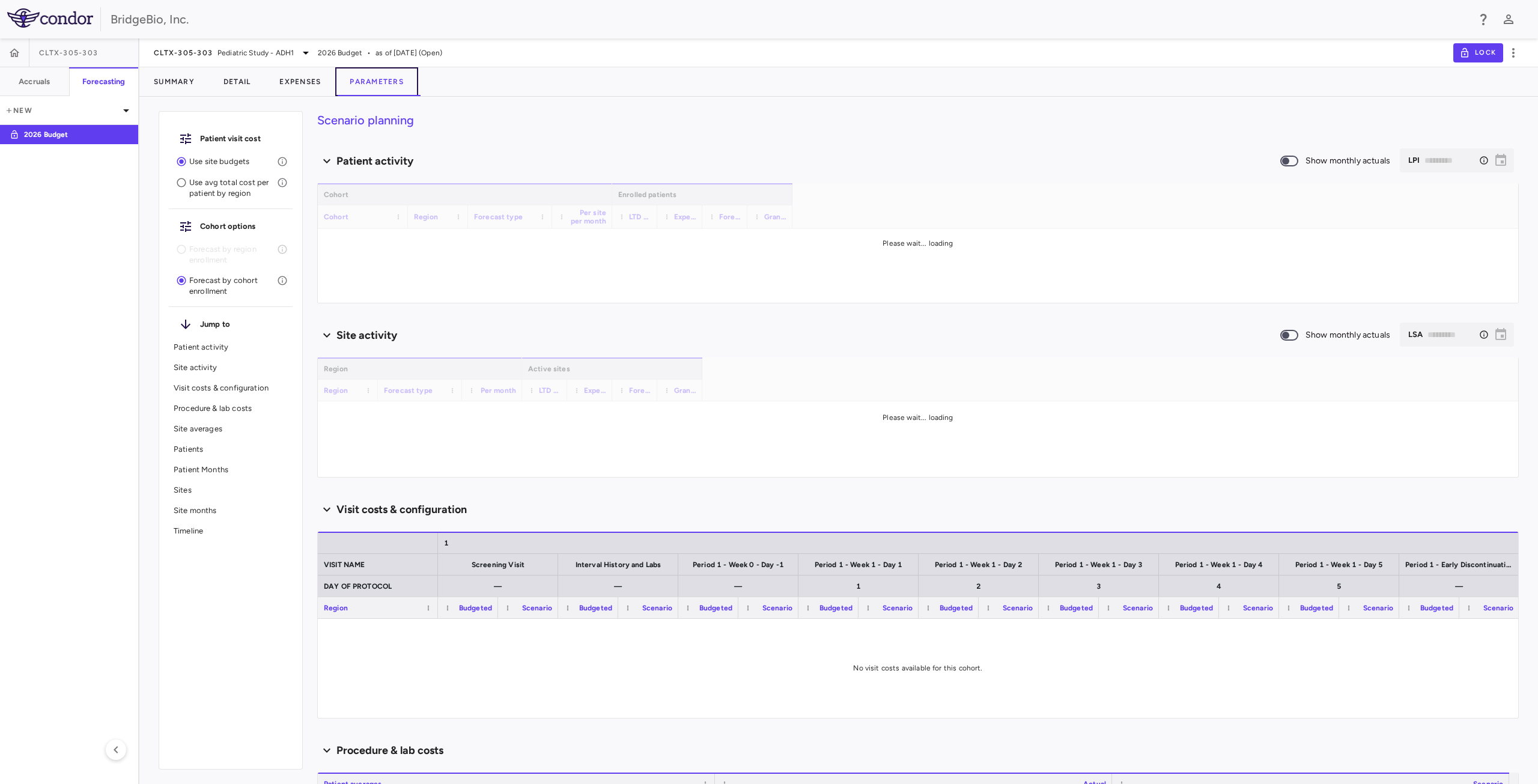
type input "********"
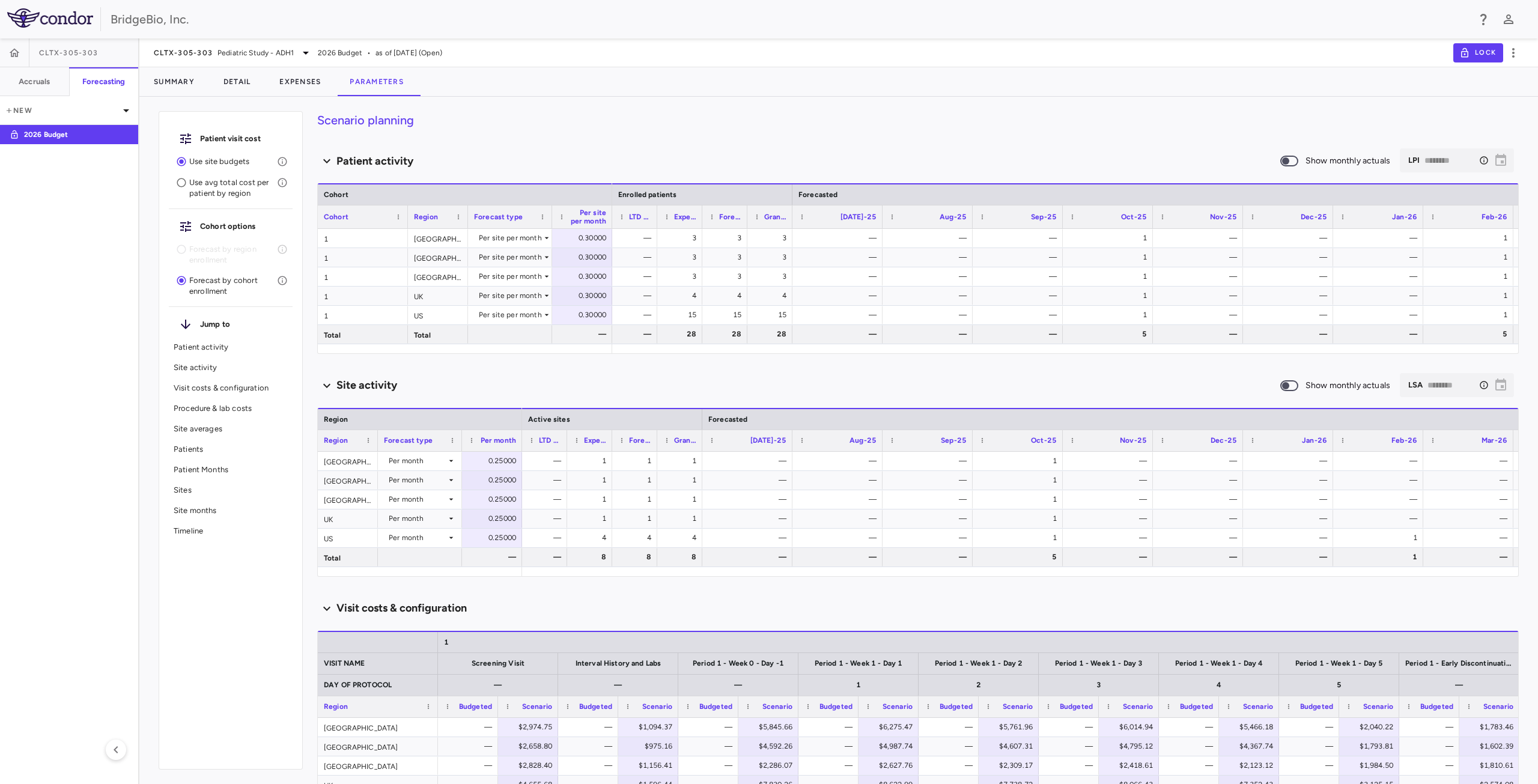
click at [205, 425] on p "Site averages" at bounding box center [230, 429] width 114 height 11
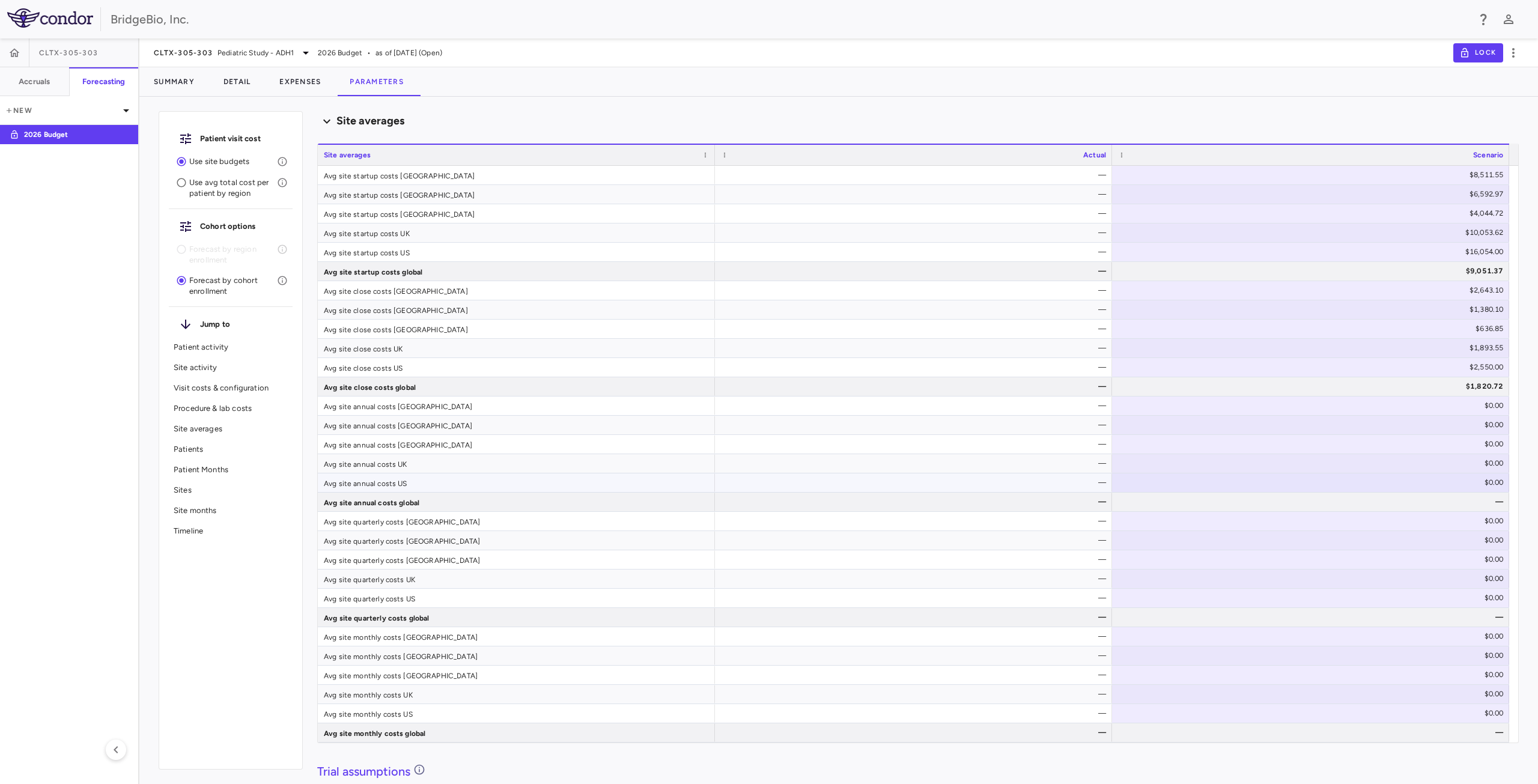
scroll to position [1004, 0]
click at [1032, 272] on div "—" at bounding box center [916, 269] width 380 height 19
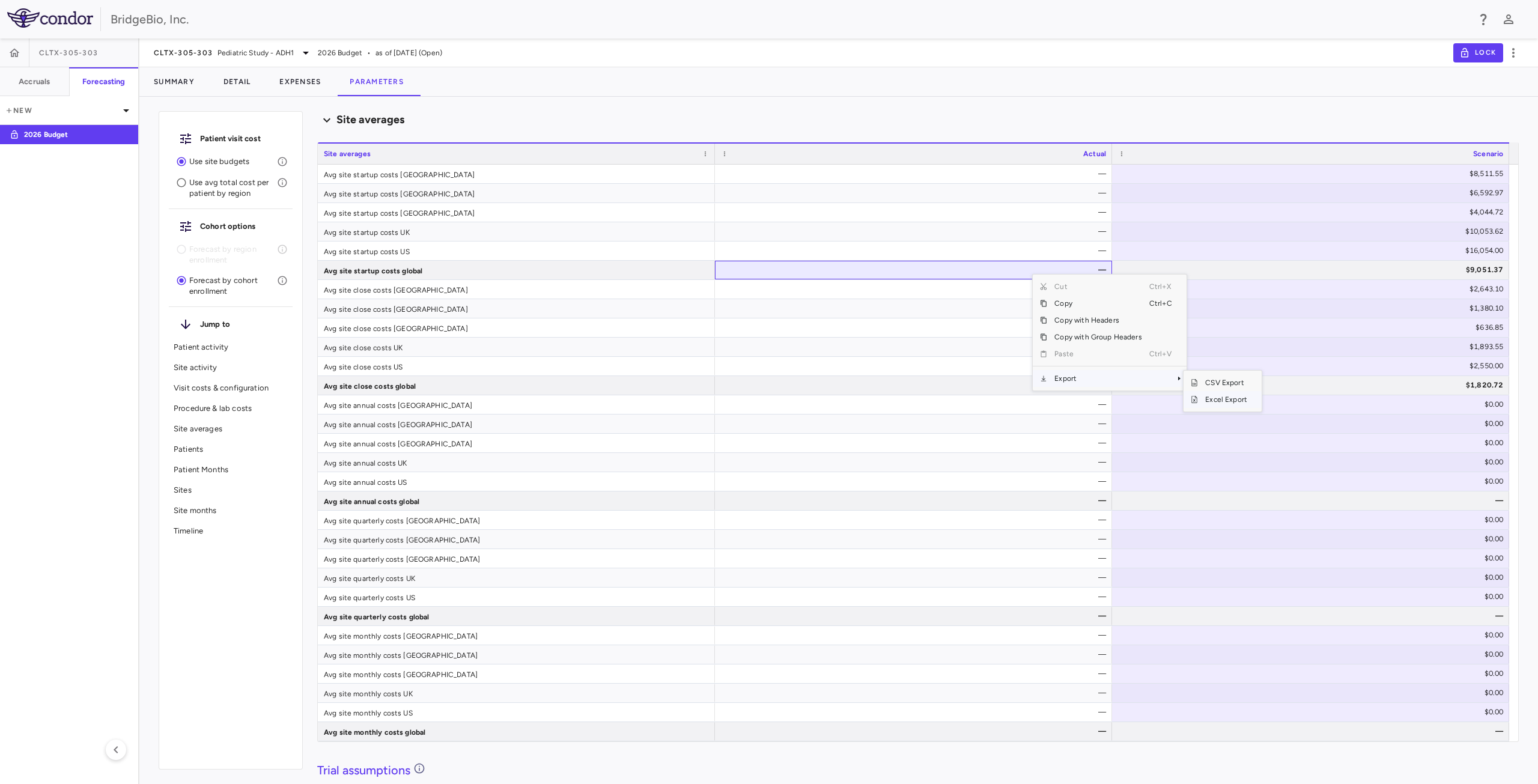
click at [1216, 400] on span "Excel Export" at bounding box center [1226, 400] width 57 height 17
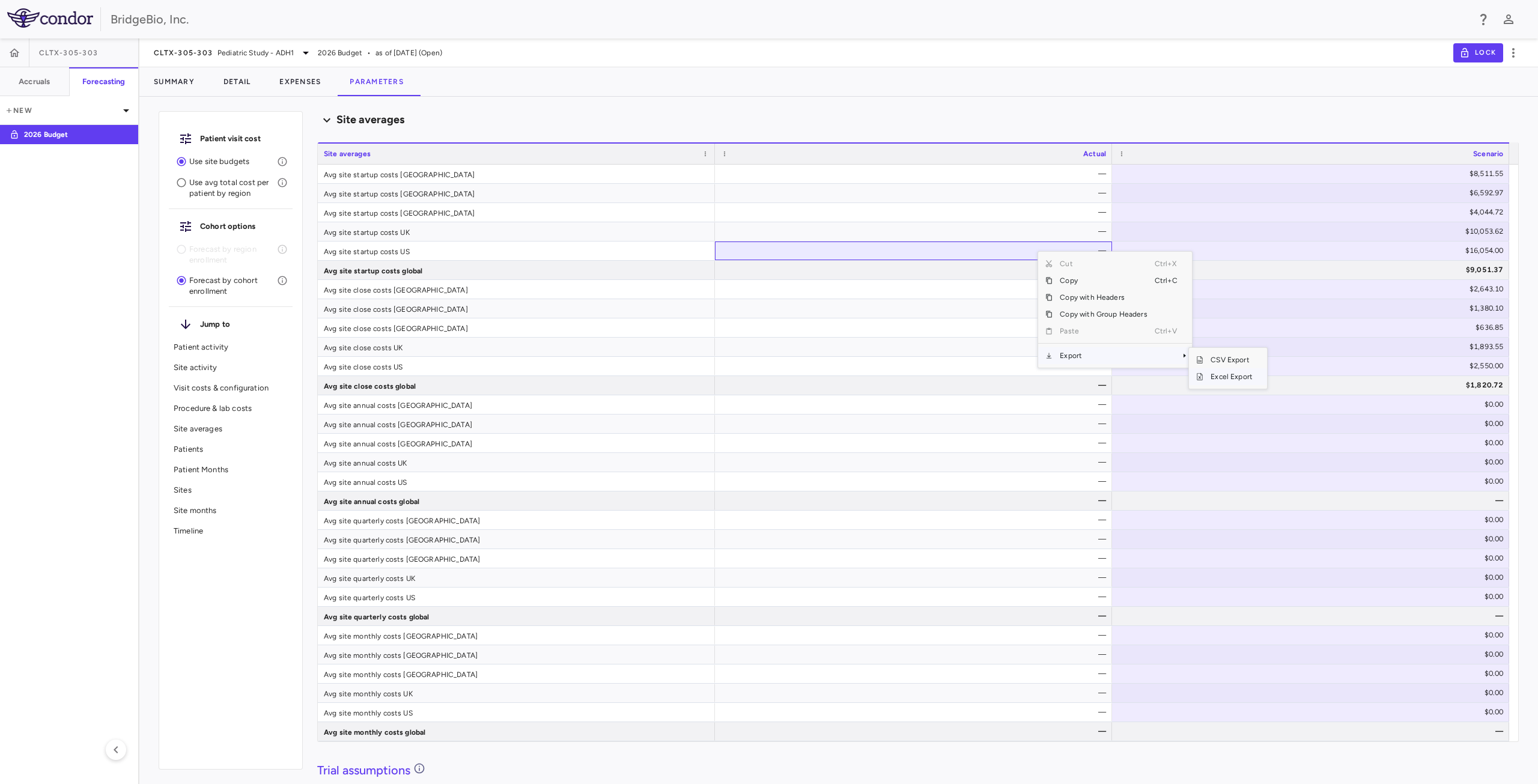
click at [1224, 376] on span "Excel Export" at bounding box center [1231, 377] width 57 height 17
click at [232, 54] on span "Pediatric Study - ADH1" at bounding box center [255, 53] width 76 height 11
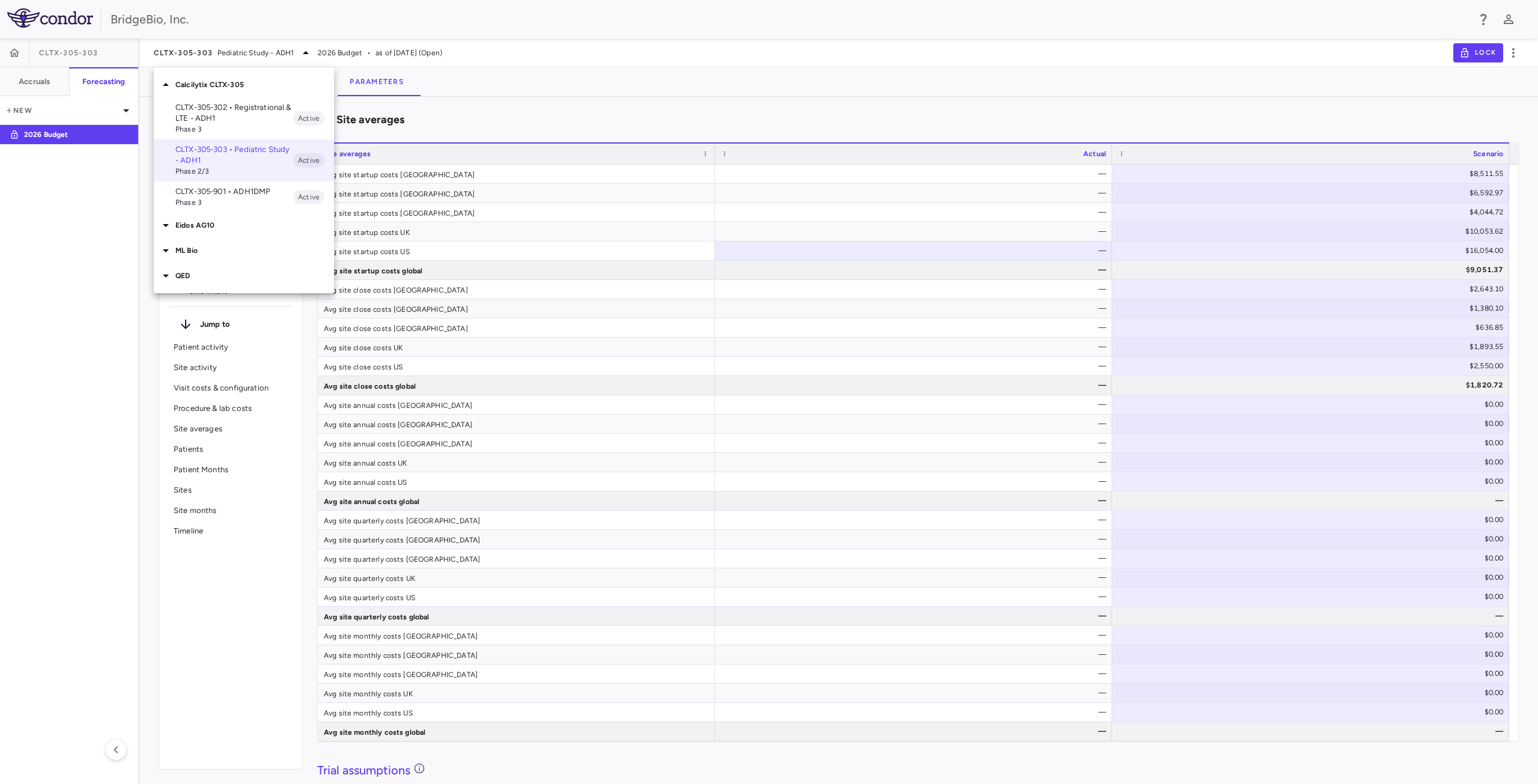
click at [216, 197] on span "Phase 3" at bounding box center [235, 202] width 118 height 11
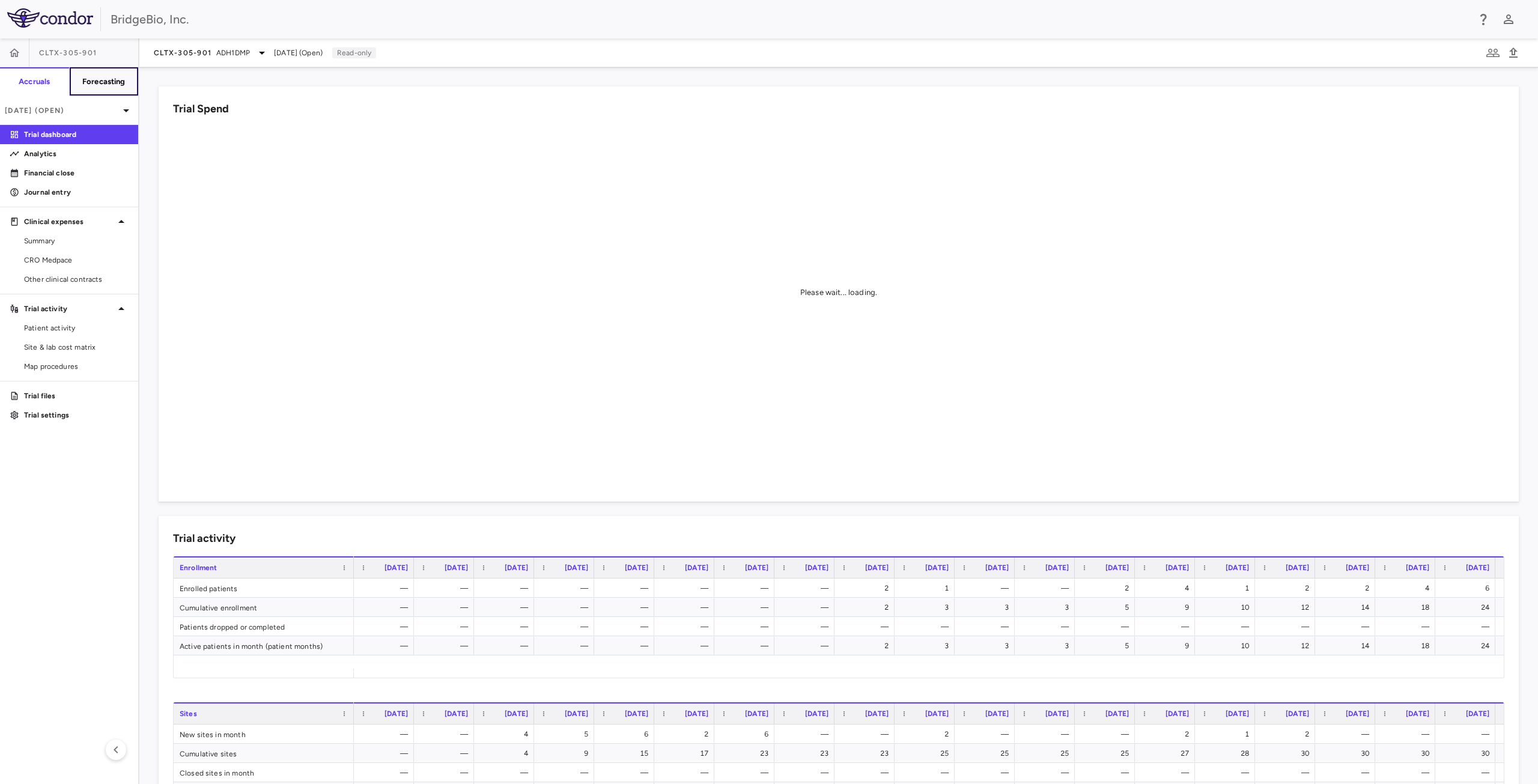
click at [114, 83] on h6 "Forecasting" at bounding box center [104, 82] width 43 height 11
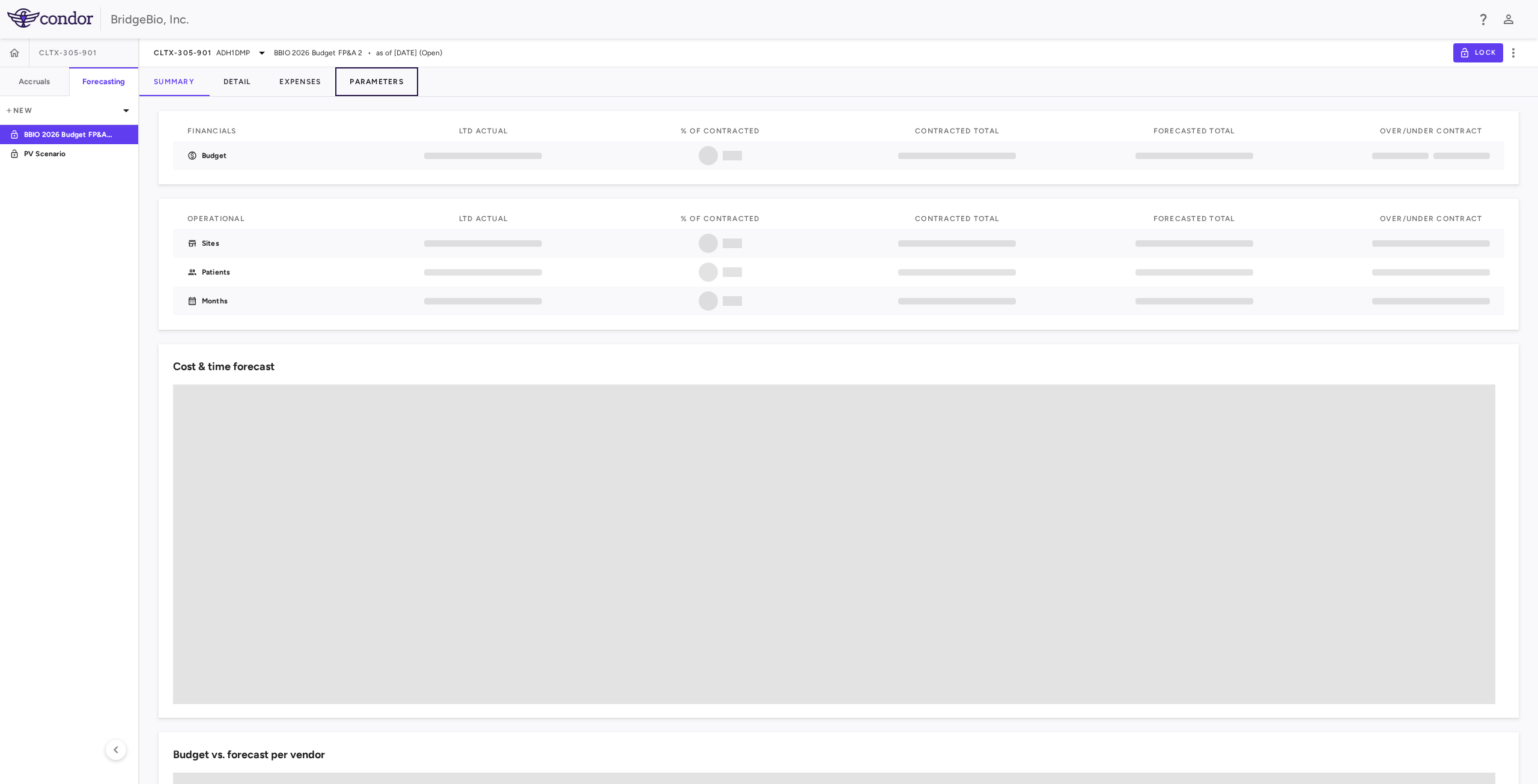
click at [371, 78] on button "Parameters" at bounding box center [377, 82] width 83 height 29
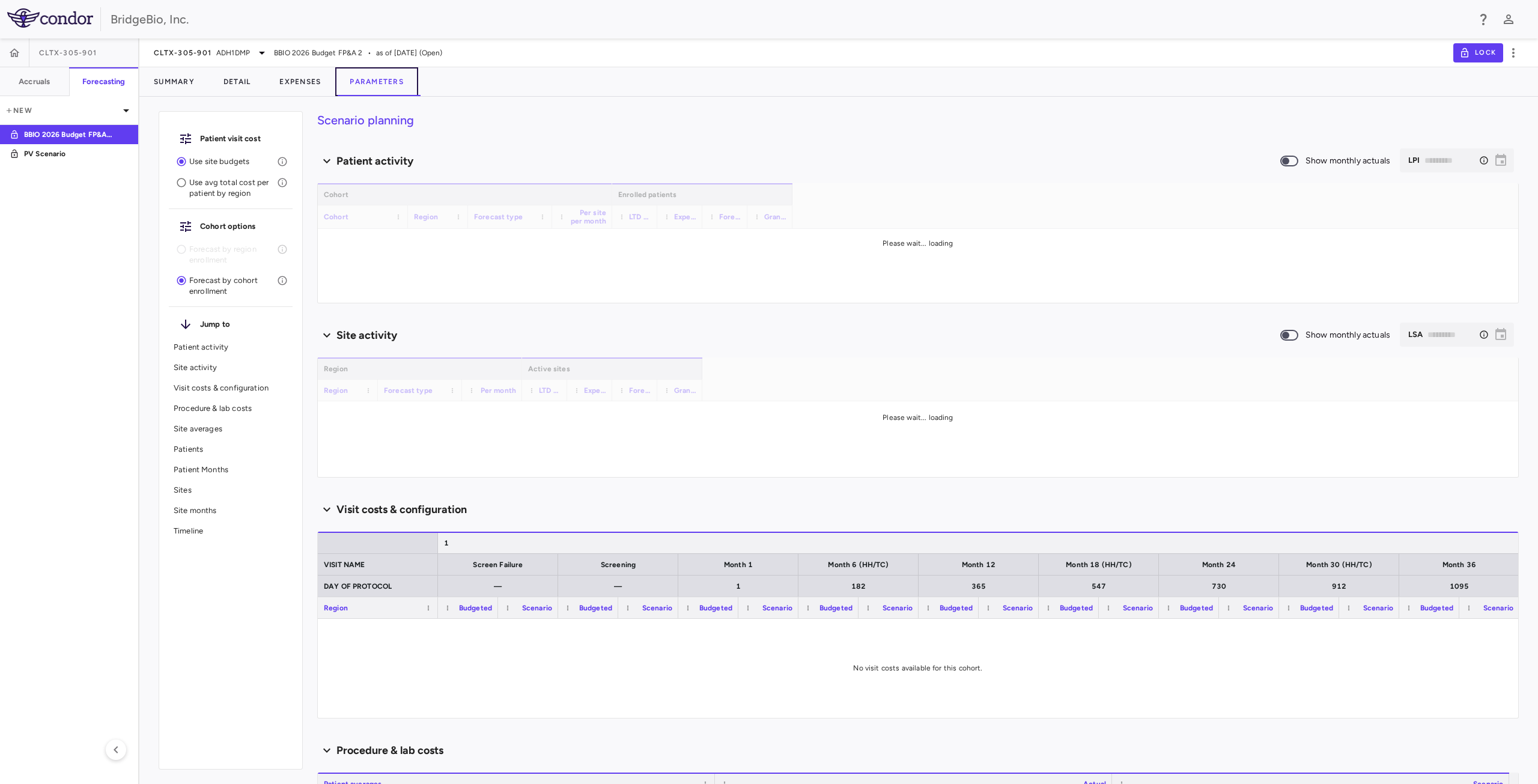
type input "********"
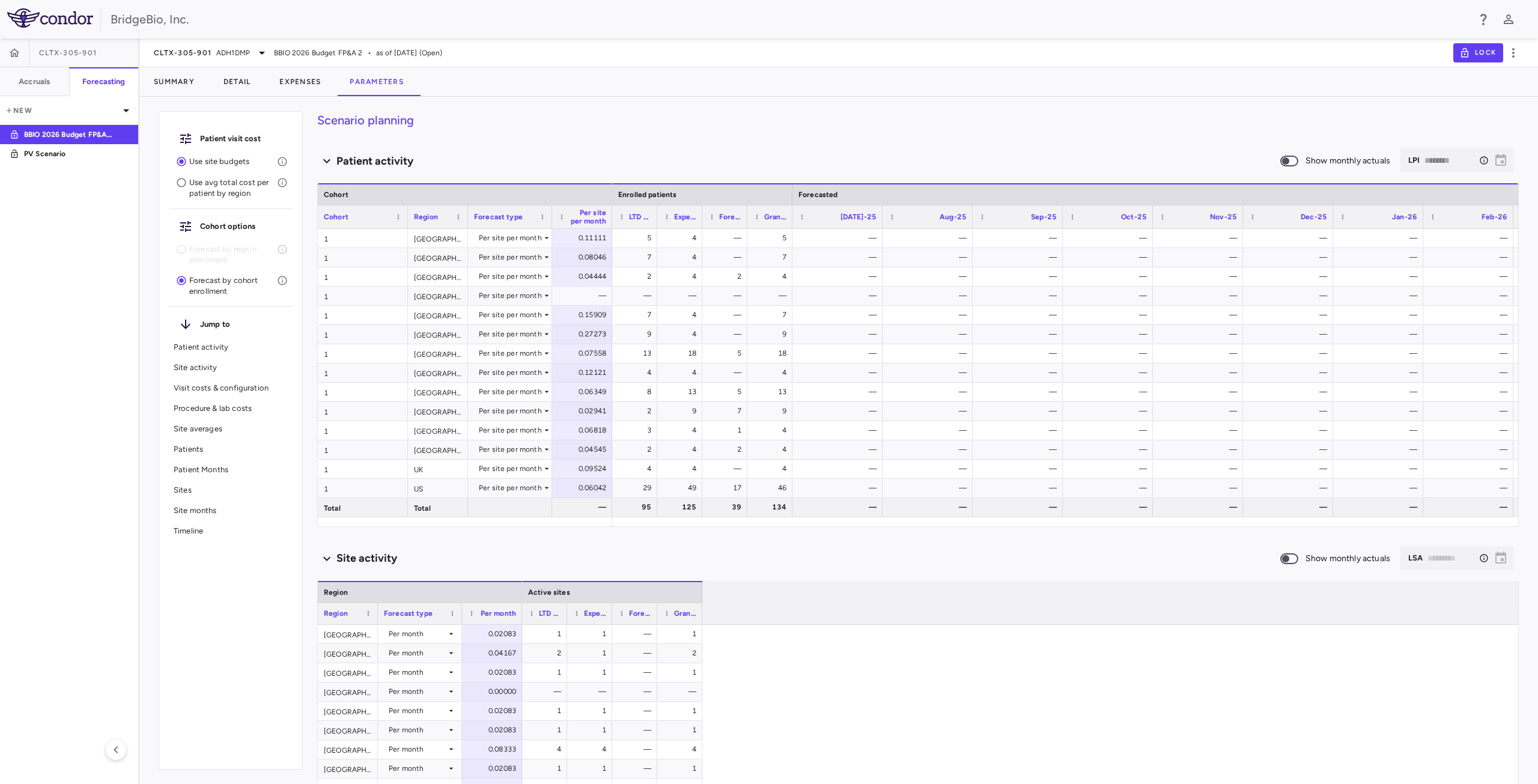
click at [208, 427] on p "Site averages" at bounding box center [230, 429] width 114 height 11
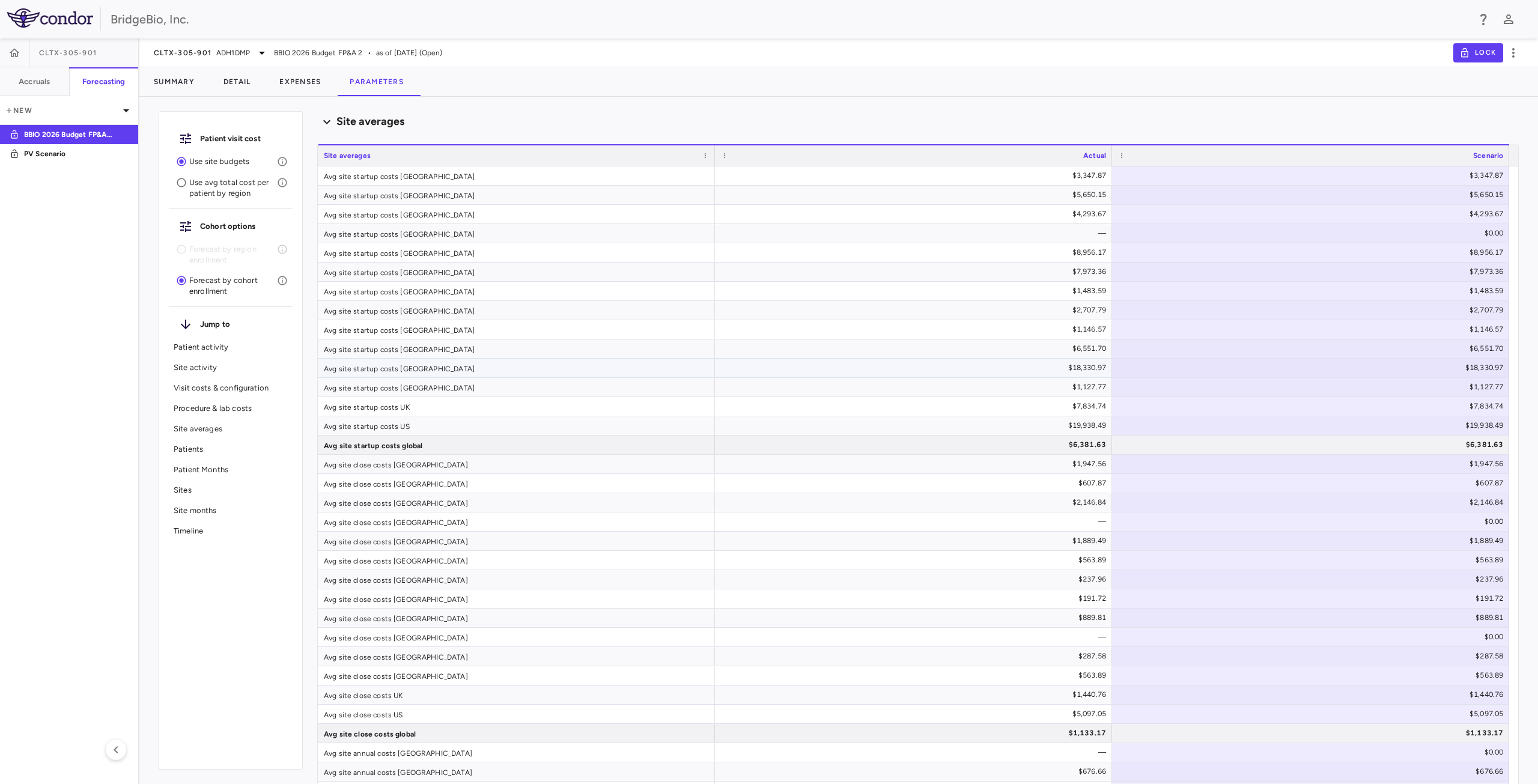
scroll to position [1725, 0]
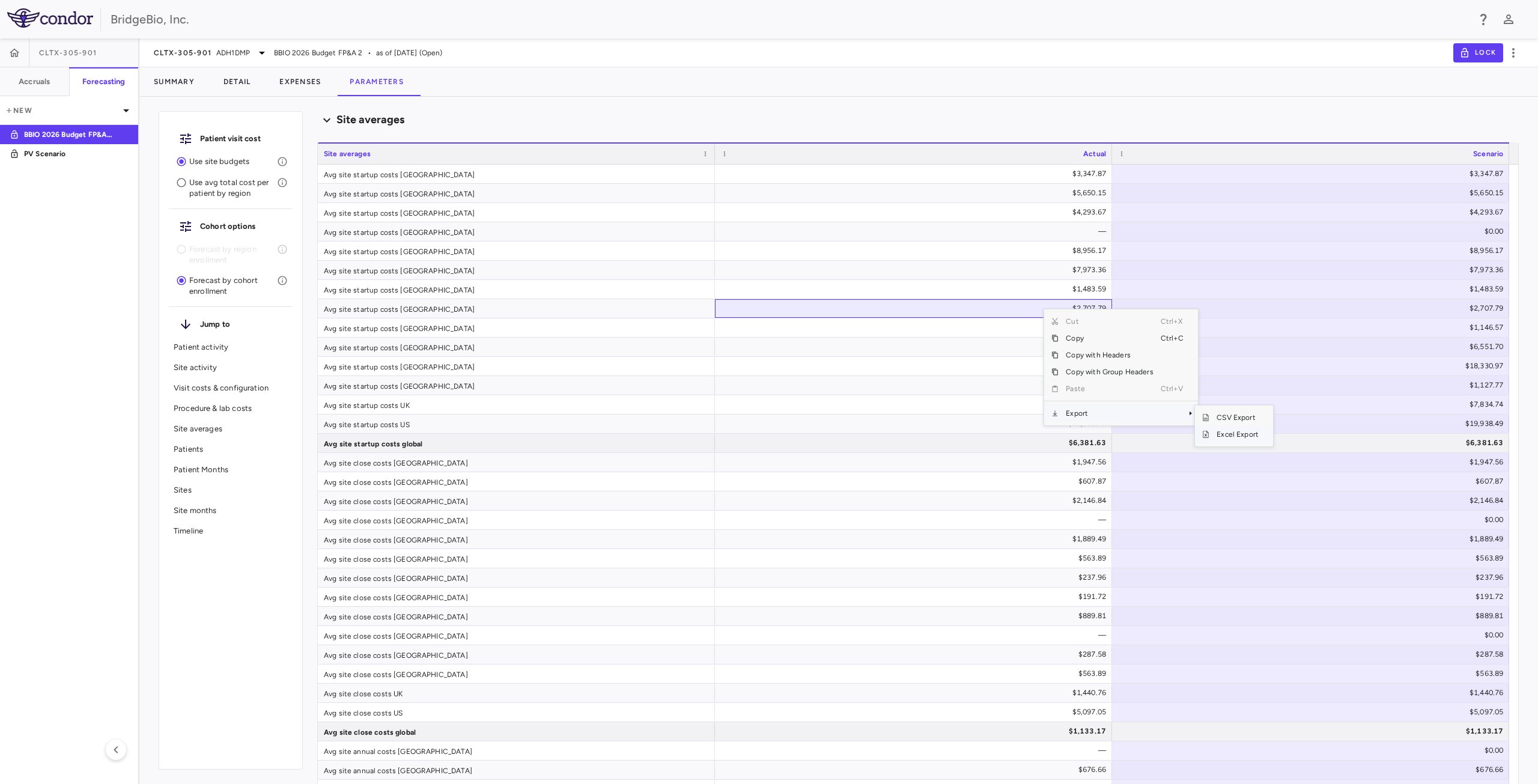
click at [1234, 433] on span "Excel Export" at bounding box center [1238, 434] width 57 height 17
click at [219, 51] on span "ADH1DMP" at bounding box center [233, 53] width 33 height 11
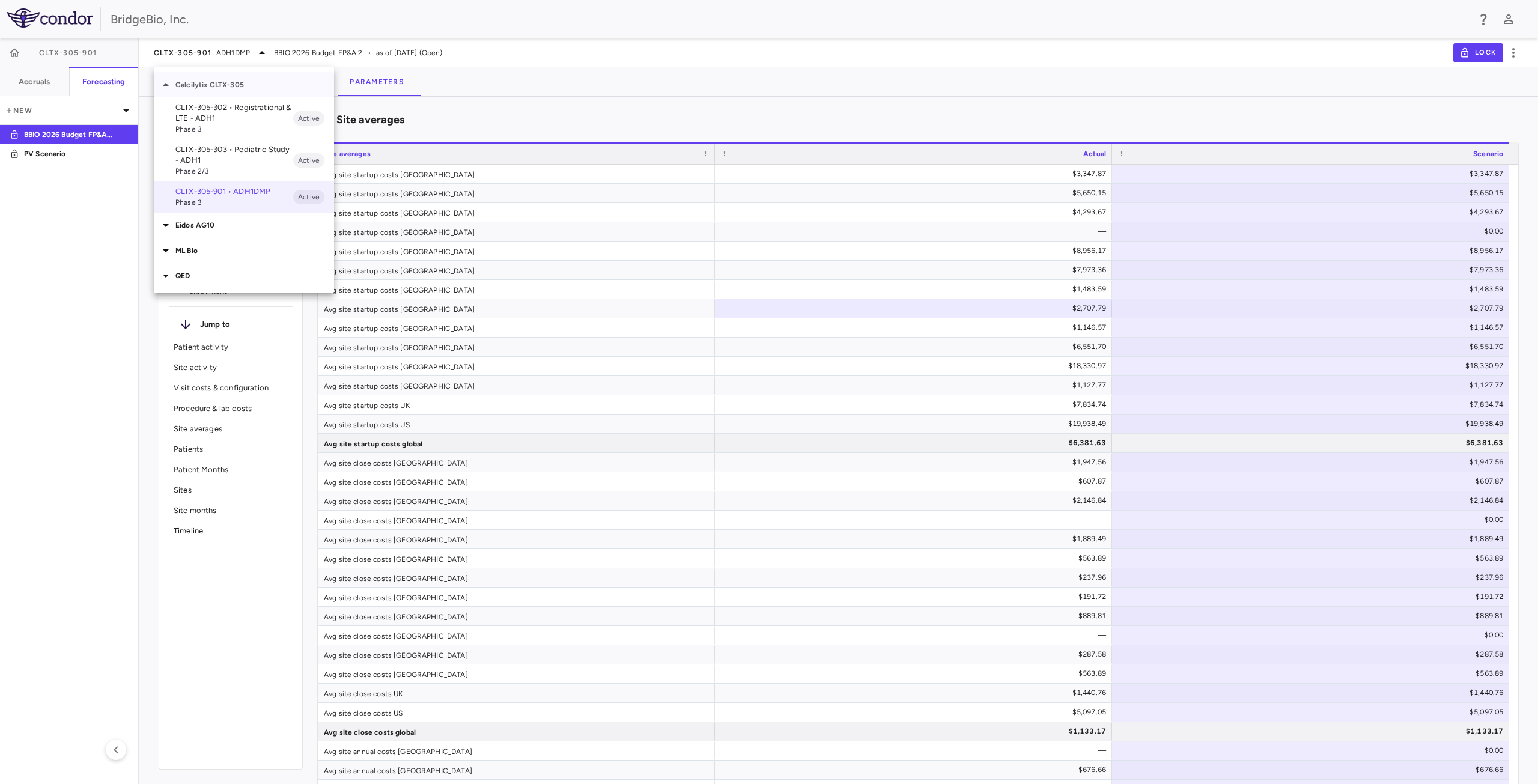
click at [168, 86] on icon at bounding box center [166, 85] width 6 height 3
click at [171, 113] on icon at bounding box center [166, 110] width 14 height 14
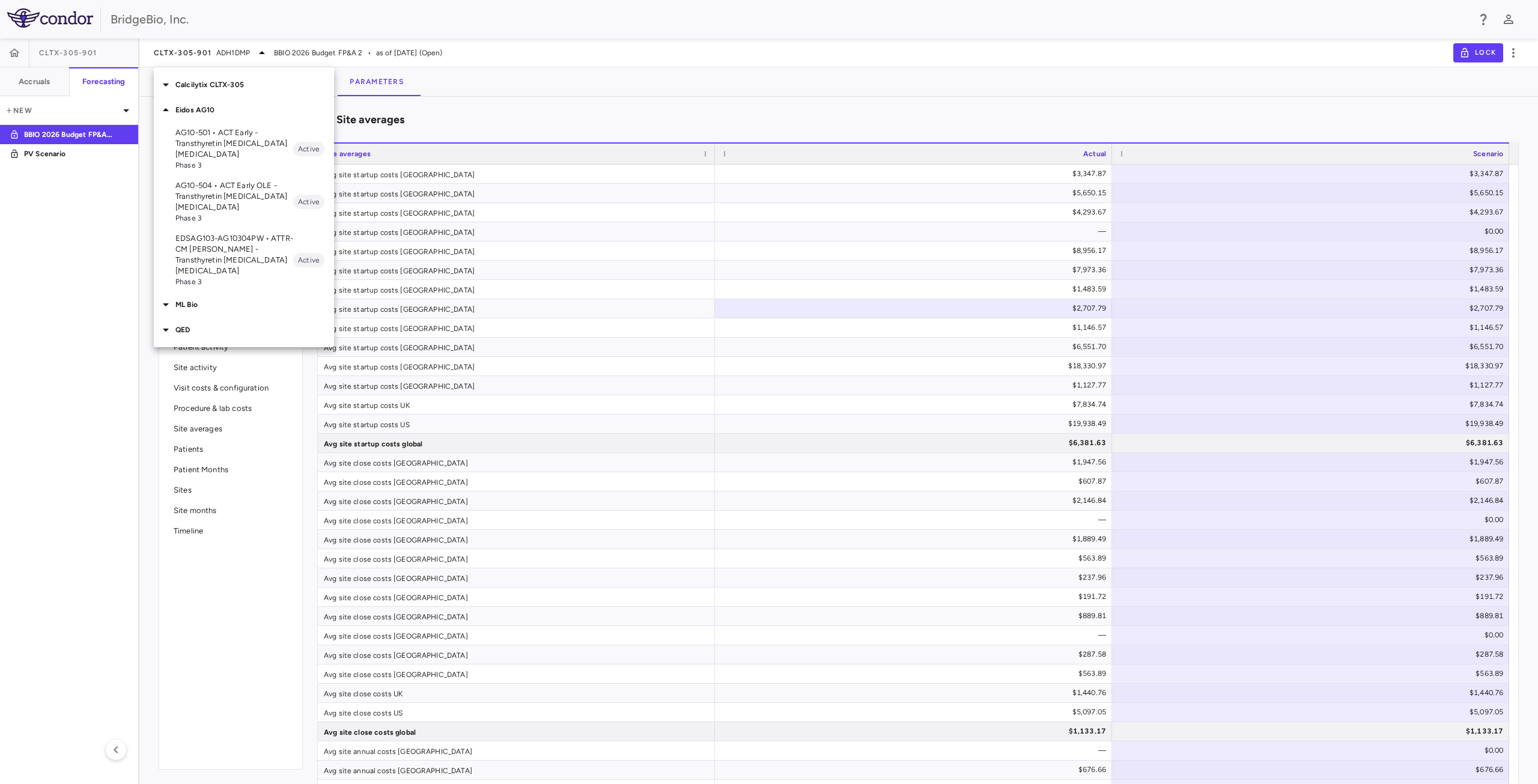
click at [83, 303] on div at bounding box center [769, 392] width 1538 height 784
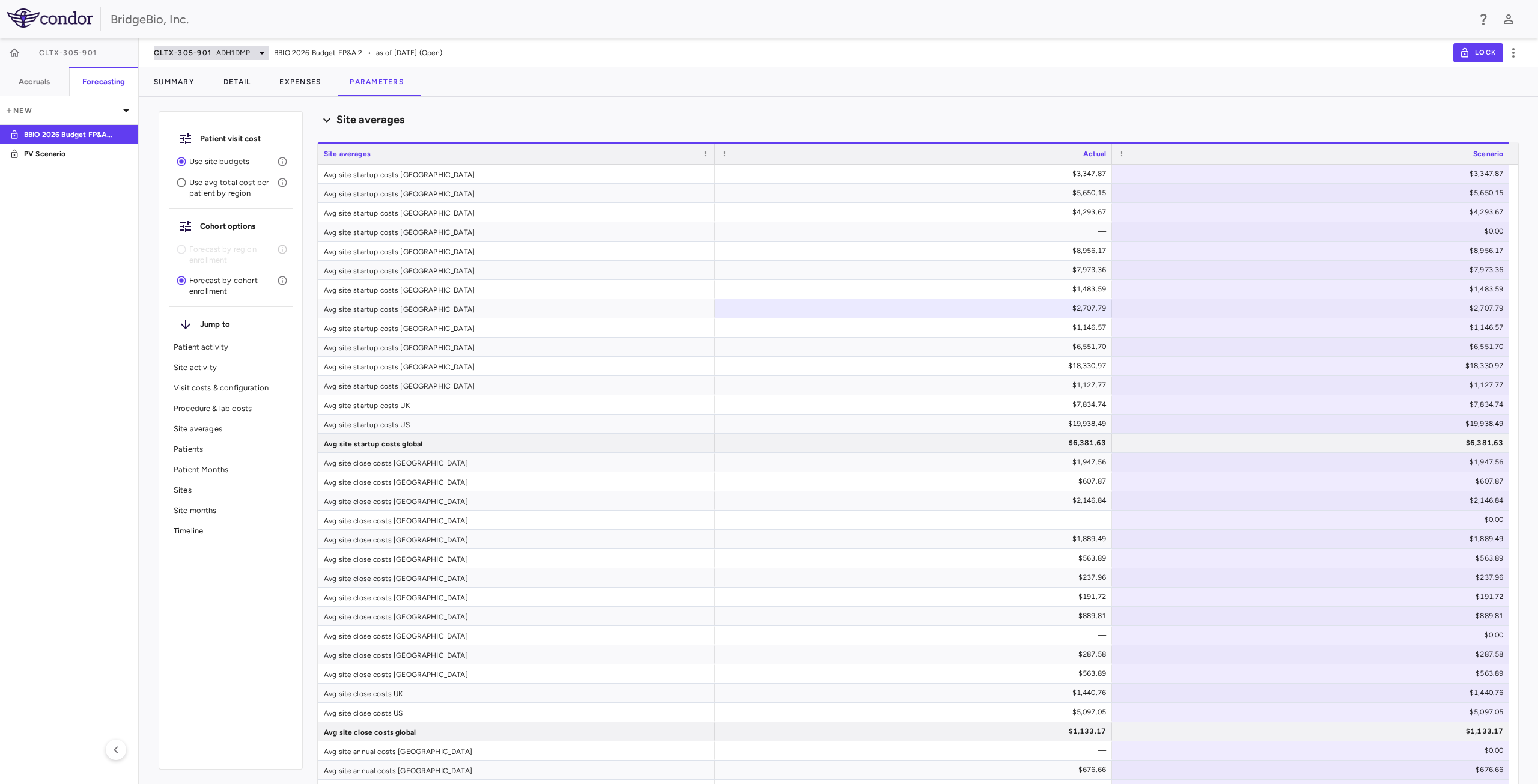
click at [210, 49] on div "CLTX-305-901 ADH1DMP" at bounding box center [211, 52] width 115 height 14
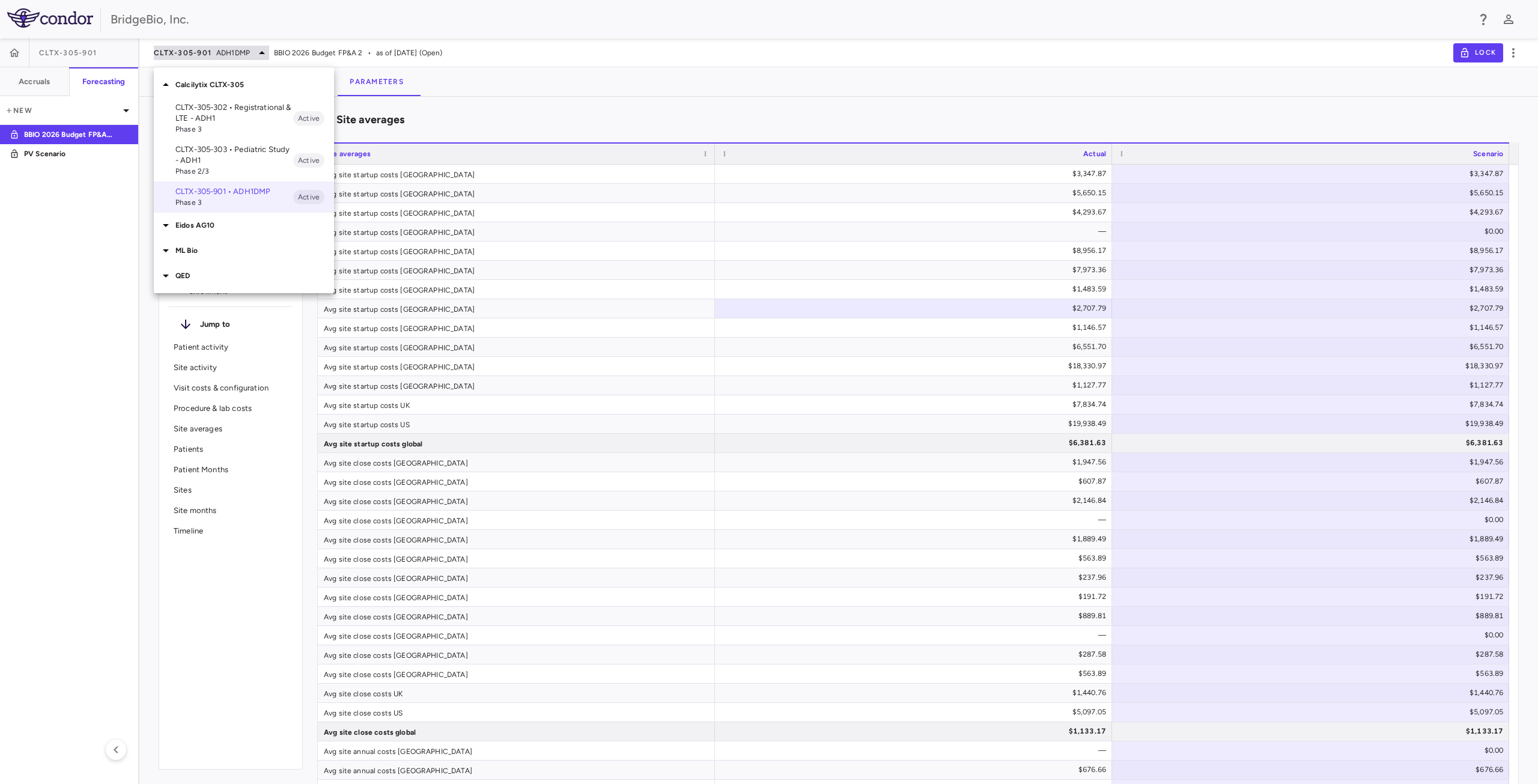
click at [210, 49] on div at bounding box center [769, 392] width 1538 height 784
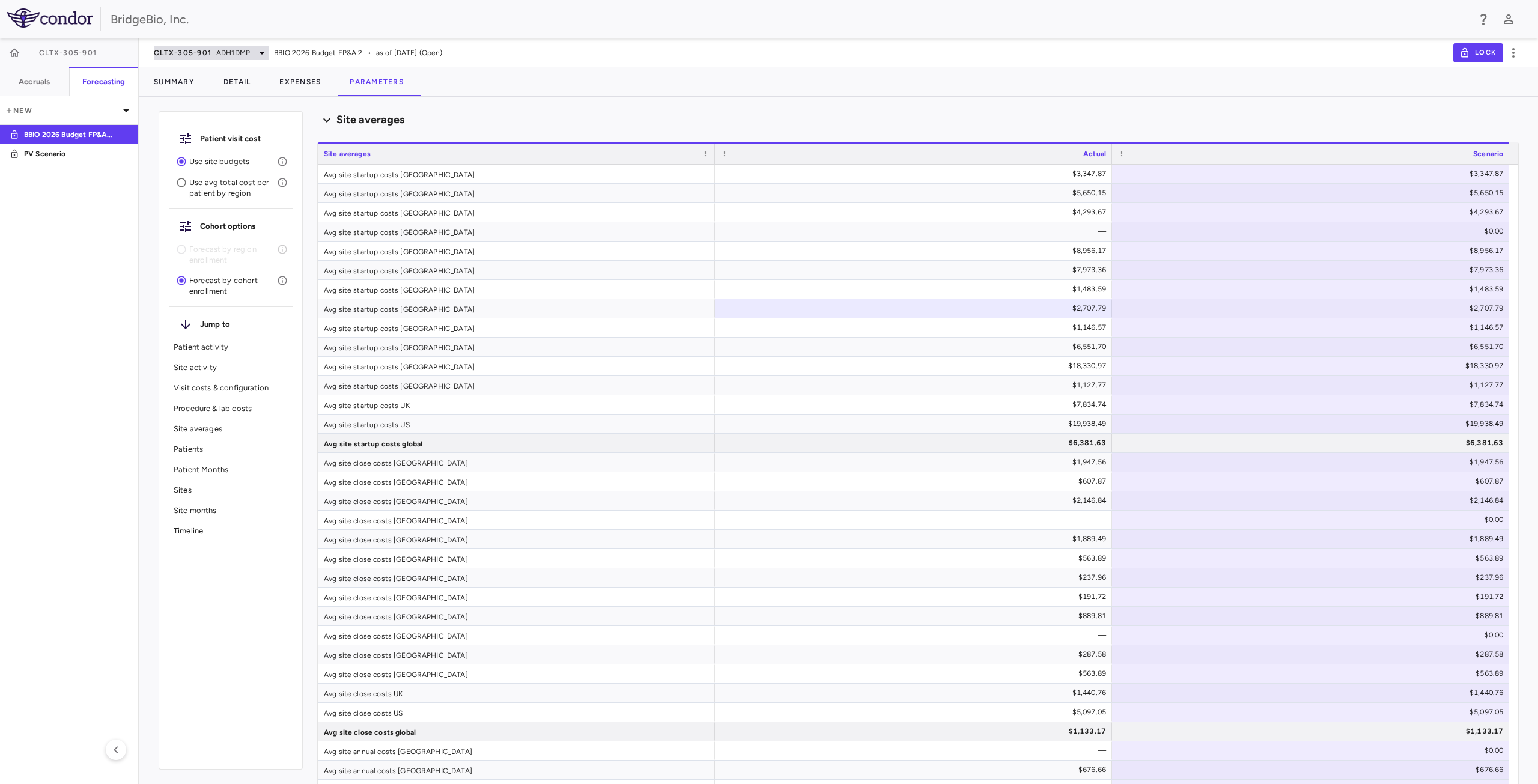
click at [206, 49] on span "CLTX-305-901" at bounding box center [182, 52] width 58 height 10
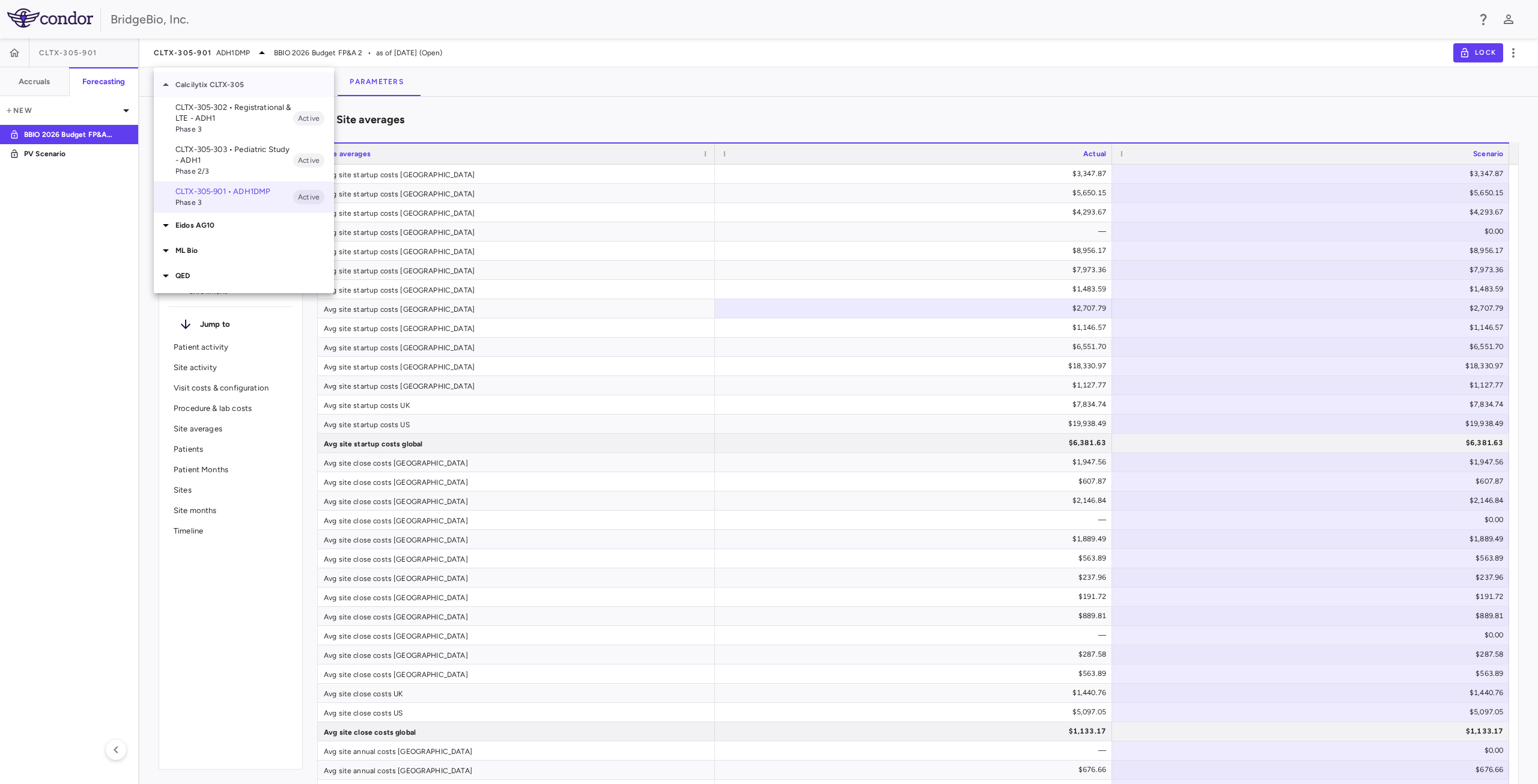
click at [166, 85] on icon at bounding box center [166, 85] width 6 height 3
click at [176, 114] on p "Eidos AG10" at bounding box center [255, 110] width 159 height 11
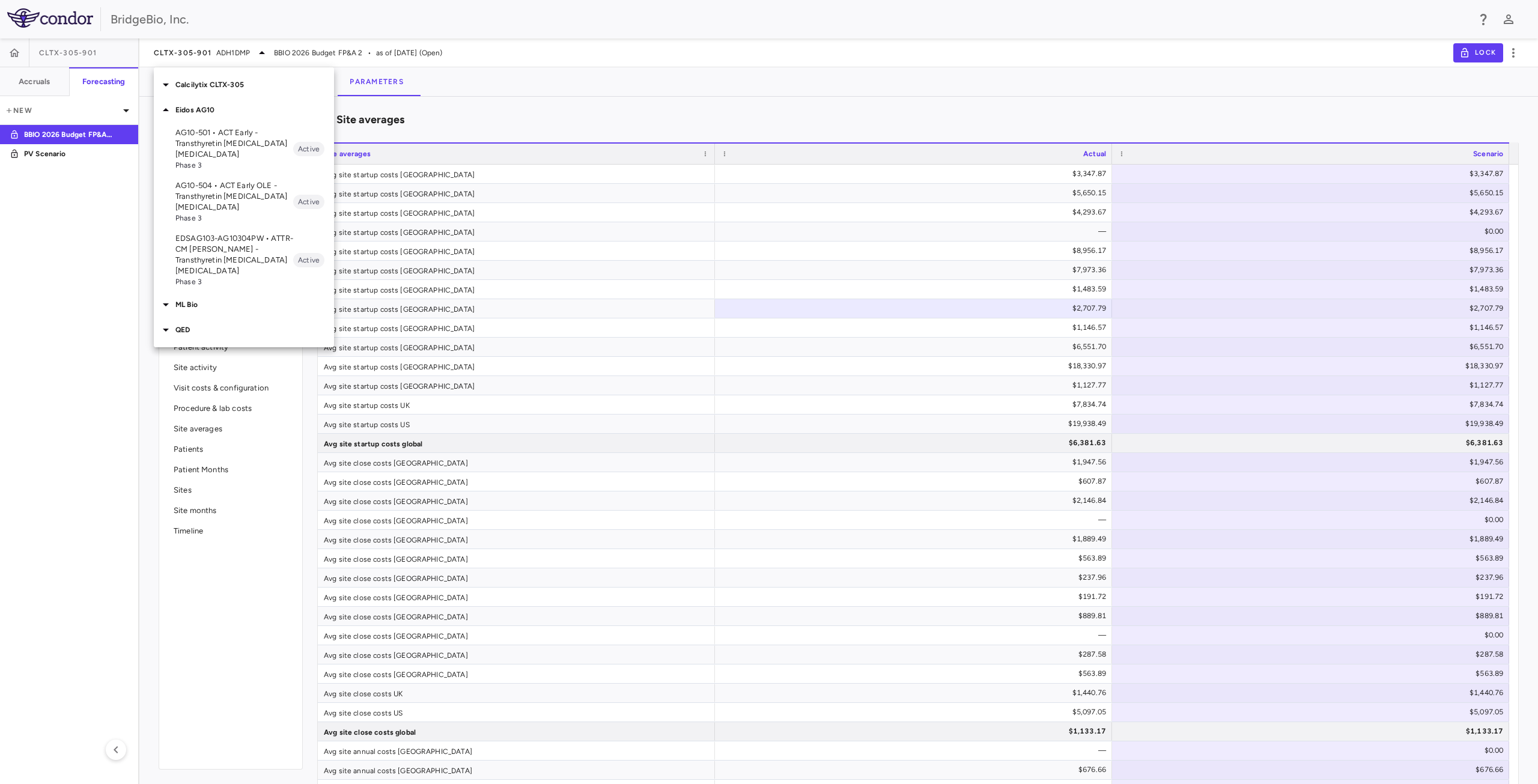
click at [211, 138] on p "AG10-501 • ACT Early - Transthyretin [MEDICAL_DATA] [MEDICAL_DATA]" at bounding box center [235, 143] width 118 height 33
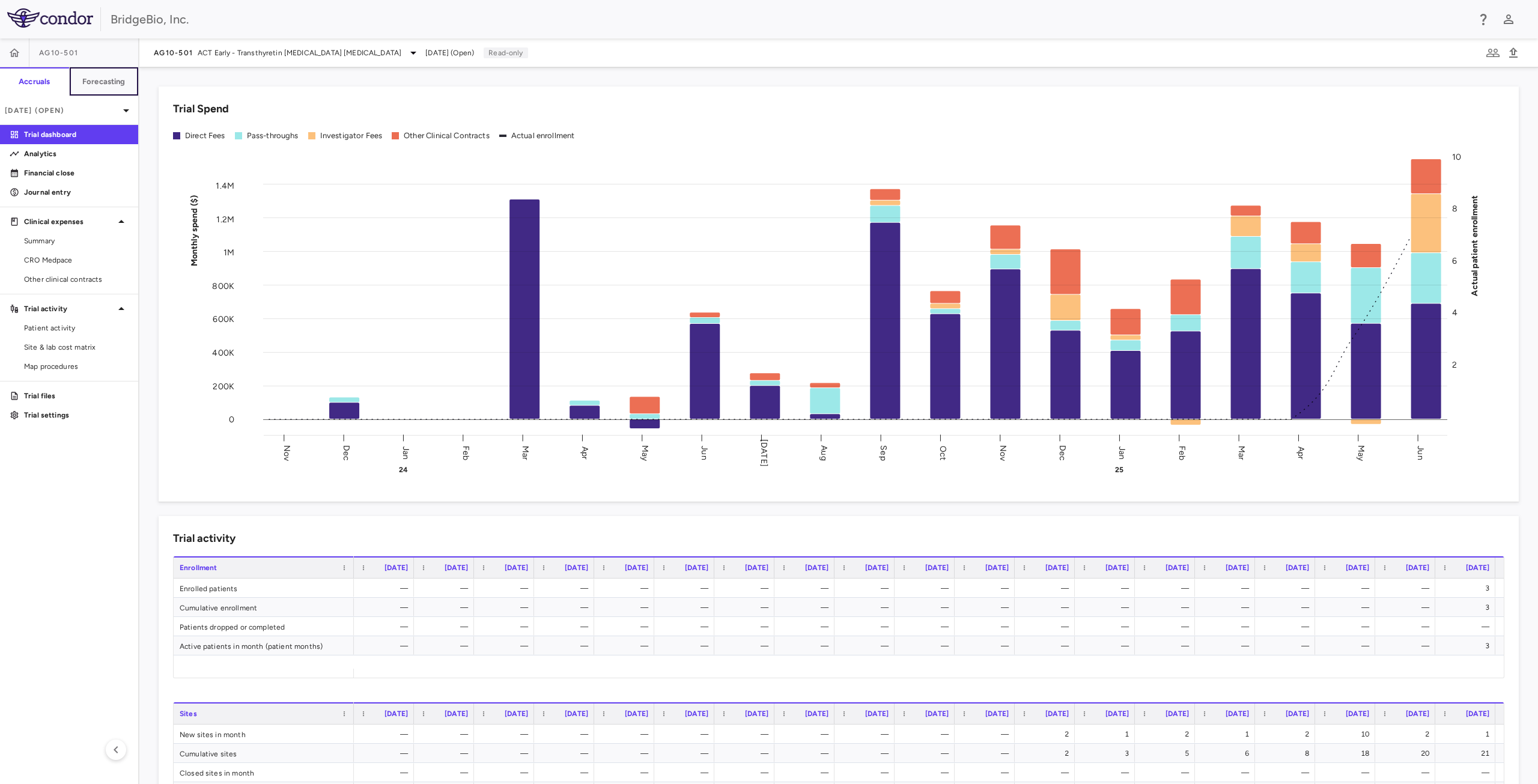
click at [110, 82] on h6 "Forecasting" at bounding box center [104, 82] width 43 height 11
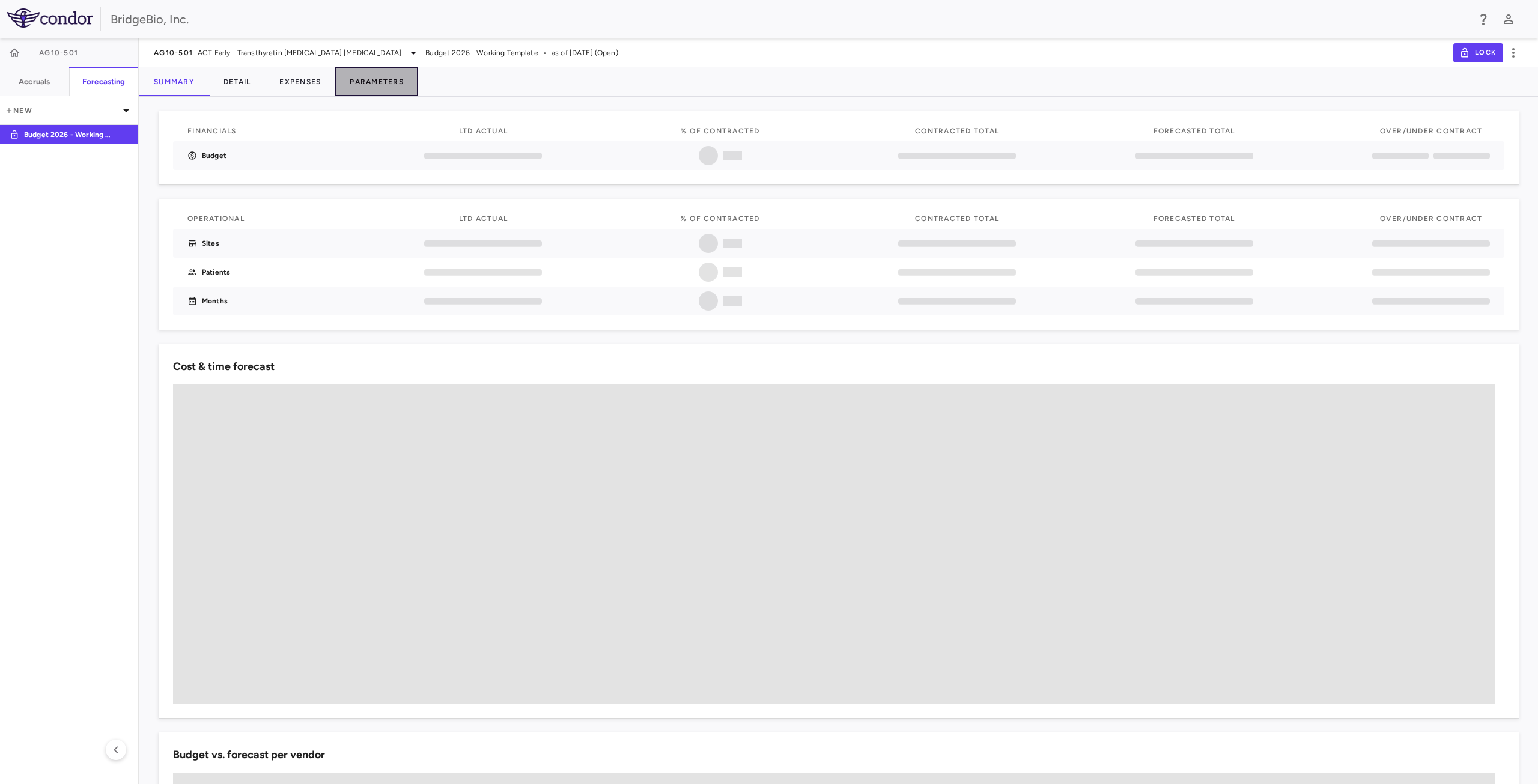
click at [381, 79] on button "Parameters" at bounding box center [377, 82] width 83 height 29
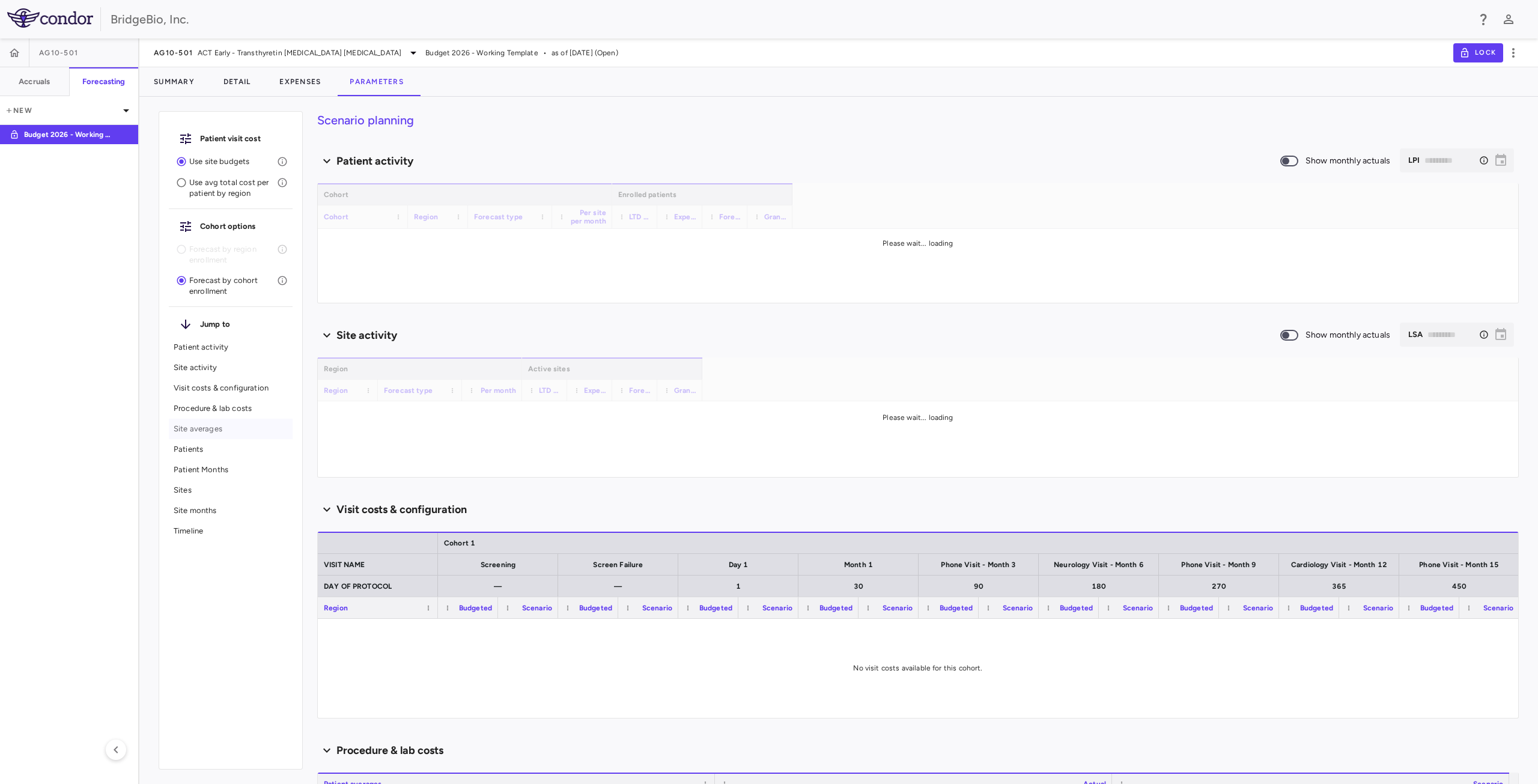
click at [204, 424] on p "Site averages" at bounding box center [230, 429] width 114 height 11
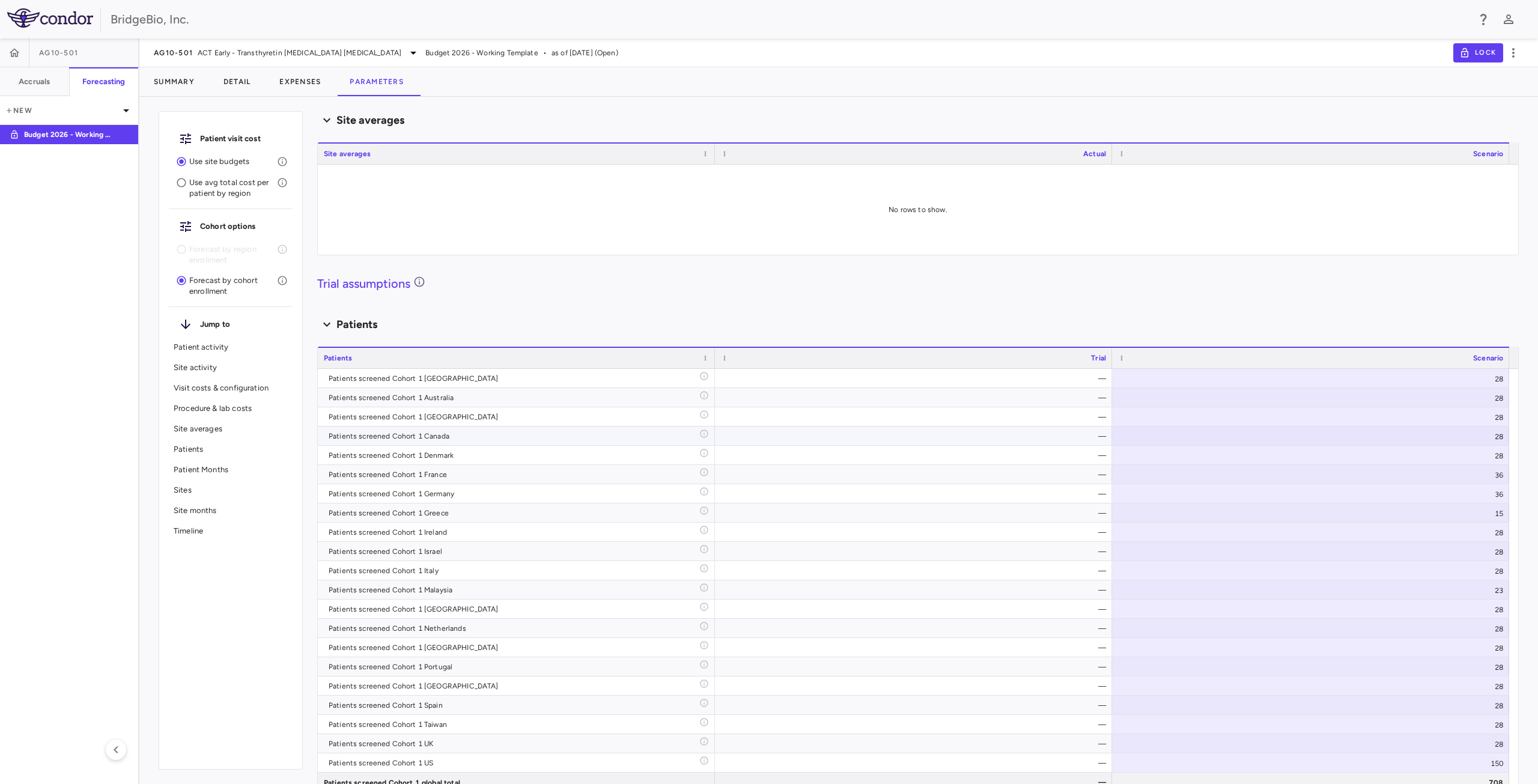
scroll to position [1188, 0]
type input "********"
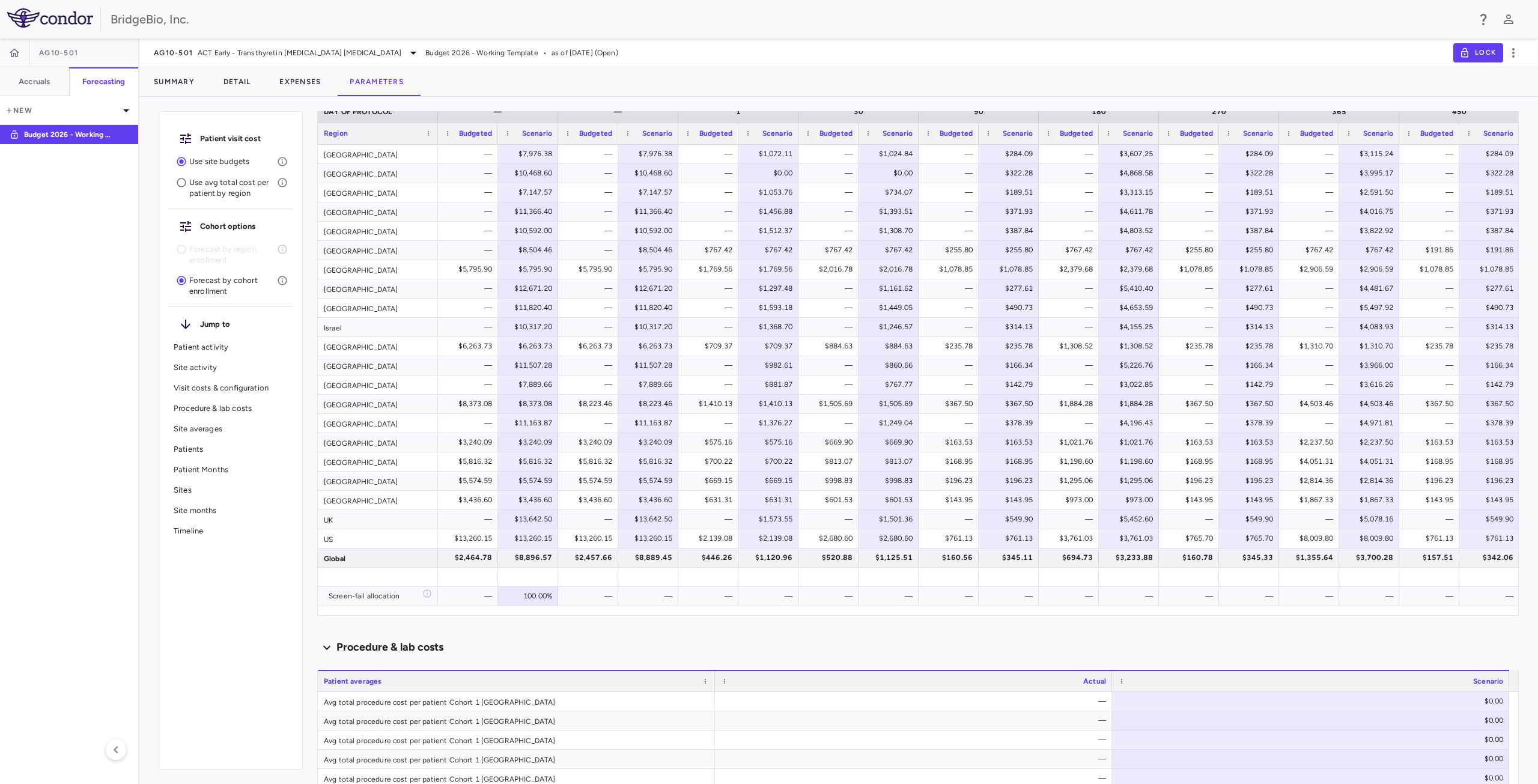
scroll to position [2273, 0]
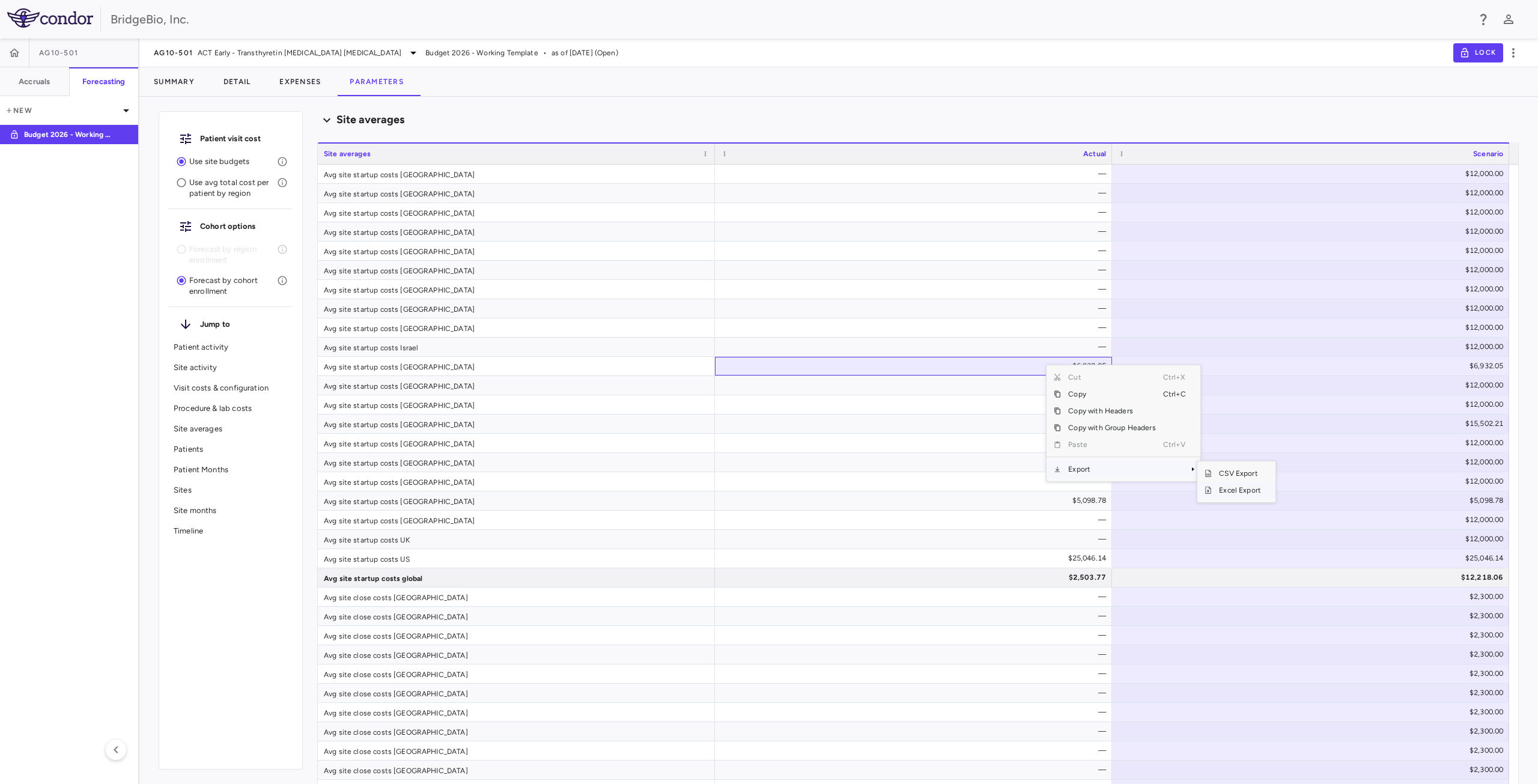
click at [1227, 487] on span "Excel Export" at bounding box center [1240, 490] width 57 height 17
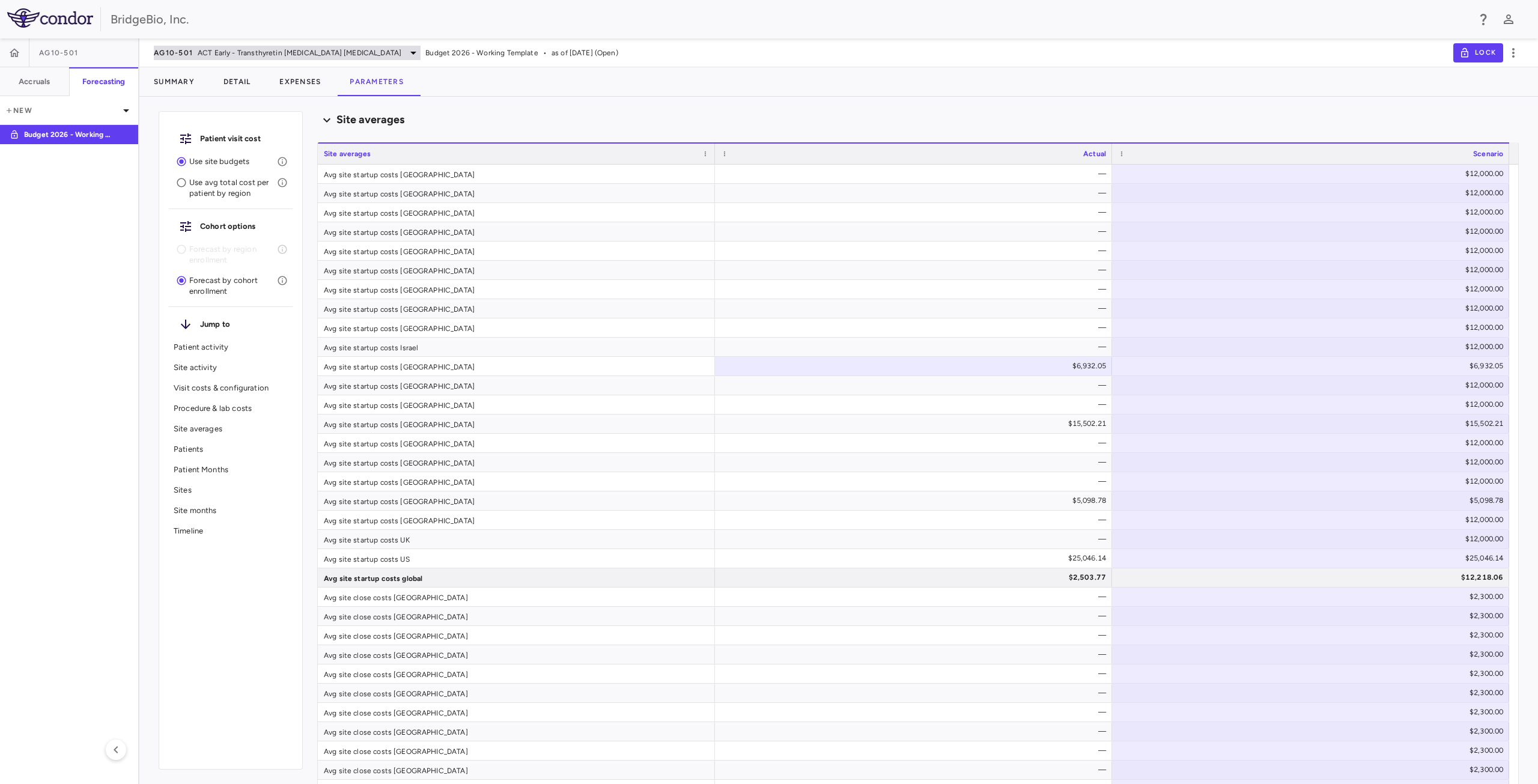
click at [296, 57] on span "ACT Early - Transthyretin [MEDICAL_DATA] [MEDICAL_DATA]" at bounding box center [299, 53] width 204 height 11
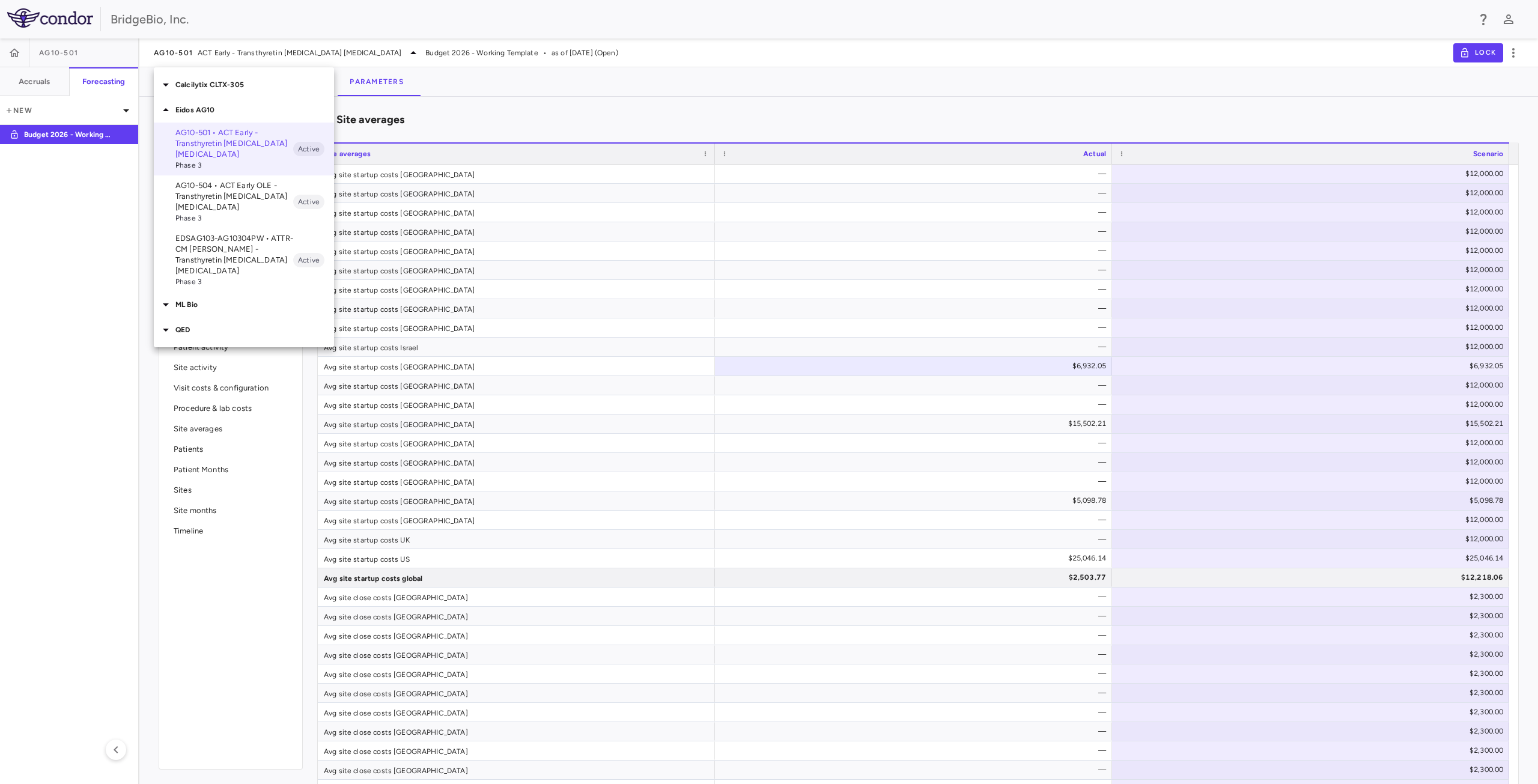
click at [229, 200] on p "AG10-504 • ACT Early OLE - Transthyretin [MEDICAL_DATA] [MEDICAL_DATA]" at bounding box center [235, 196] width 118 height 33
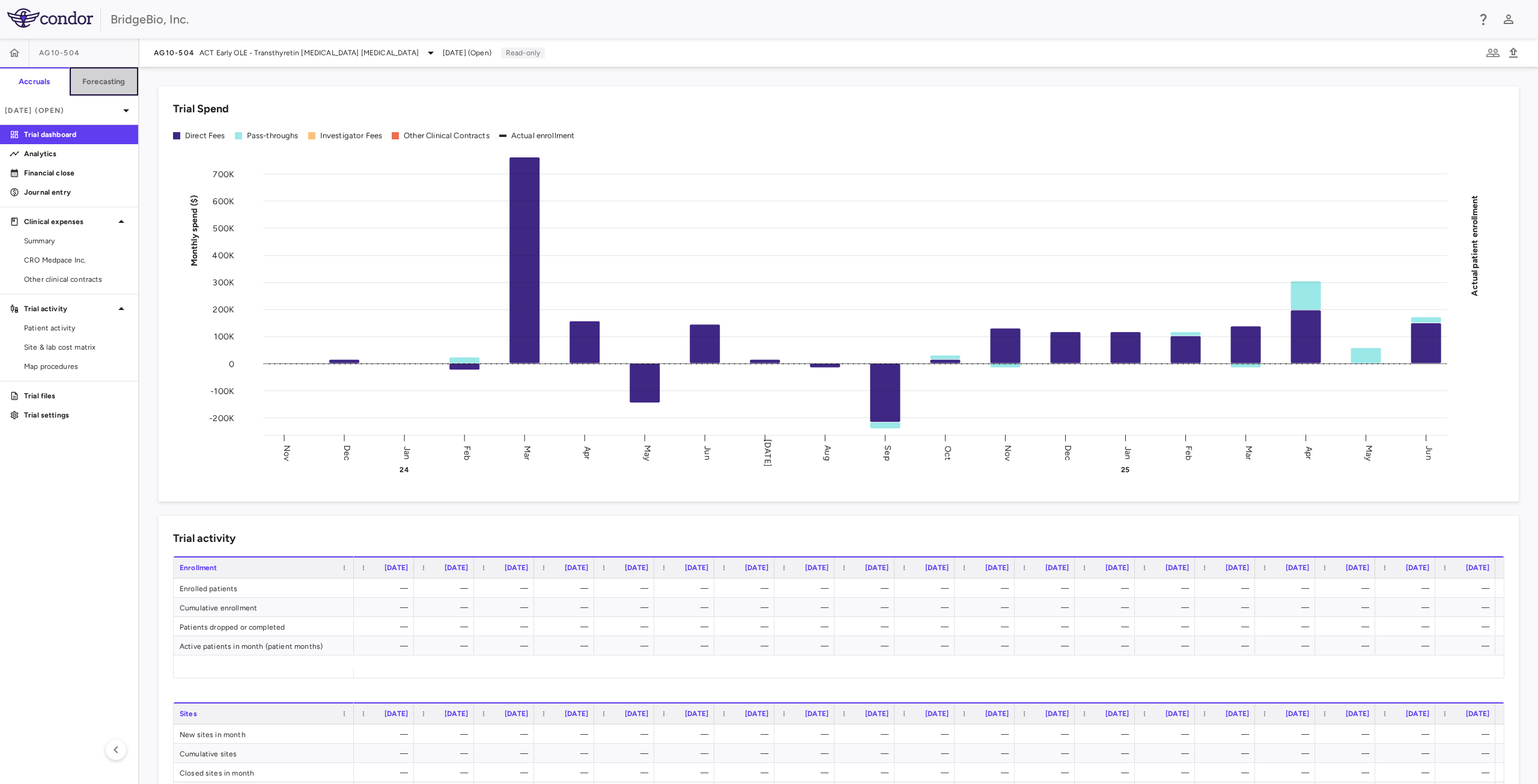
drag, startPoint x: 107, startPoint y: 76, endPoint x: 155, endPoint y: 81, distance: 48.3
click at [107, 77] on h6 "Forecasting" at bounding box center [104, 82] width 43 height 11
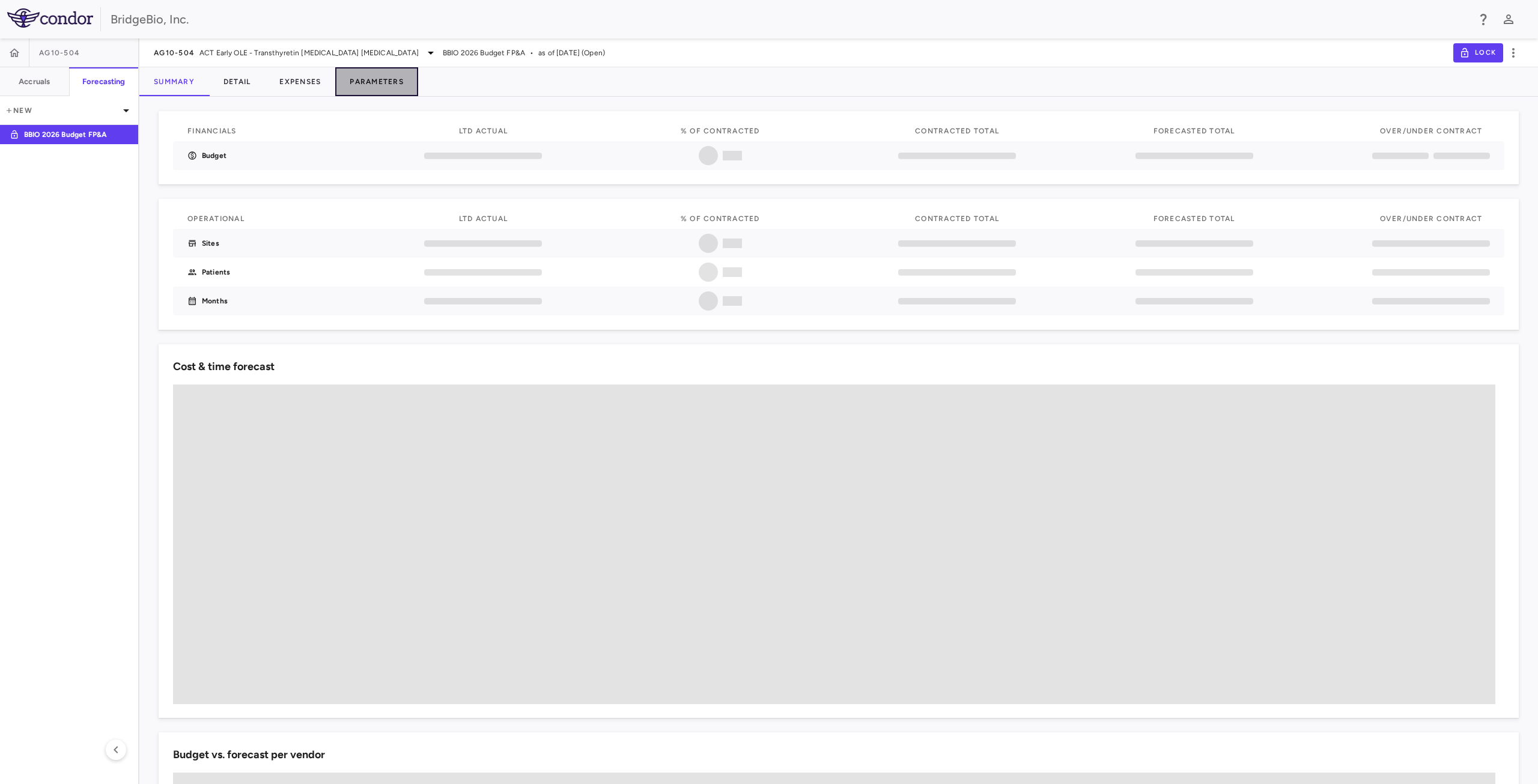
click at [382, 79] on button "Parameters" at bounding box center [377, 82] width 83 height 29
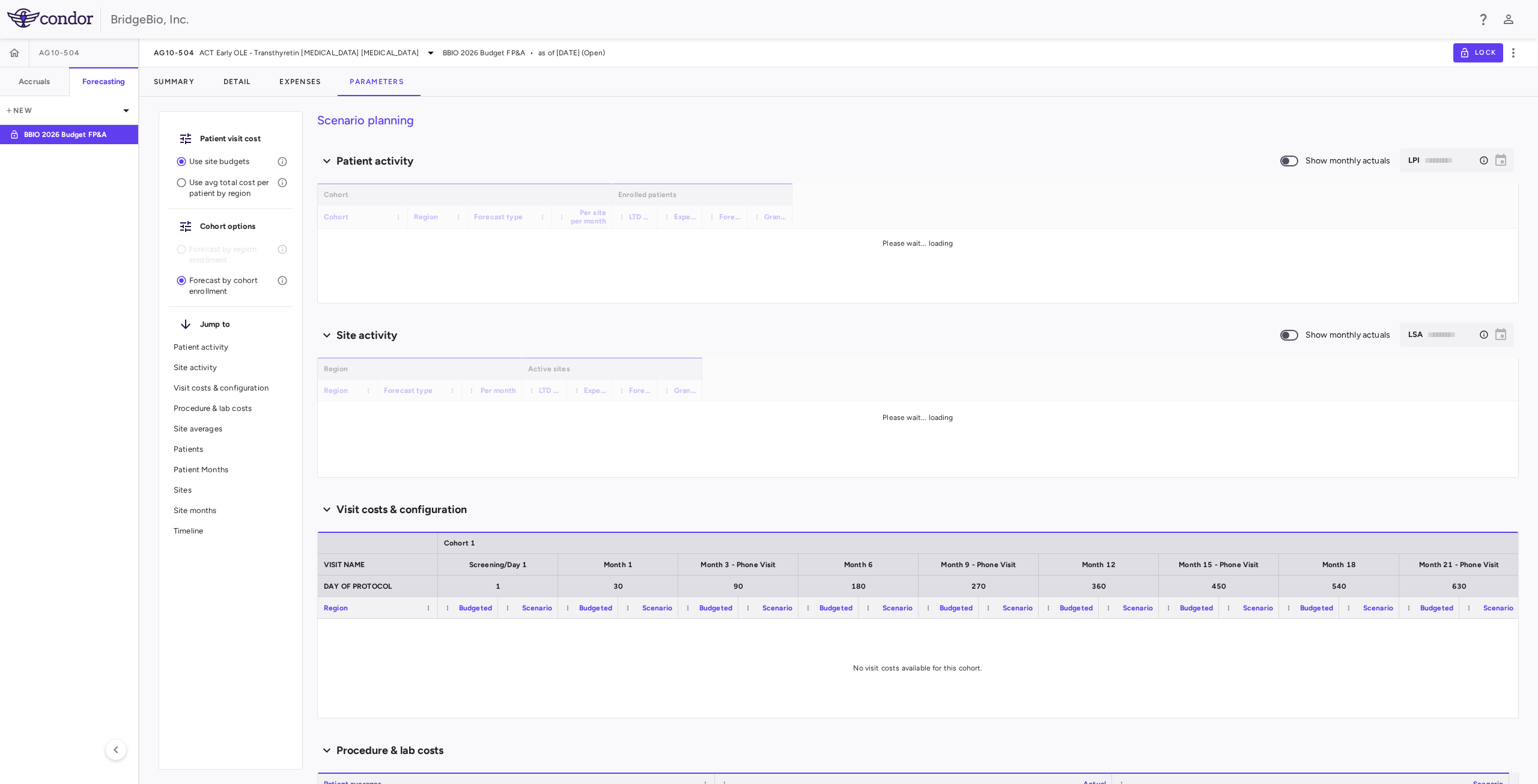
click at [197, 430] on p "Site averages" at bounding box center [230, 429] width 114 height 11
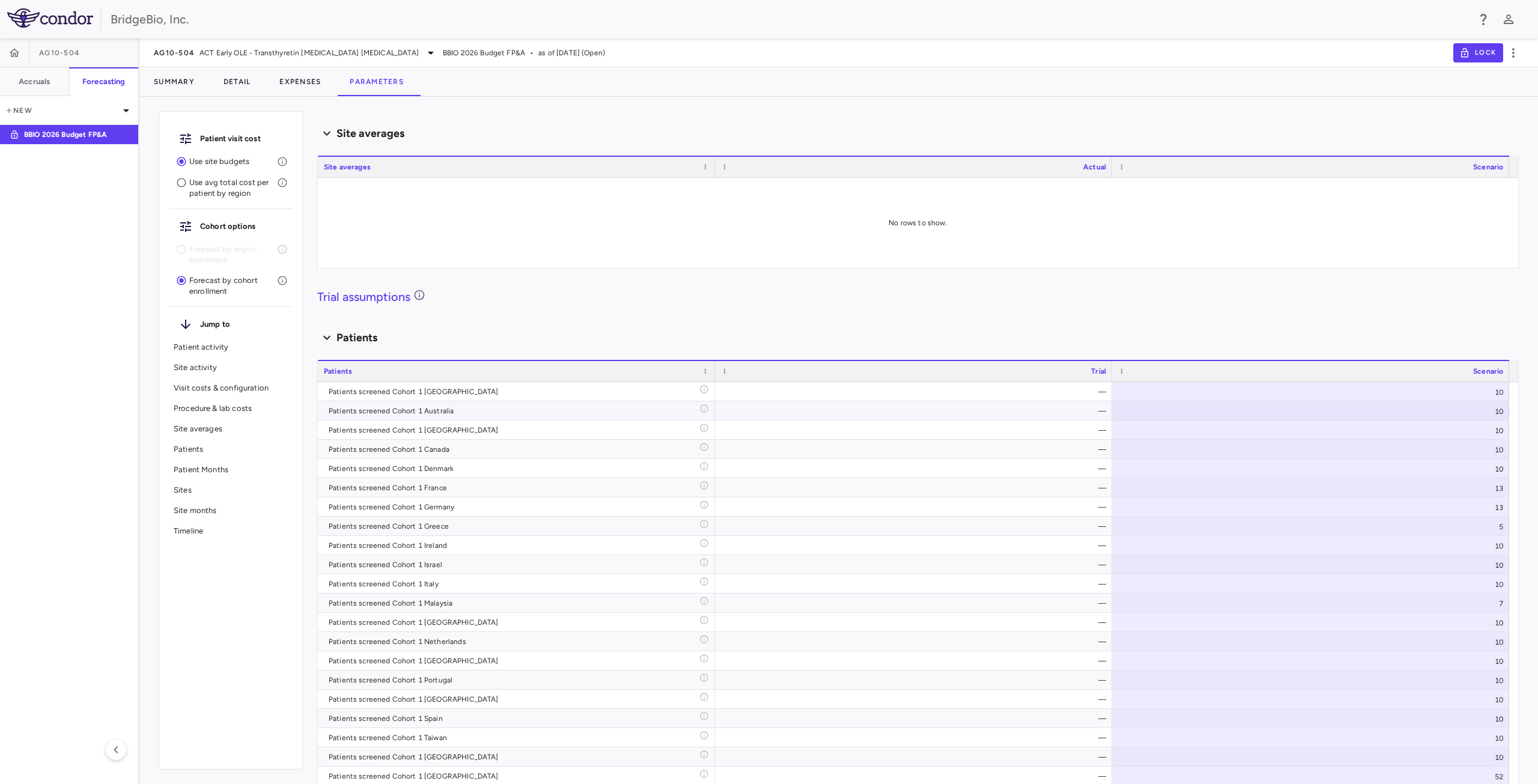
scroll to position [1150, 0]
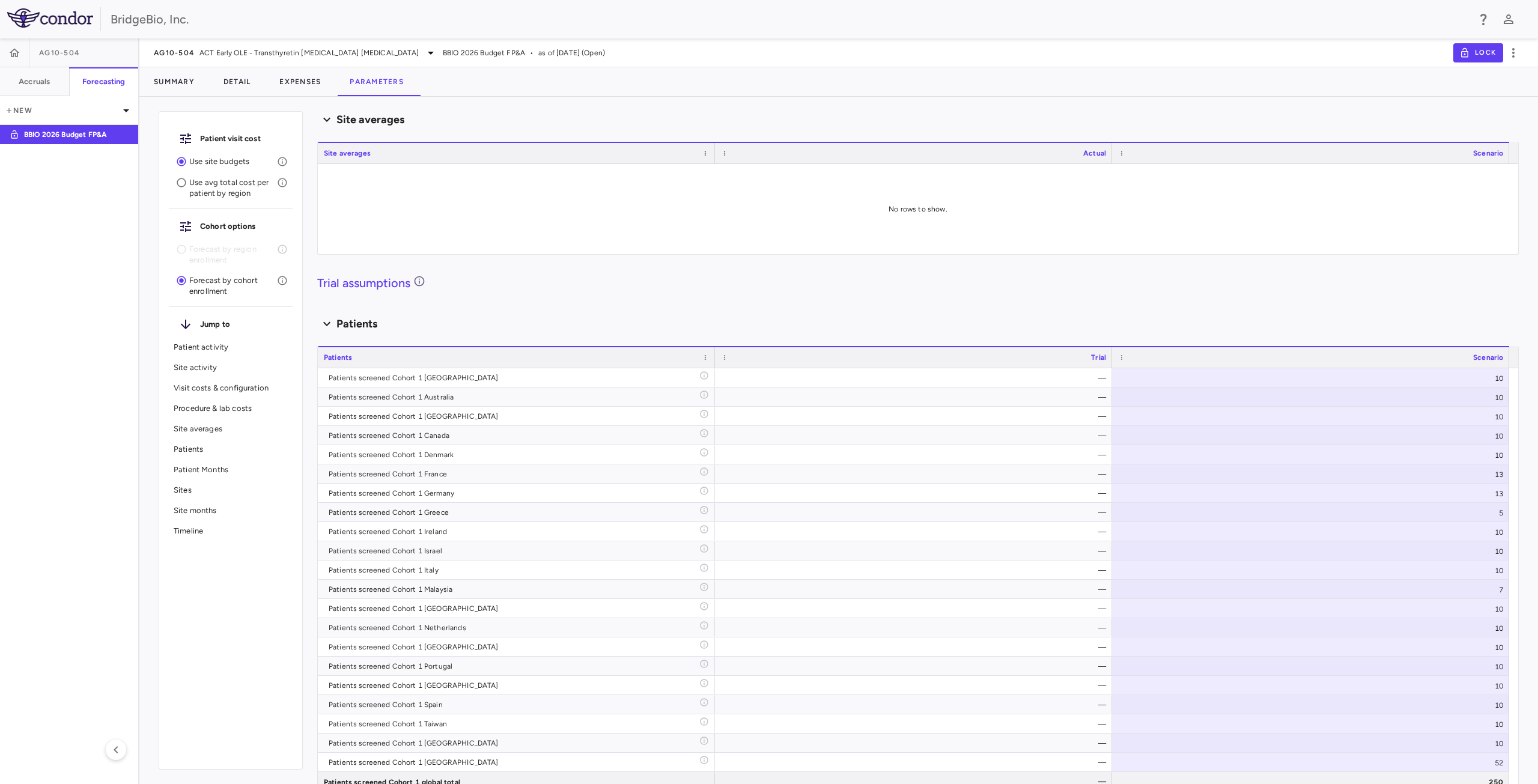
type input "********"
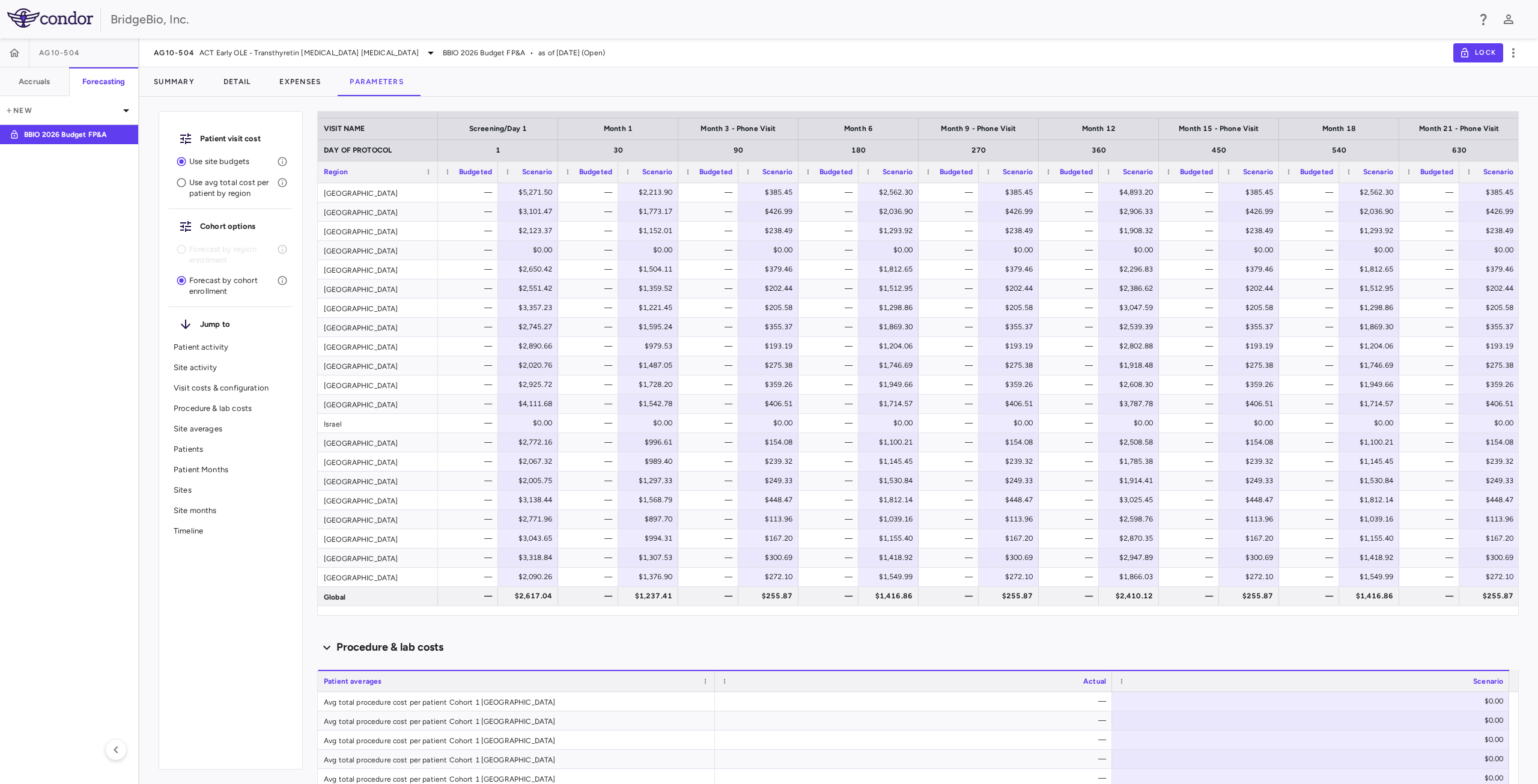
scroll to position [2196, 0]
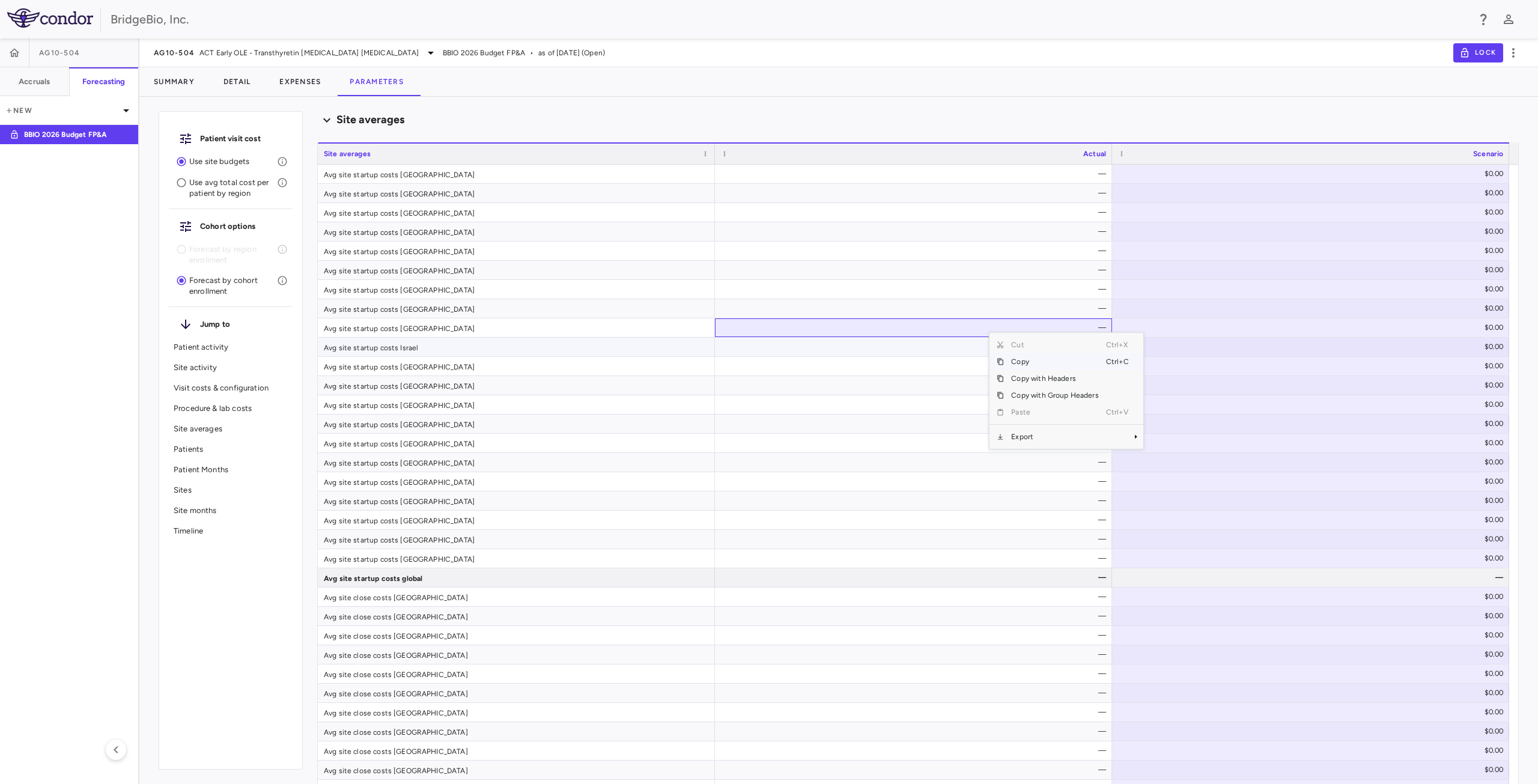
click at [538, 339] on div "Avg site startup costs Israel" at bounding box center [516, 347] width 397 height 19
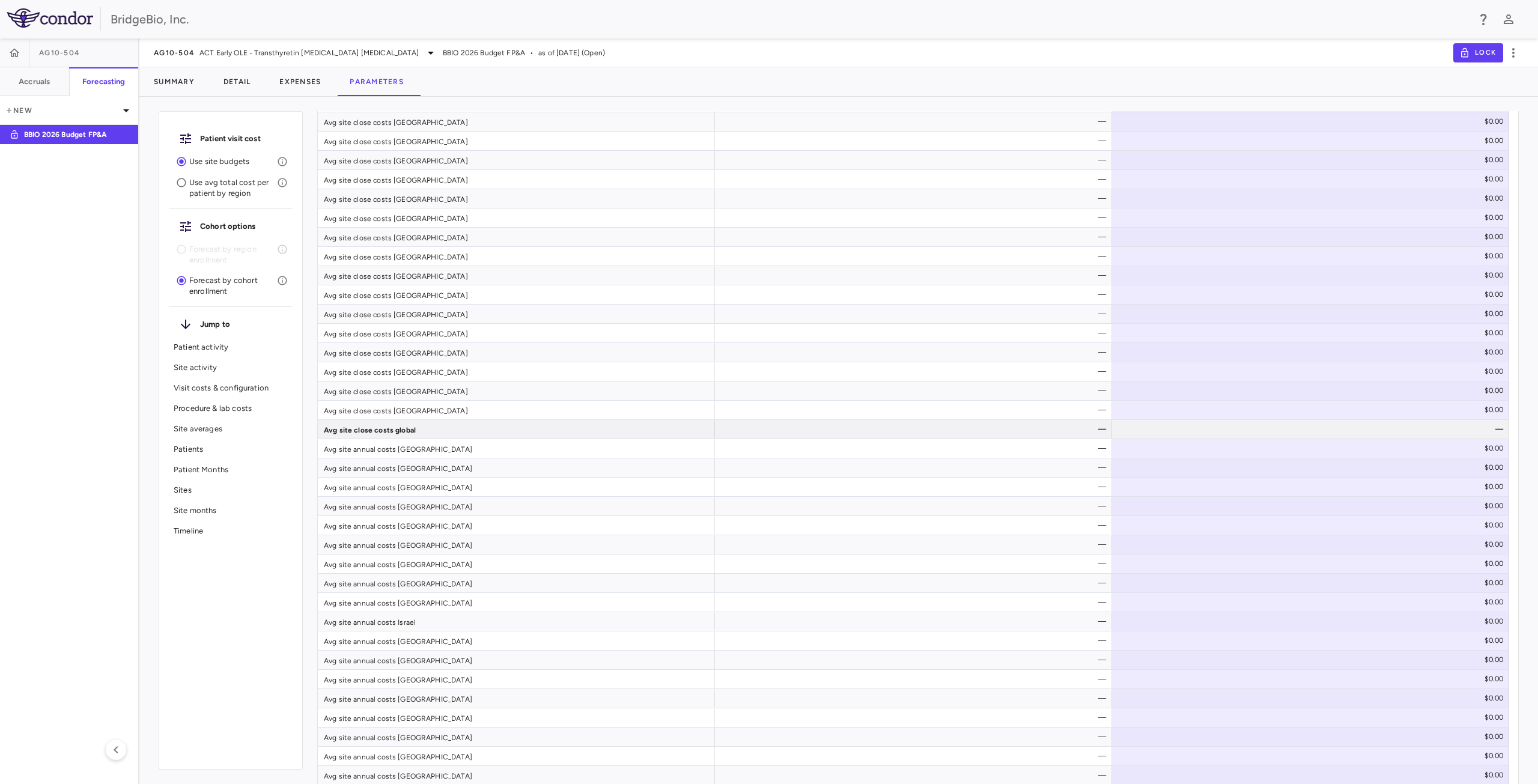
scroll to position [2917, 0]
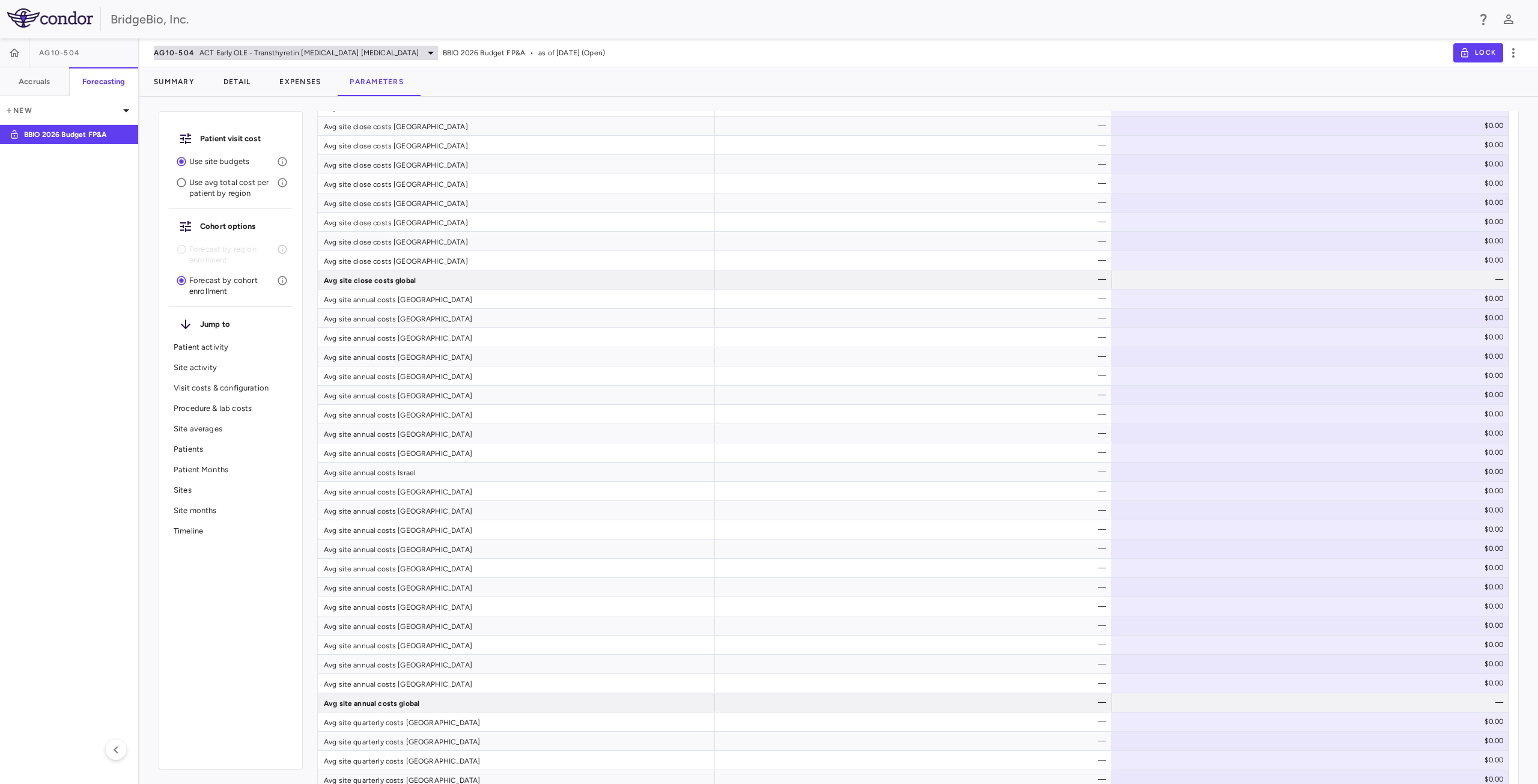
click at [284, 54] on span "ACT Early OLE - Transthyretin [MEDICAL_DATA] [MEDICAL_DATA]" at bounding box center [309, 53] width 219 height 11
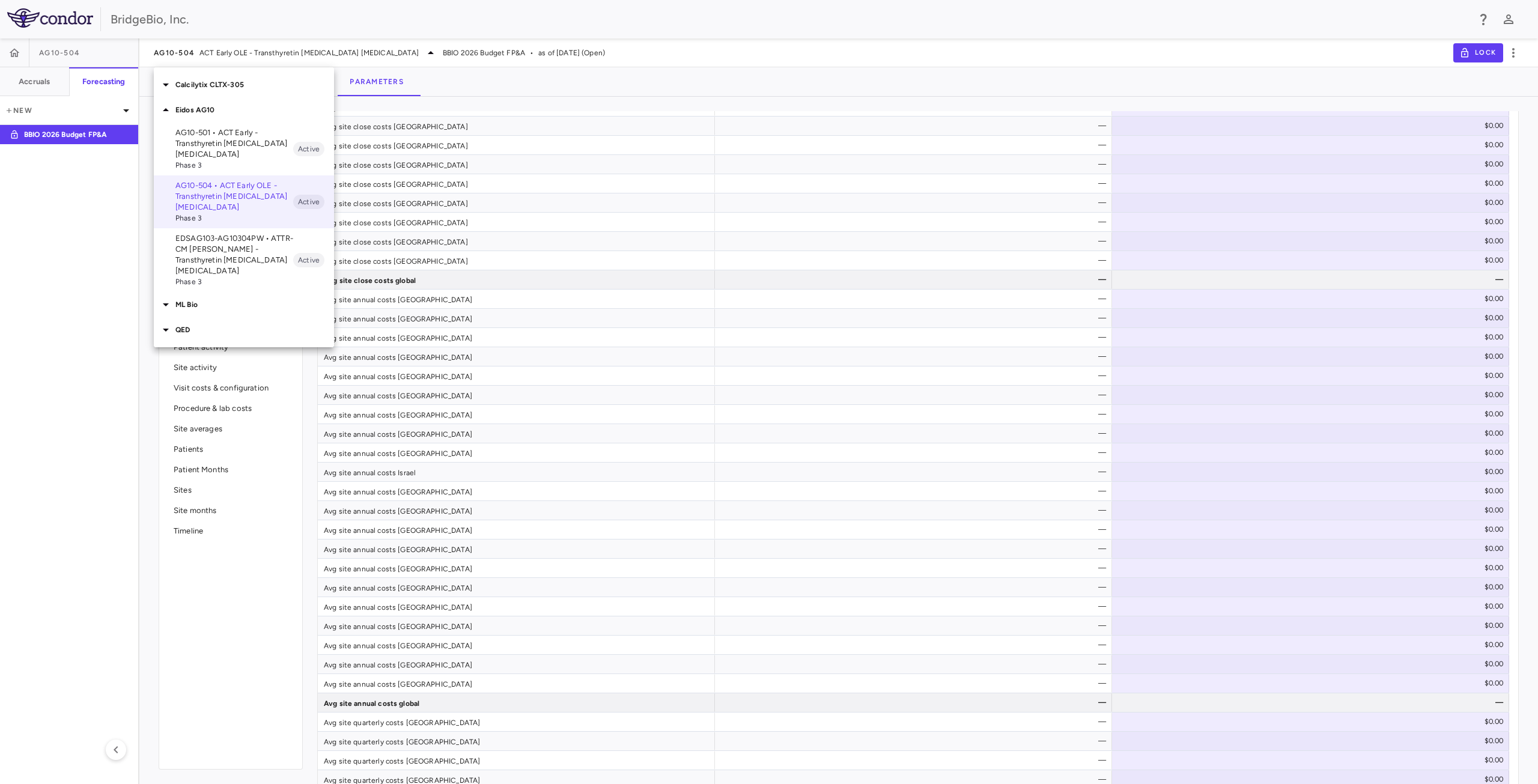
click at [182, 112] on p "Eidos AG10" at bounding box center [255, 110] width 159 height 11
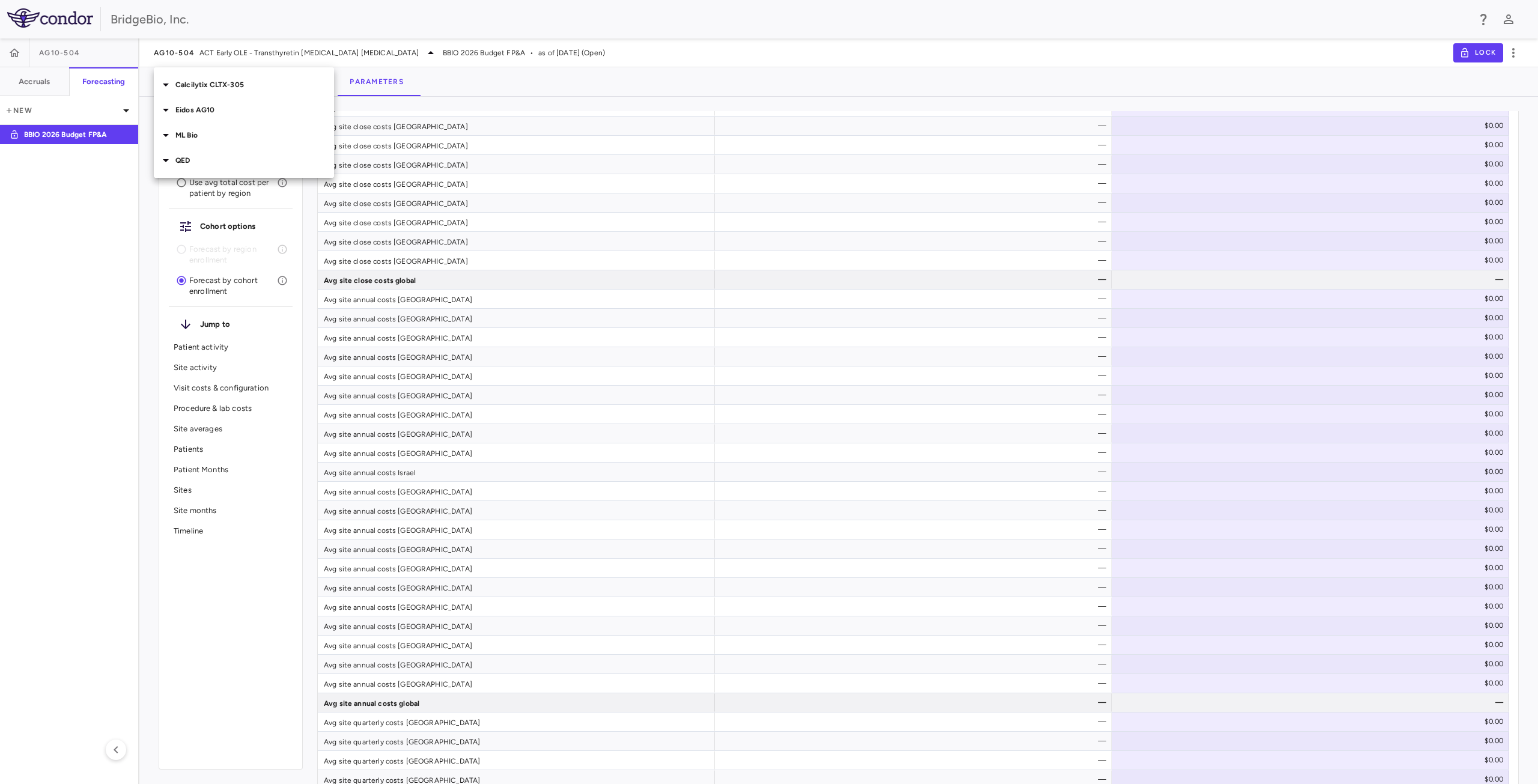
click at [188, 134] on p "ML Bio" at bounding box center [255, 135] width 159 height 11
click at [214, 163] on p "MLB-01-005 • LGMD2i - Limb Girdle [MEDICAL_DATA]" at bounding box center [235, 163] width 118 height 22
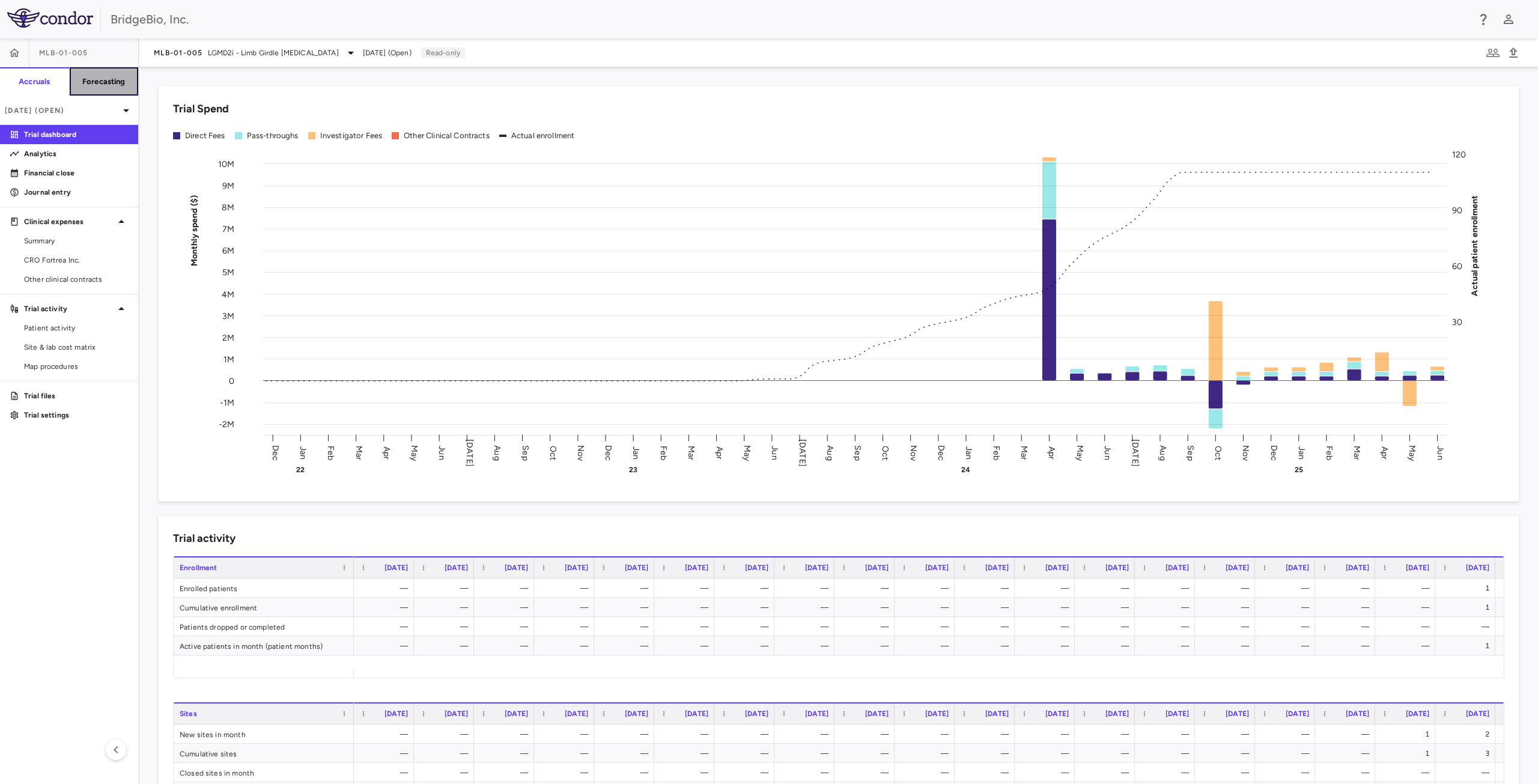
click at [98, 82] on h6 "Forecasting" at bounding box center [104, 82] width 43 height 11
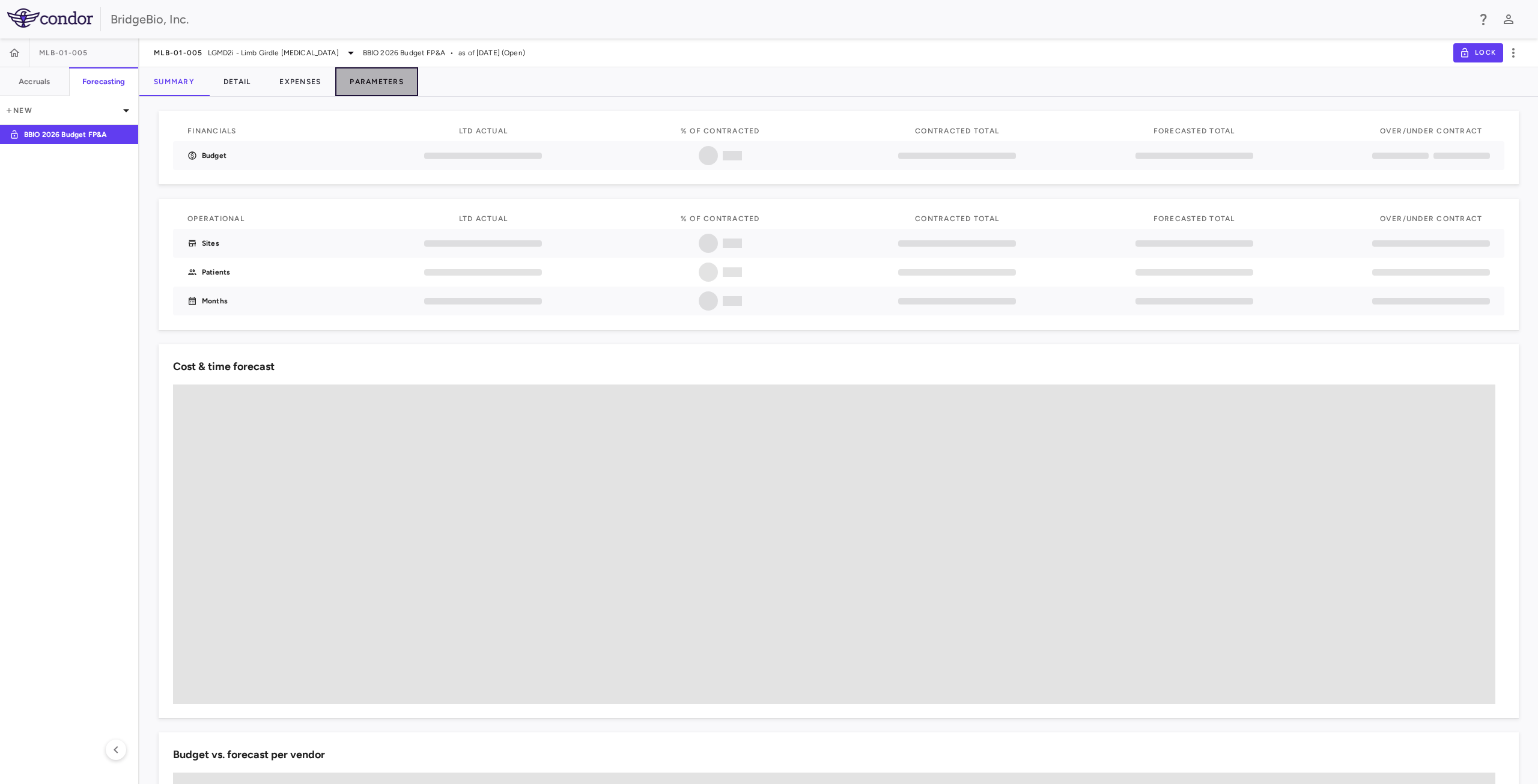
click at [400, 80] on button "Parameters" at bounding box center [377, 82] width 83 height 29
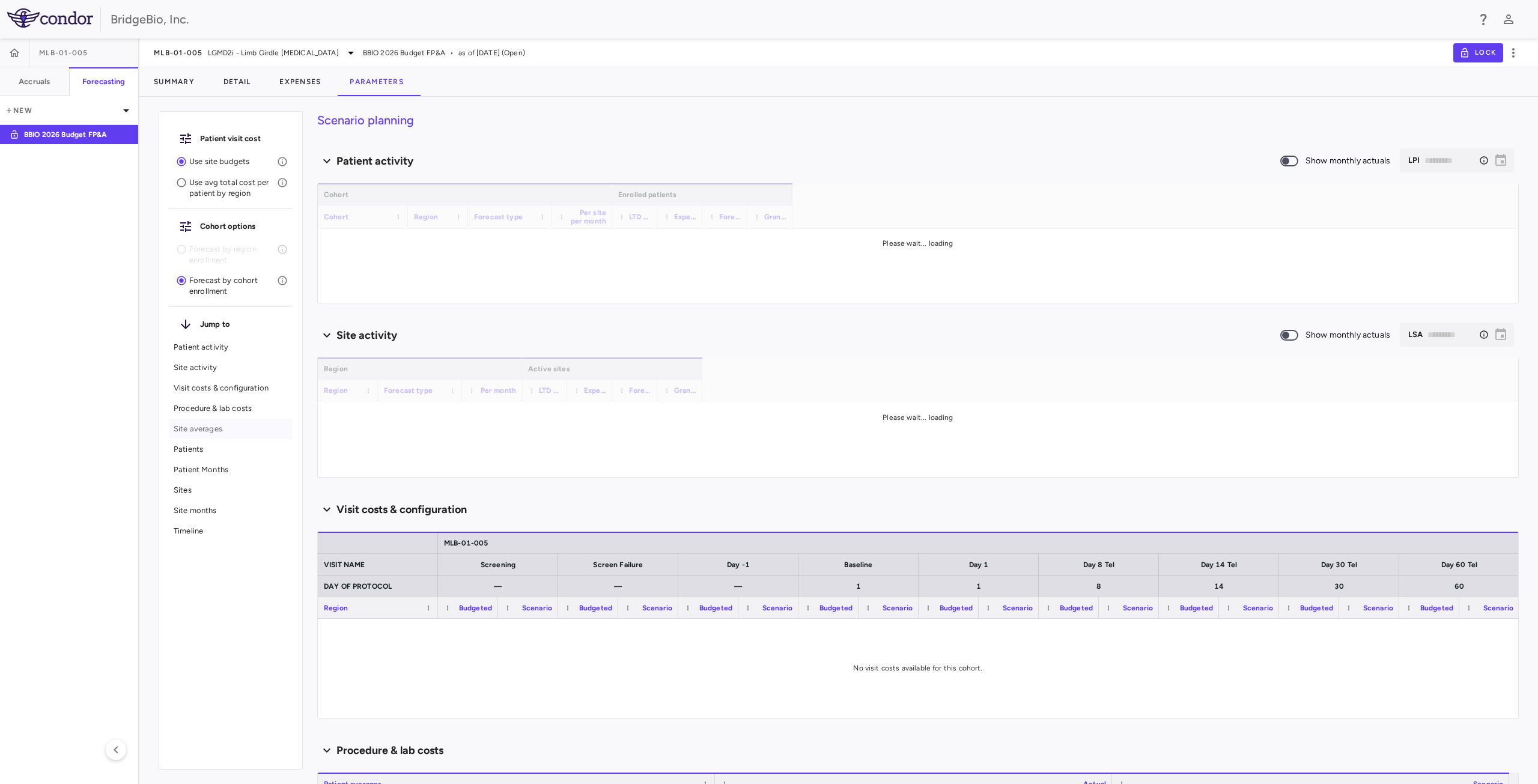
click at [191, 430] on p "Site averages" at bounding box center [230, 429] width 114 height 11
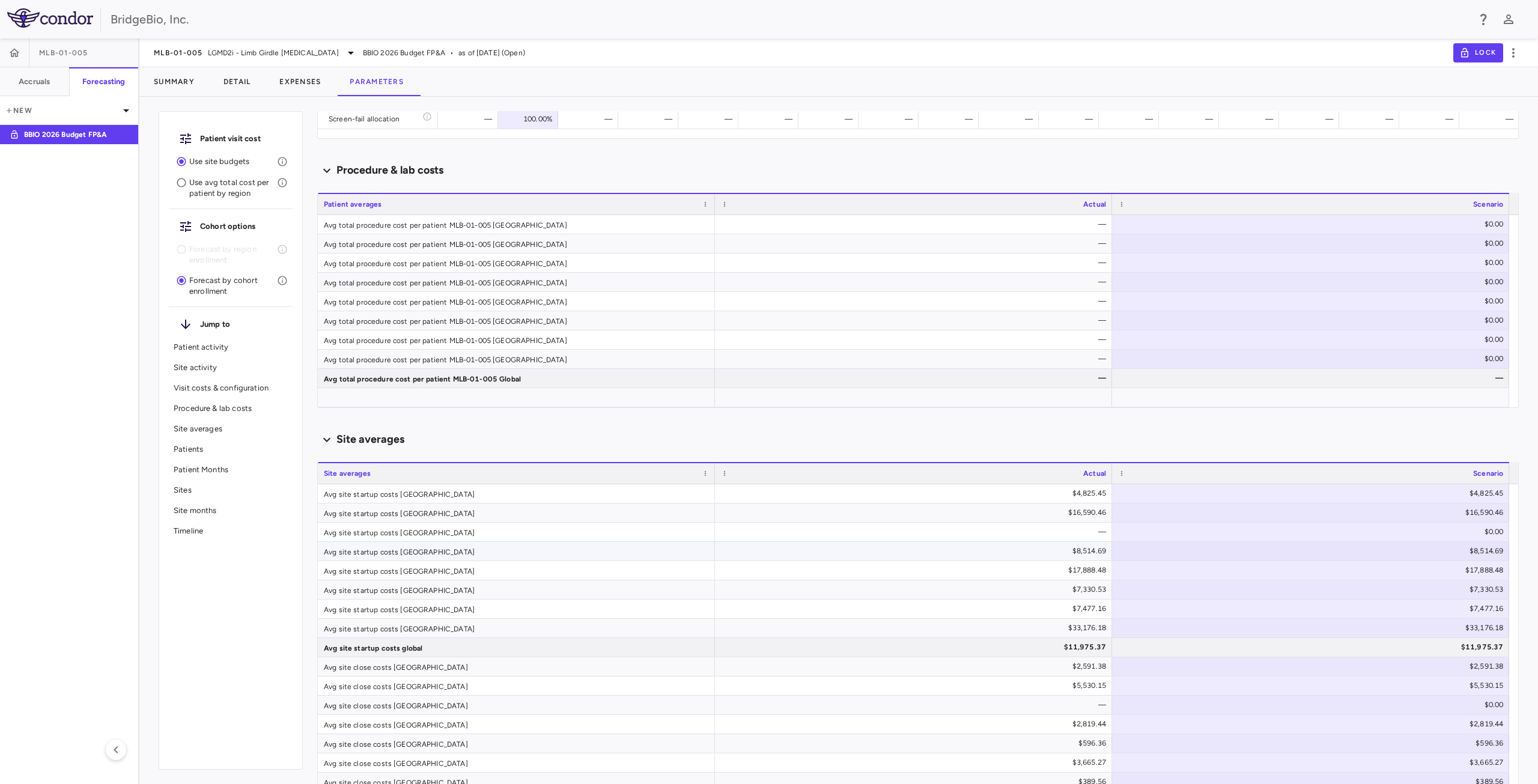
scroll to position [900, 0]
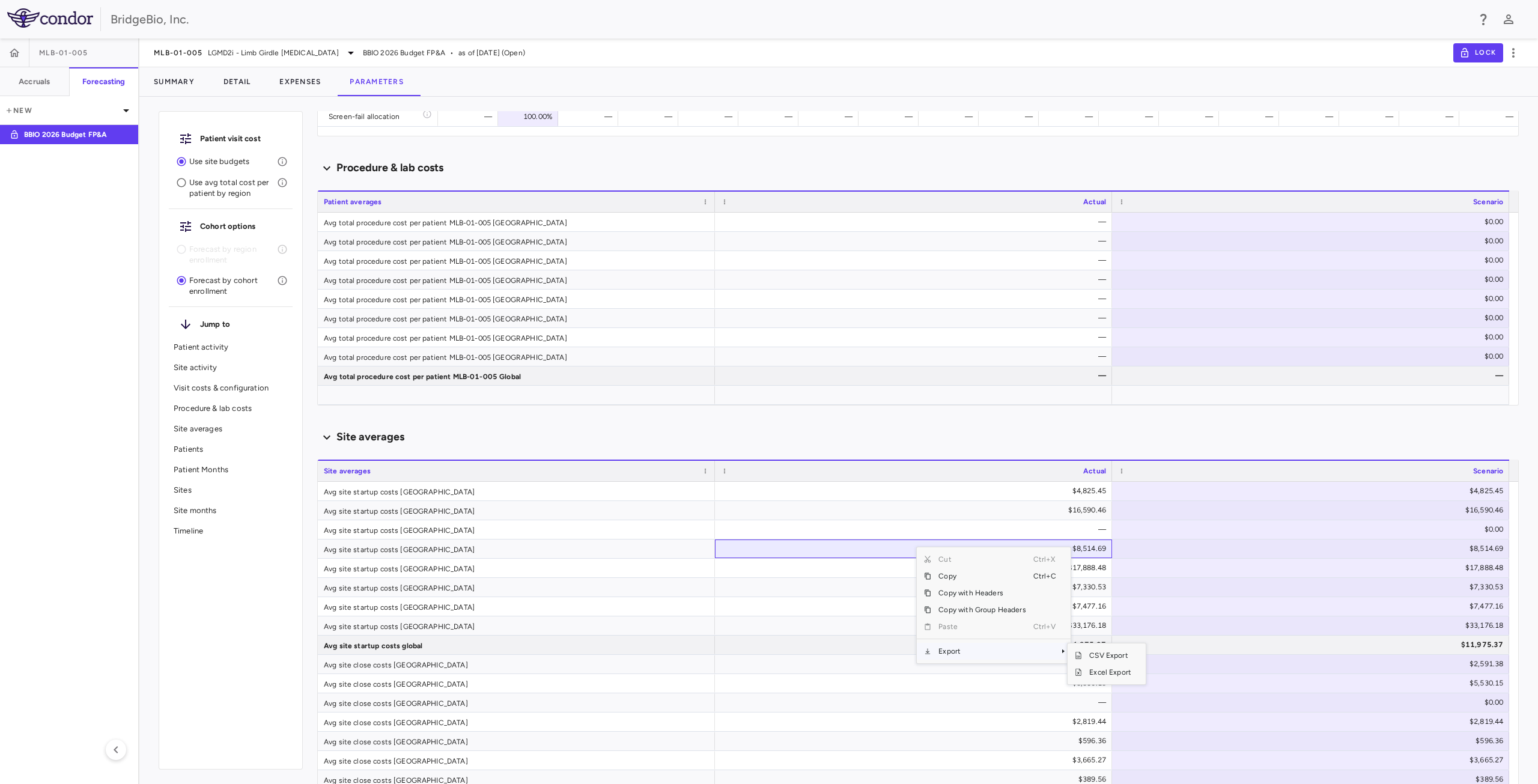
click at [959, 653] on span "Export" at bounding box center [982, 651] width 101 height 17
click at [1106, 670] on span "Excel Export" at bounding box center [1110, 672] width 57 height 17
